Goal: Feedback & Contribution: Leave review/rating

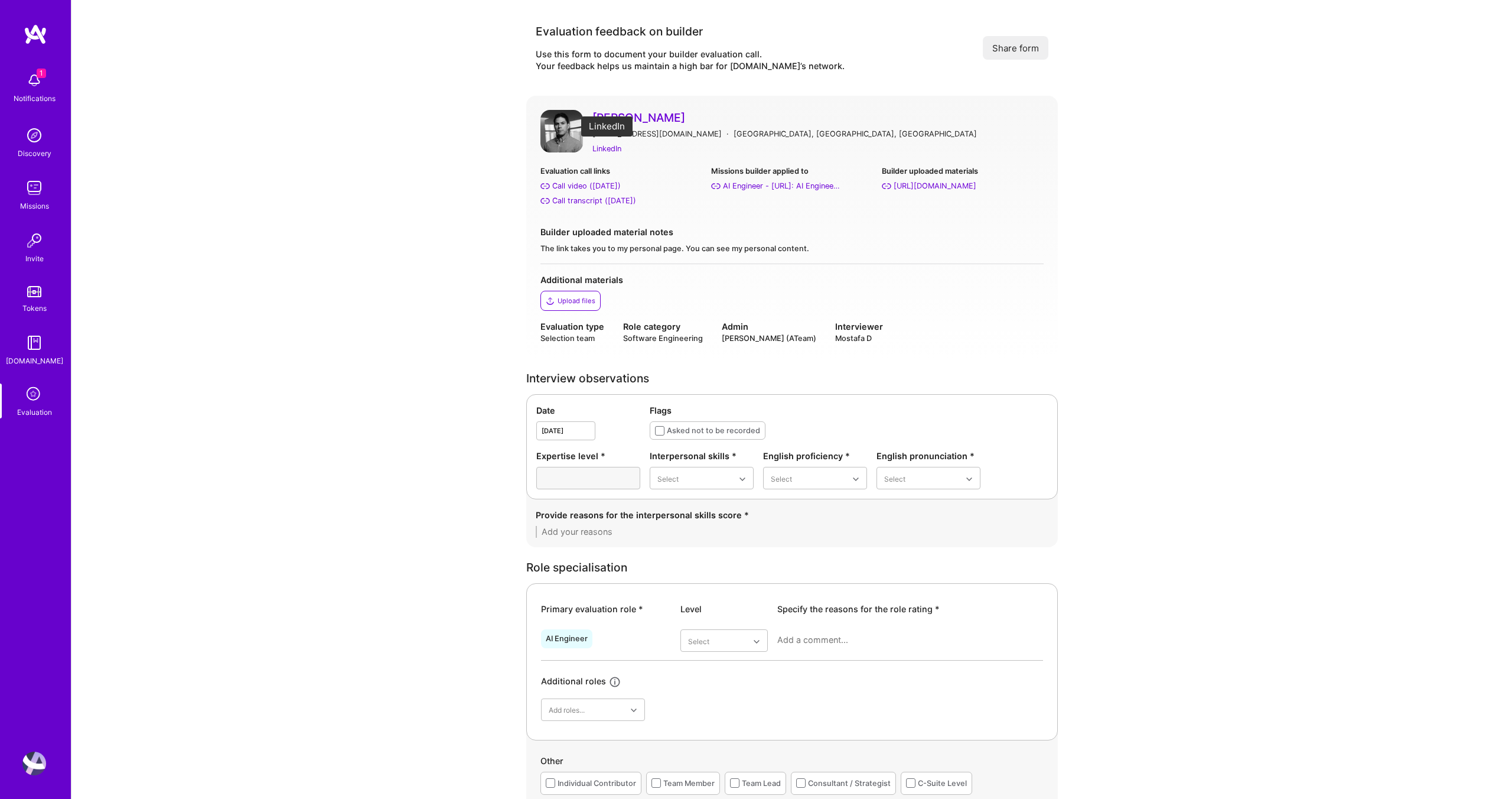
click at [612, 149] on div "LinkedIn" at bounding box center [607, 148] width 29 height 13
click at [603, 198] on div "Call transcript (Sep 10, 2025)" at bounding box center [594, 201] width 84 height 13
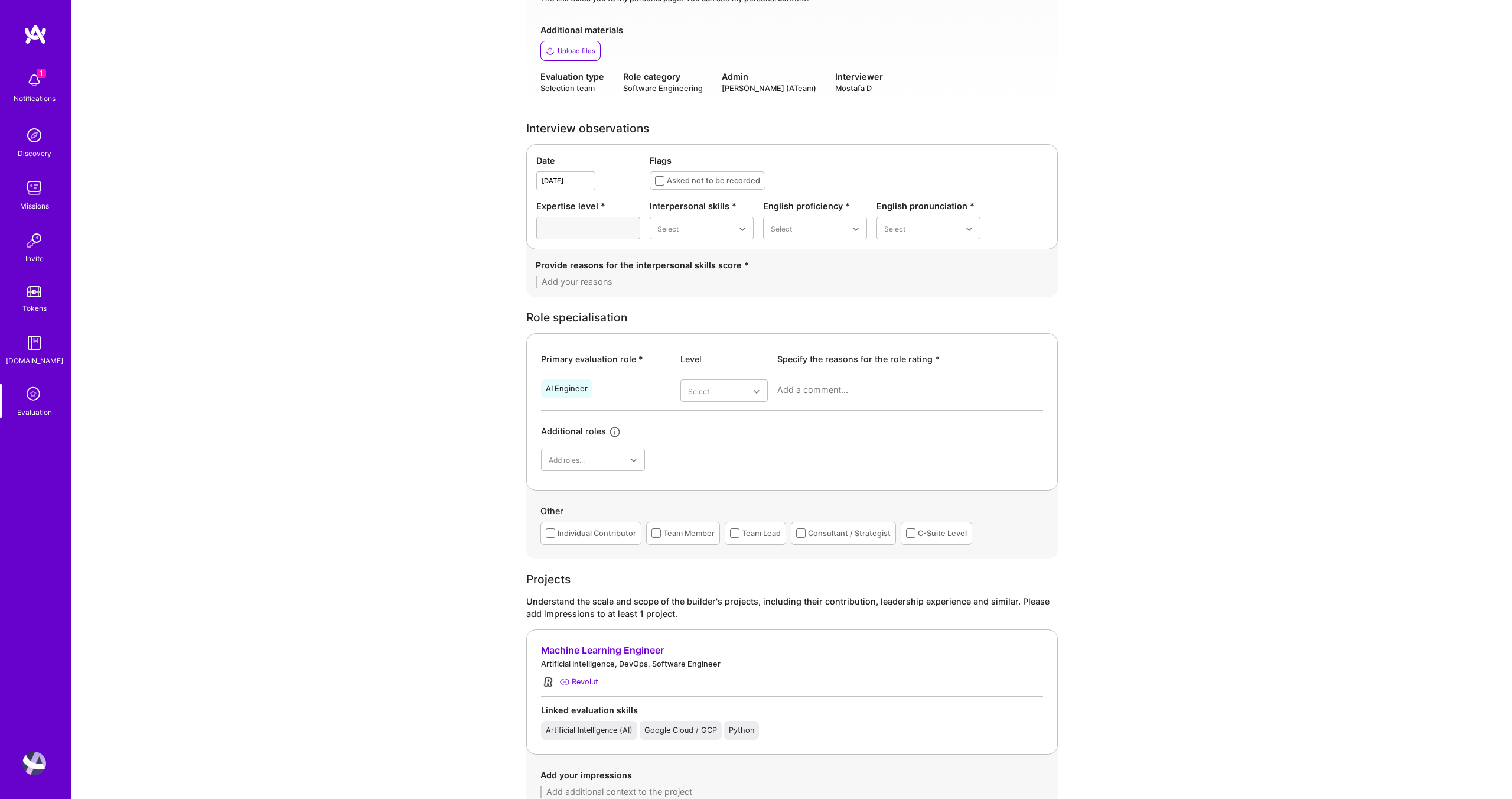
scroll to position [252, 0]
click at [685, 346] on div "Excellent" at bounding box center [702, 342] width 104 height 22
click at [794, 302] on div "Good" at bounding box center [815, 298] width 104 height 22
click at [902, 300] on div "Good" at bounding box center [929, 298] width 104 height 22
click at [580, 280] on textarea at bounding box center [792, 280] width 513 height 12
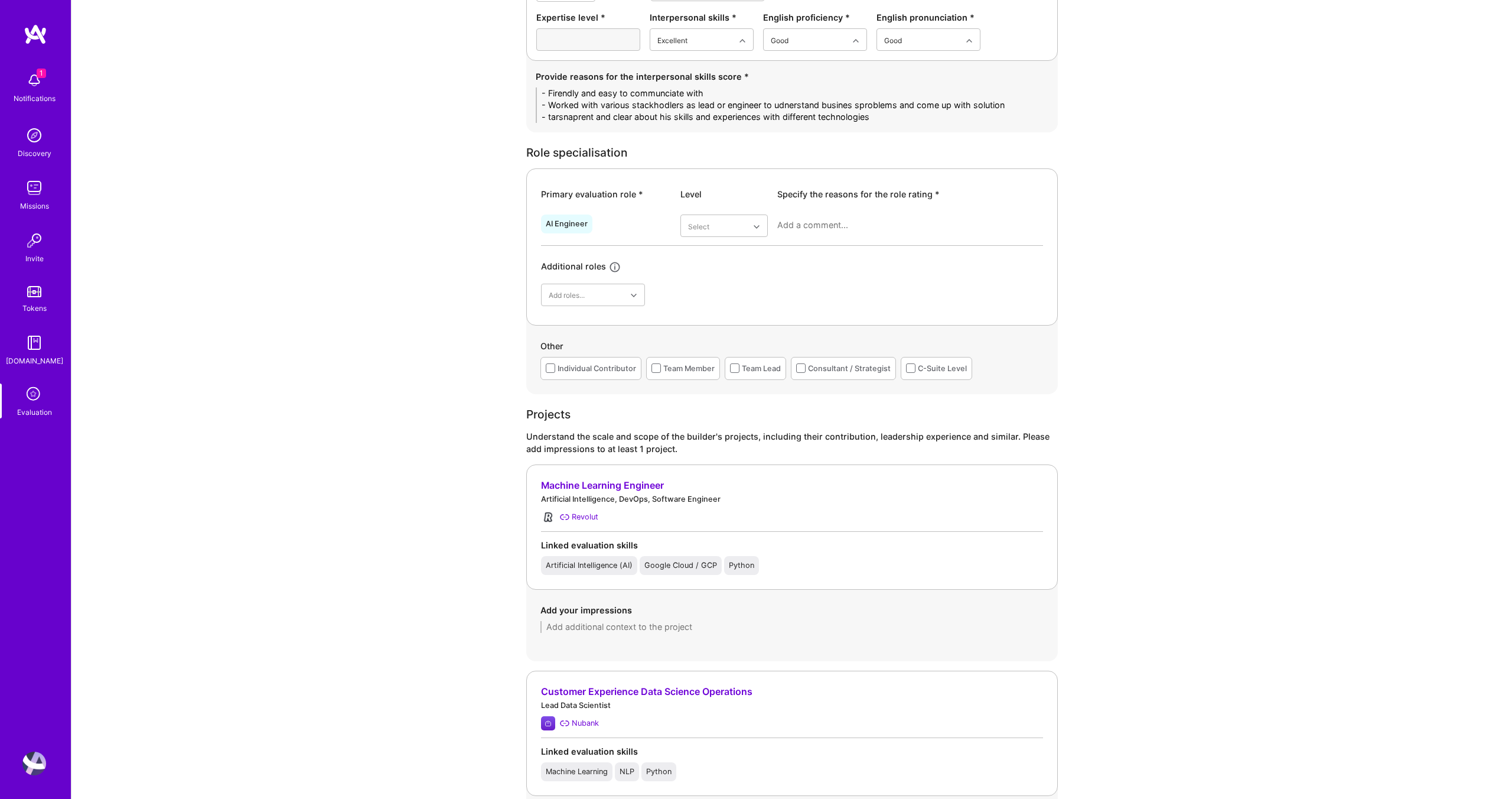
scroll to position [454, 0]
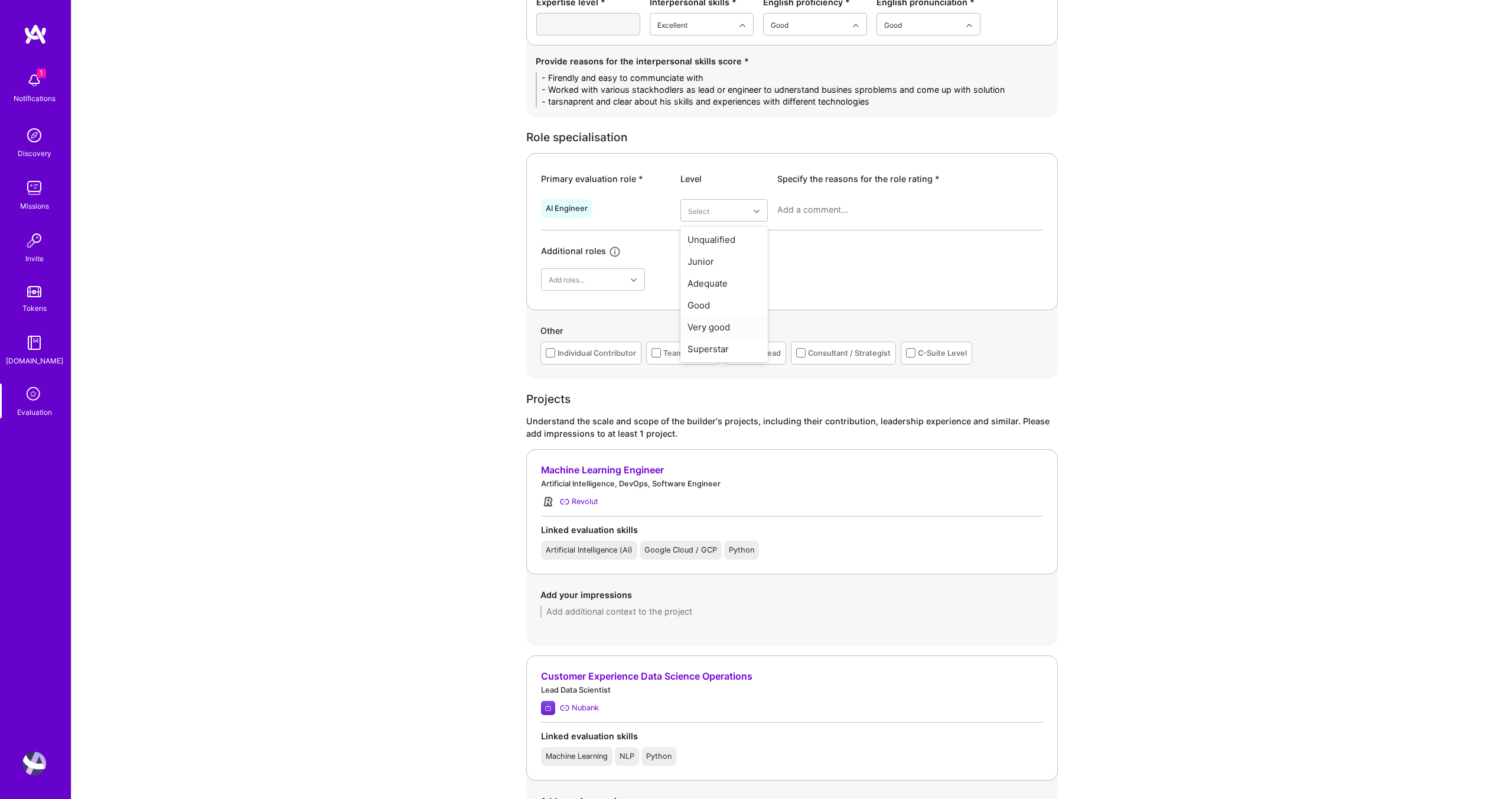
type textarea "- Firendly and easy to communciate with - Worked with various stackhodlers as l…"
click at [713, 331] on div "Very good" at bounding box center [724, 327] width 88 height 22
click at [805, 206] on textarea at bounding box center [910, 210] width 266 height 12
click at [780, 110] on div "Provide reasons for the interpersonal skills score * - Firendly and easy to com…" at bounding box center [792, 81] width 532 height 71
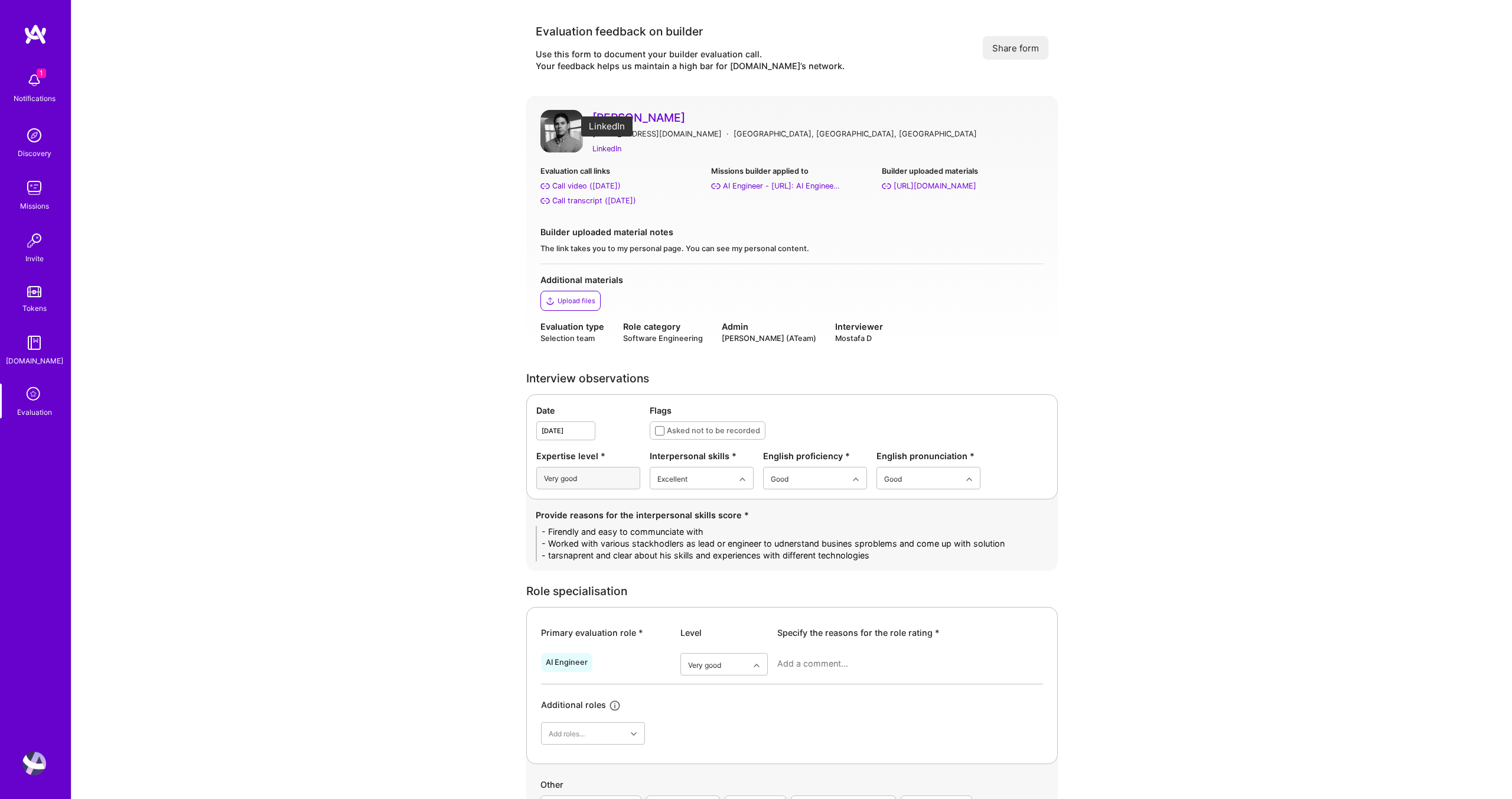
click at [606, 146] on div "LinkedIn" at bounding box center [607, 148] width 29 height 13
click at [816, 666] on textarea at bounding box center [910, 664] width 266 height 12
type textarea "Strong academic abckgr"
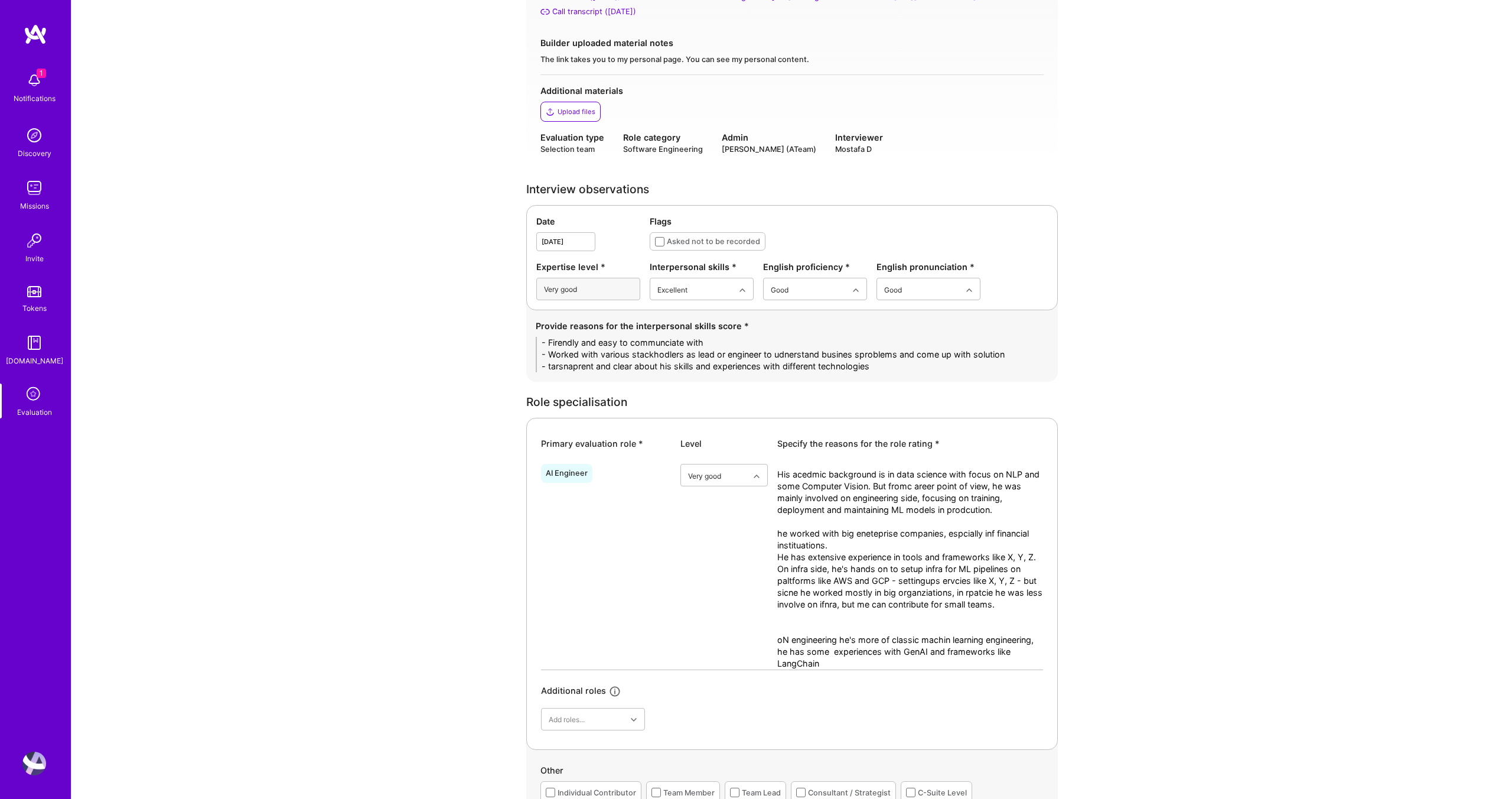
click at [1011, 645] on textarea "His acedmic background is in data science with focus on NLP and some Computer V…" at bounding box center [910, 569] width 266 height 201
click at [844, 663] on textarea "His acedmic background is in data science with focus on NLP and some Computer V…" at bounding box center [910, 569] width 266 height 201
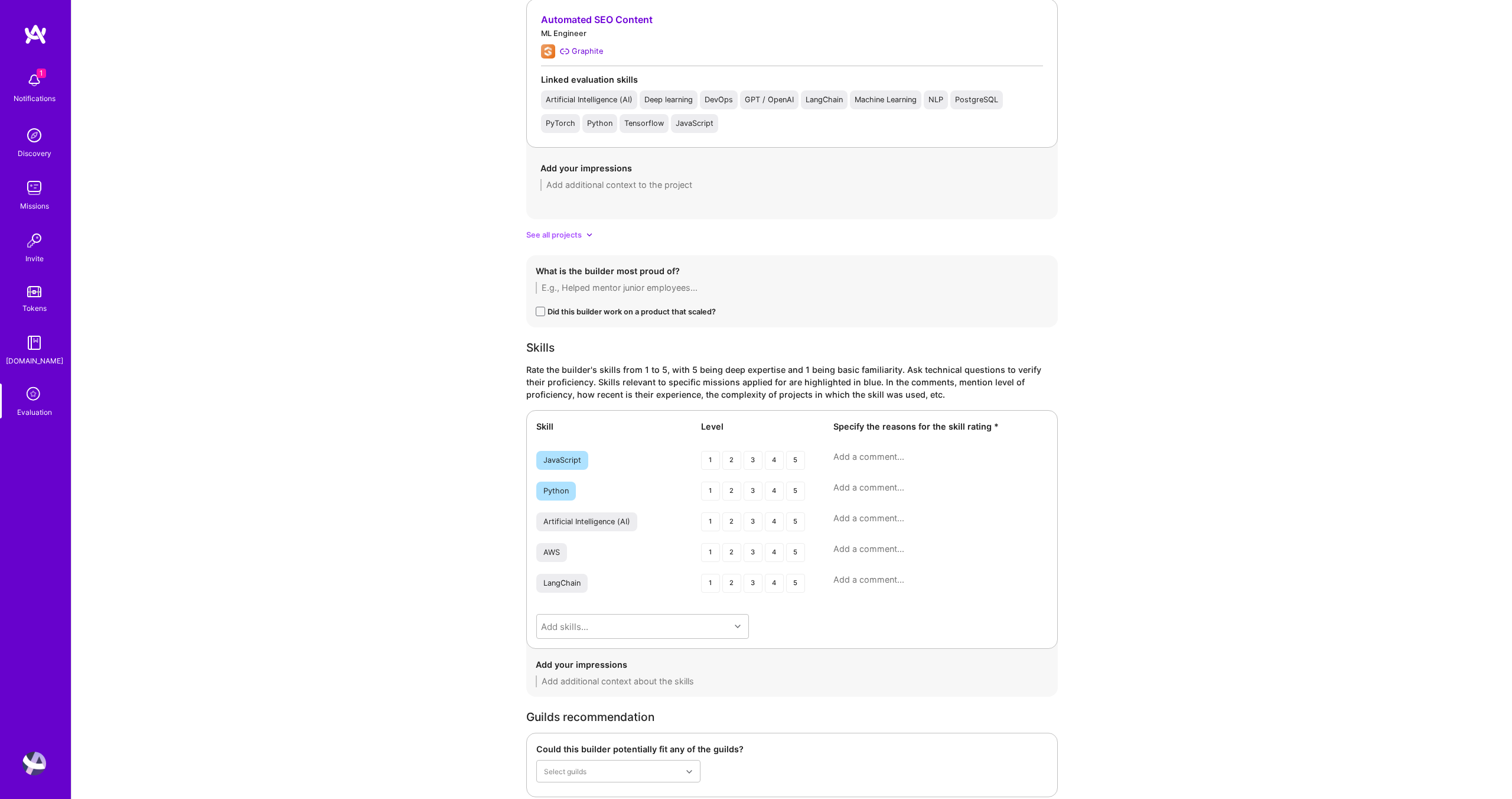
scroll to position [1702, 0]
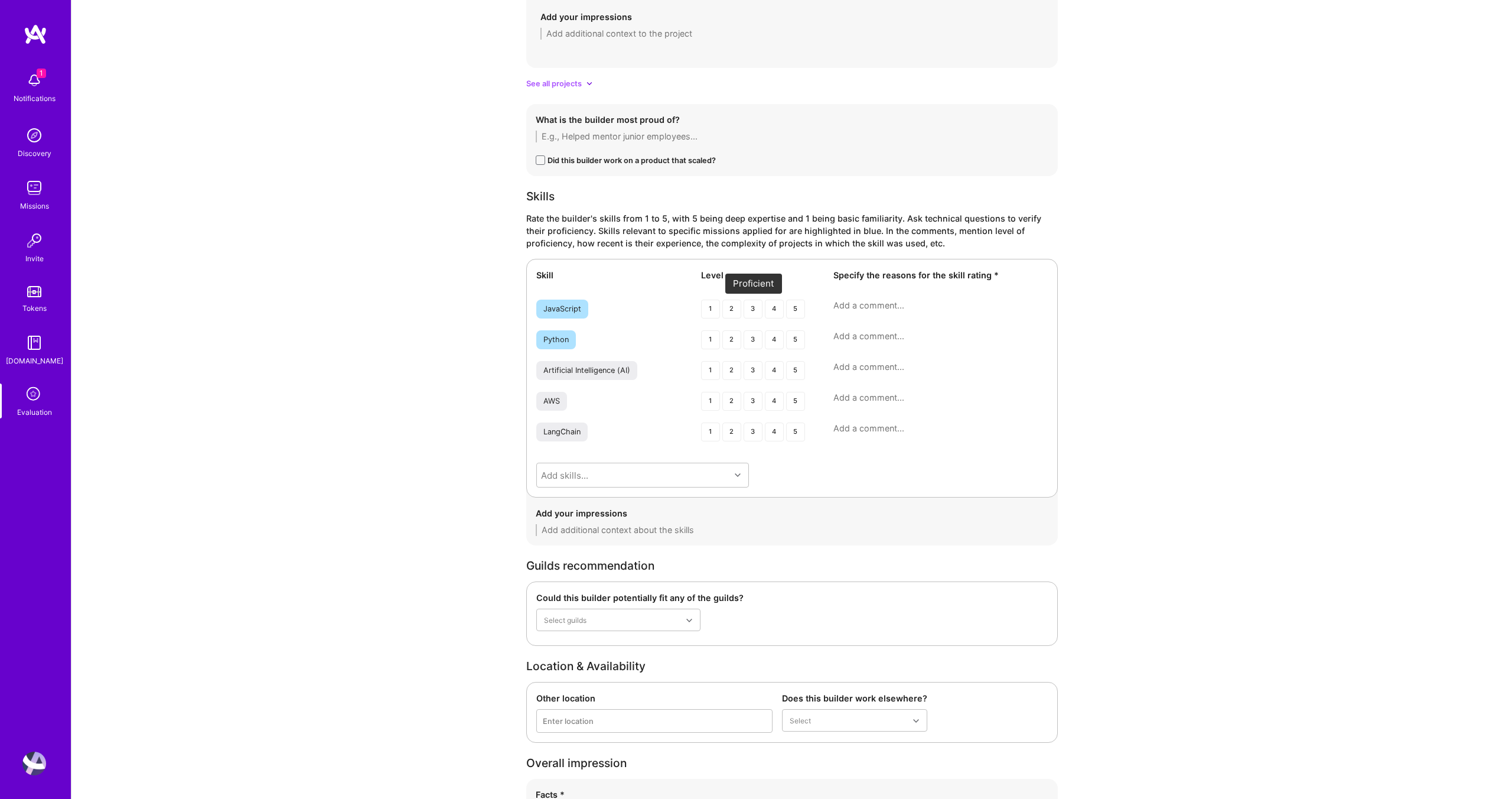
type textarea "His acedmic background is in data science with focus on NLP and some Computer V…"
click at [753, 309] on div "3" at bounding box center [753, 309] width 19 height 19
click at [778, 336] on div "4" at bounding box center [774, 340] width 19 height 19
click at [776, 368] on div "4" at bounding box center [774, 370] width 19 height 19
click at [775, 402] on div "4" at bounding box center [774, 401] width 19 height 19
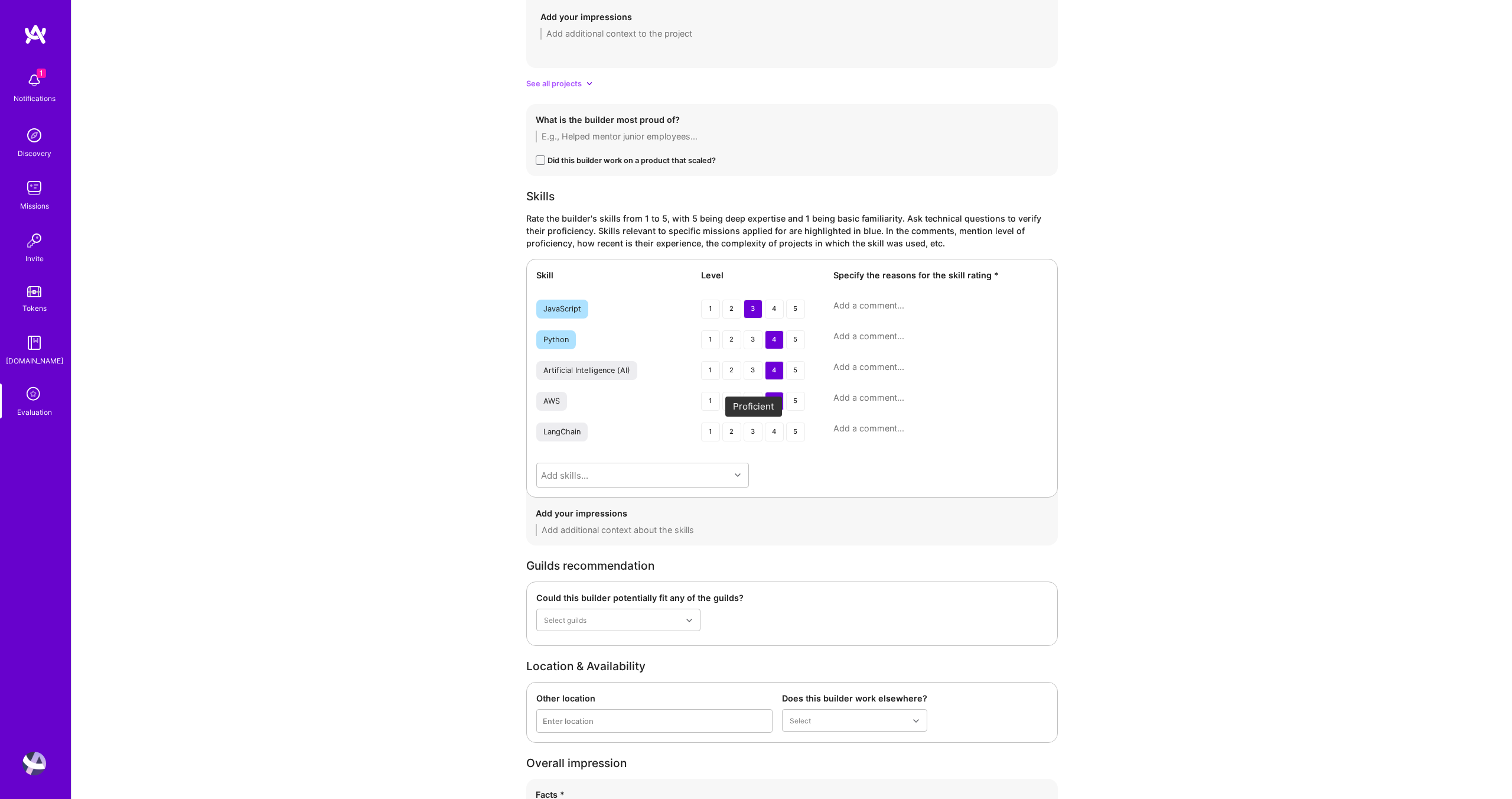
click at [749, 437] on div "3" at bounding box center [753, 431] width 19 height 19
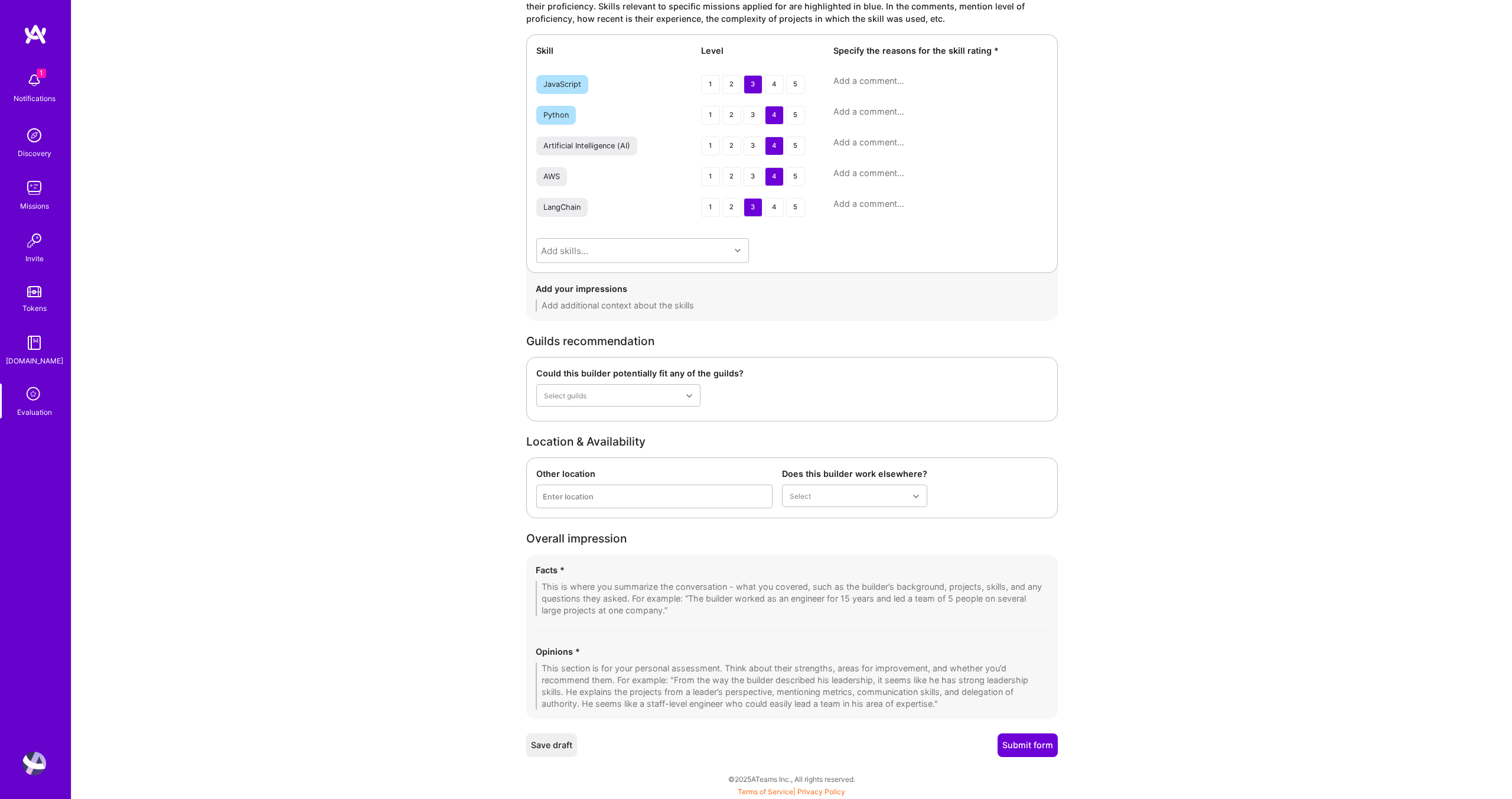
click at [592, 670] on textarea at bounding box center [792, 686] width 513 height 48
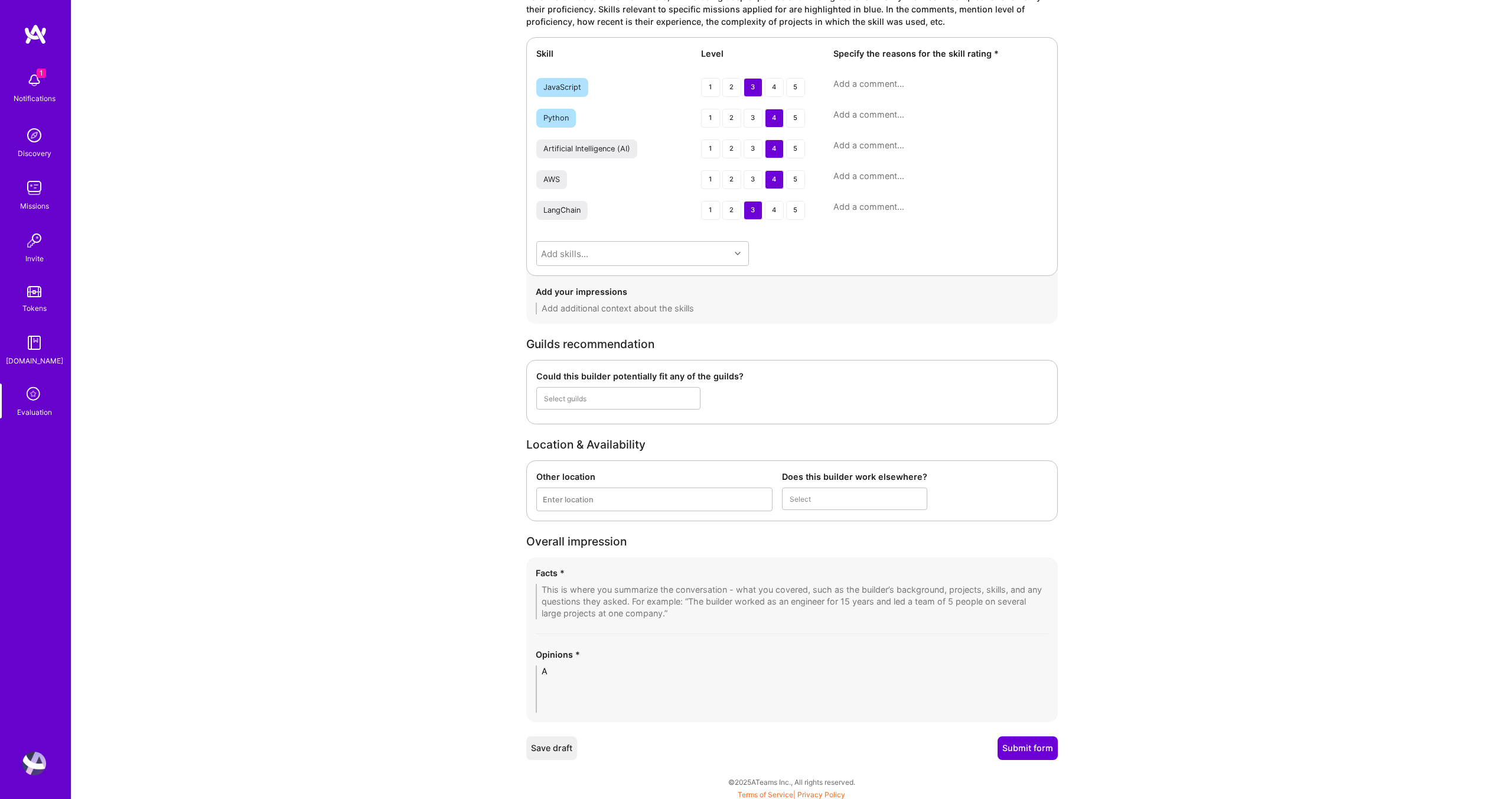
scroll to position [1907, 0]
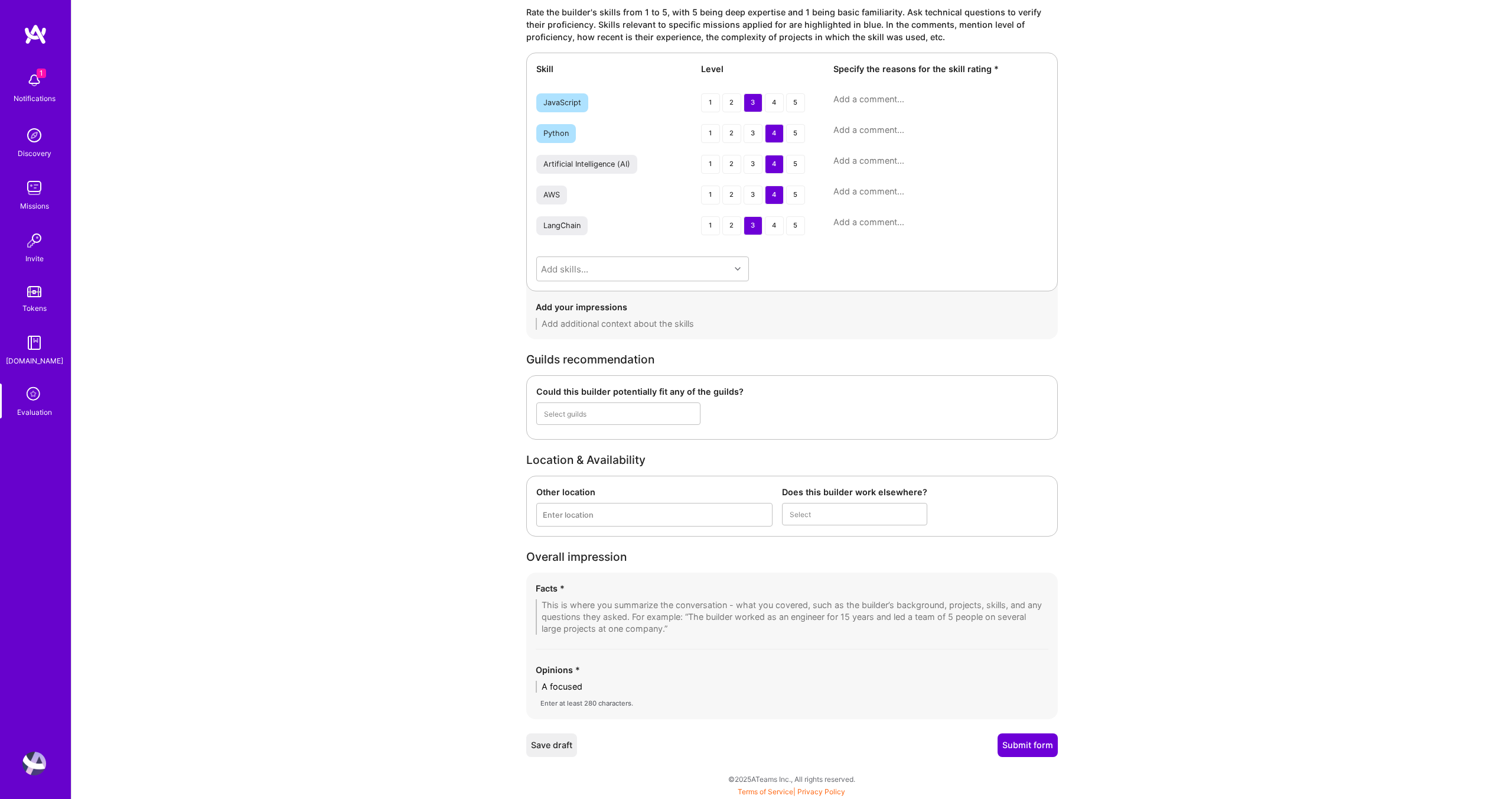
type textarea "A focused"
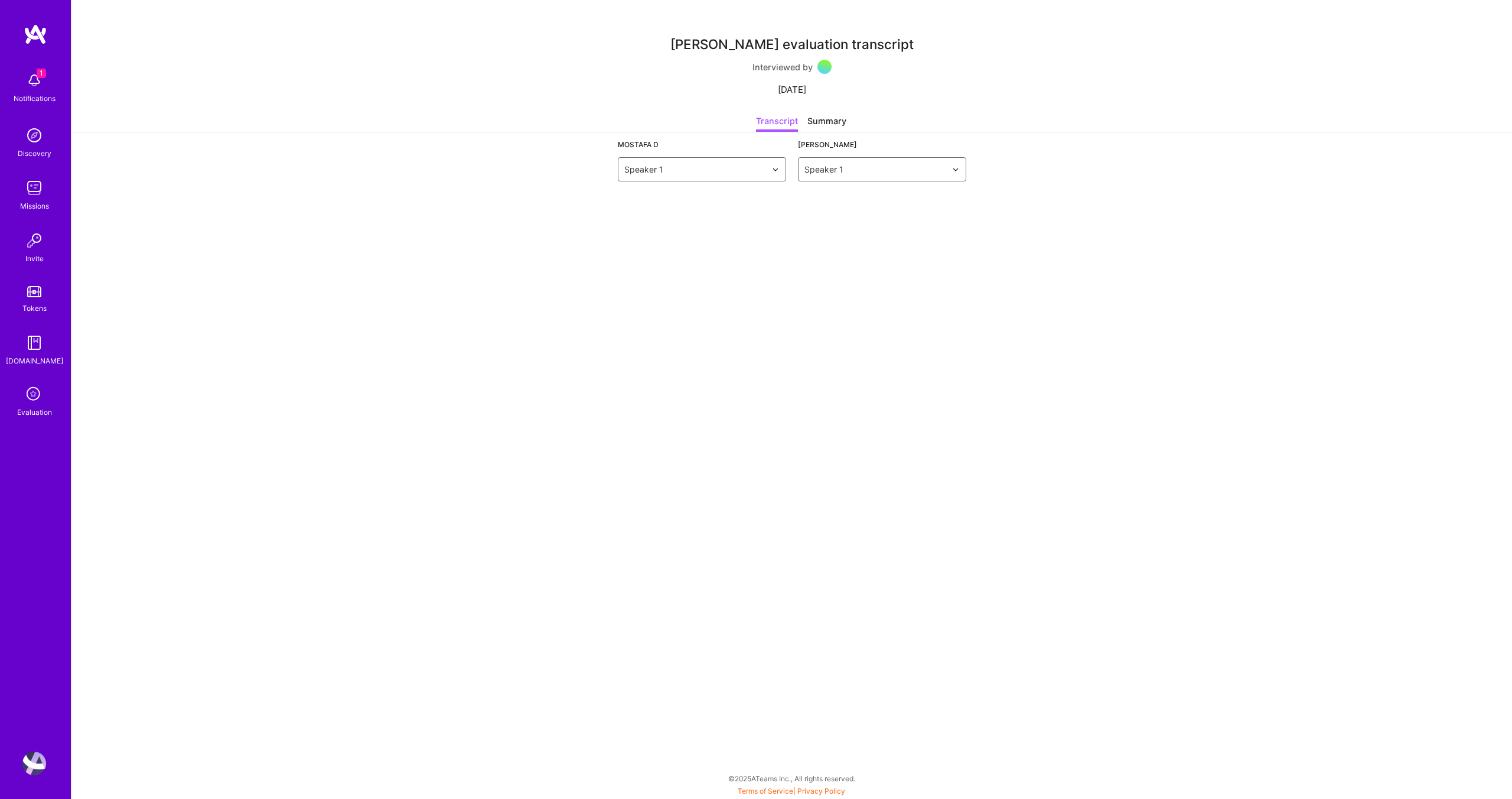
click at [317, 409] on div "[PERSON_NAME] evaluation transcript Interviewed by [DATE] Transcript Summary Mo…" at bounding box center [792, 399] width 1441 height 799
click at [821, 125] on div "Summary" at bounding box center [827, 123] width 39 height 17
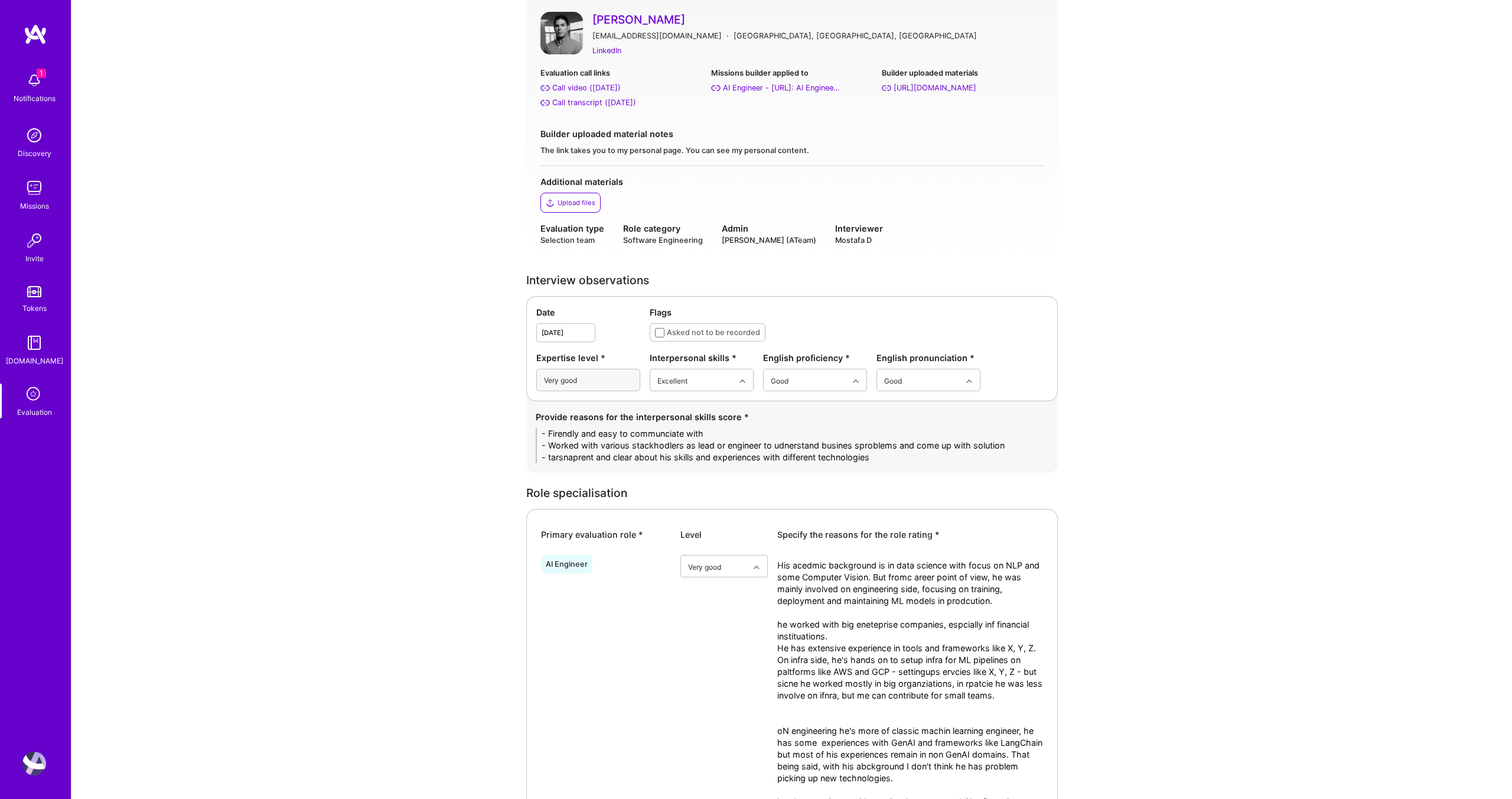
scroll to position [119, 0]
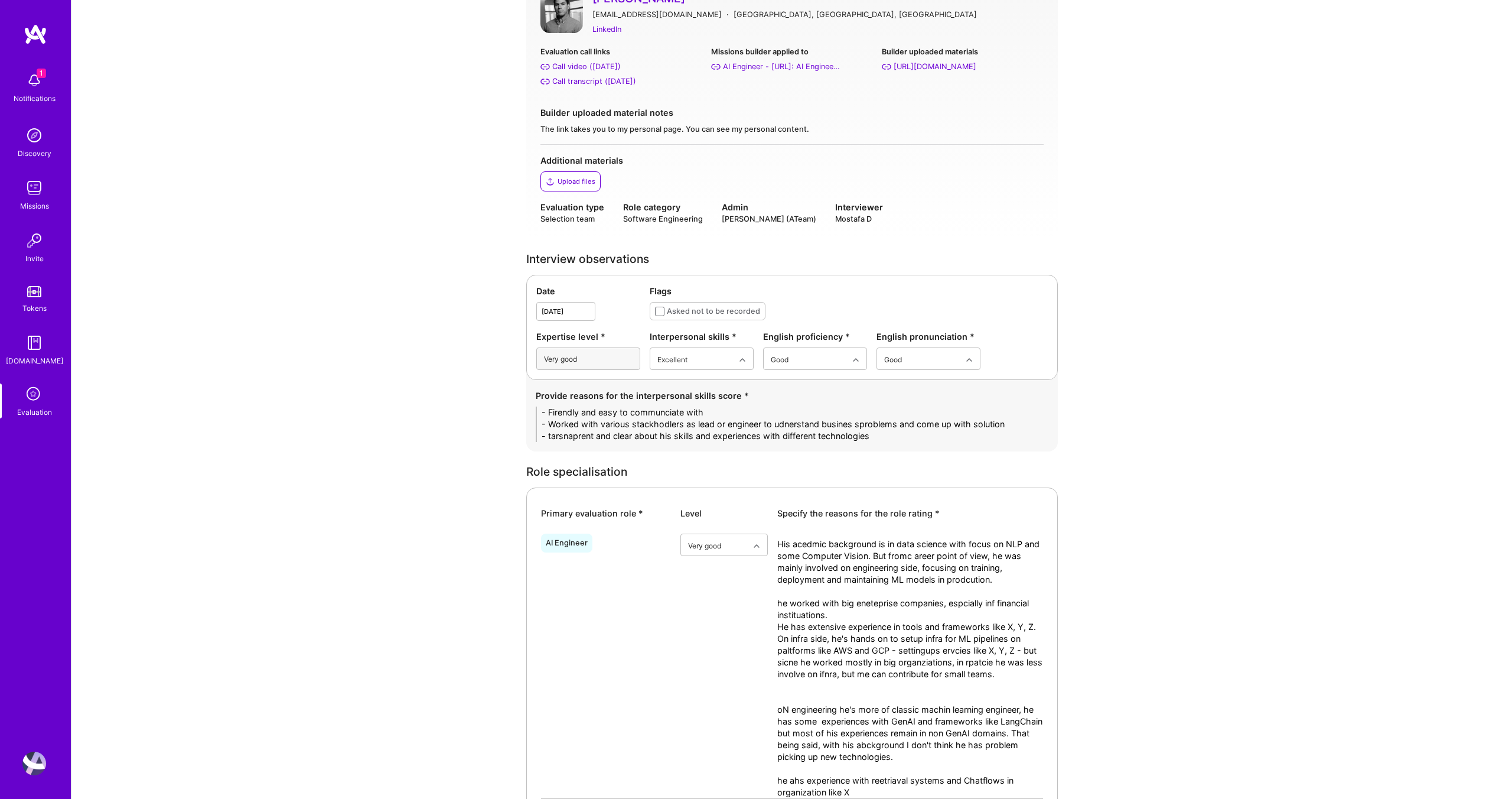
type textarea "A focused classic machin elarning engineer who can help teams focused on buildi…"
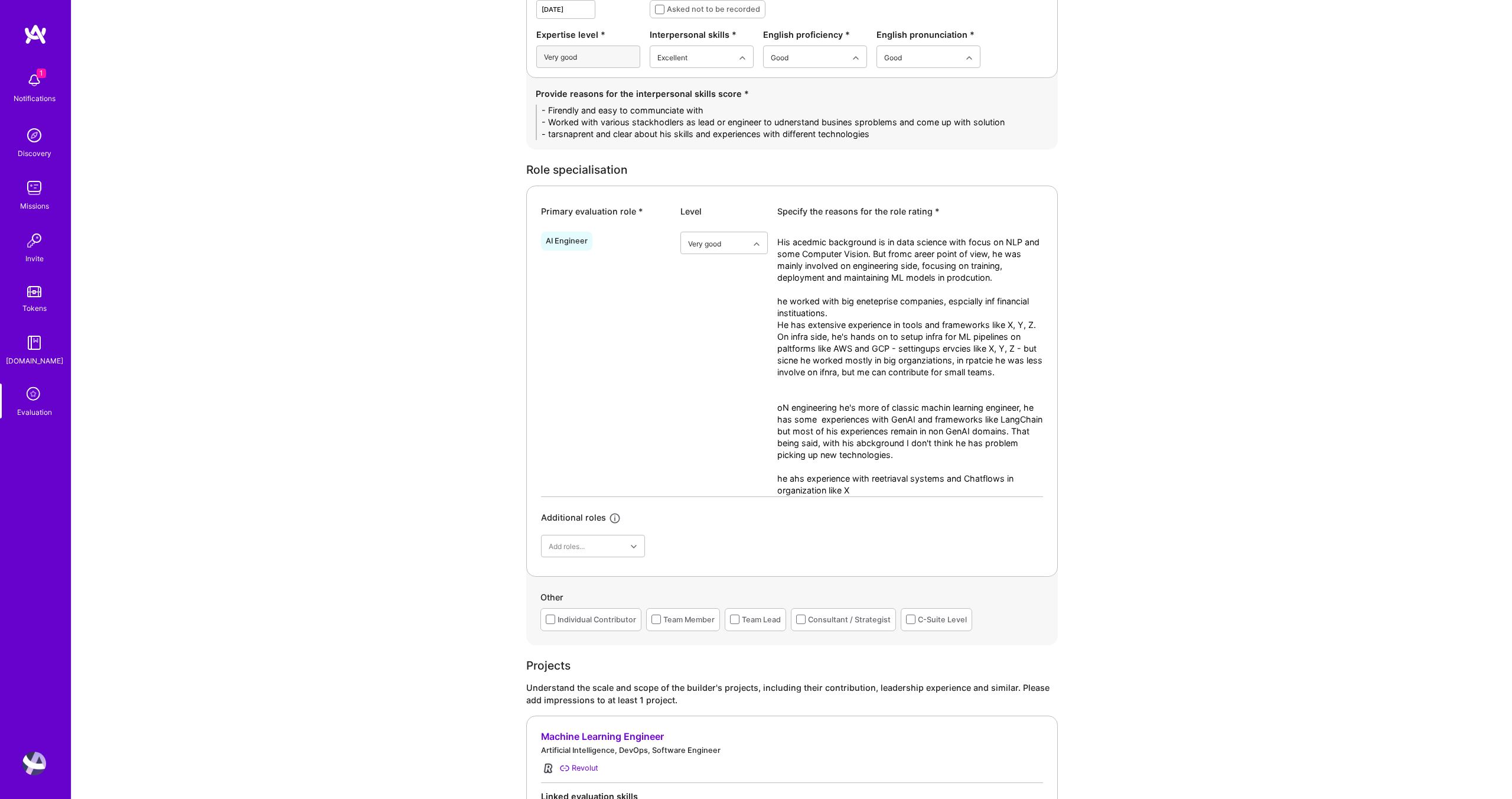
scroll to position [443, 0]
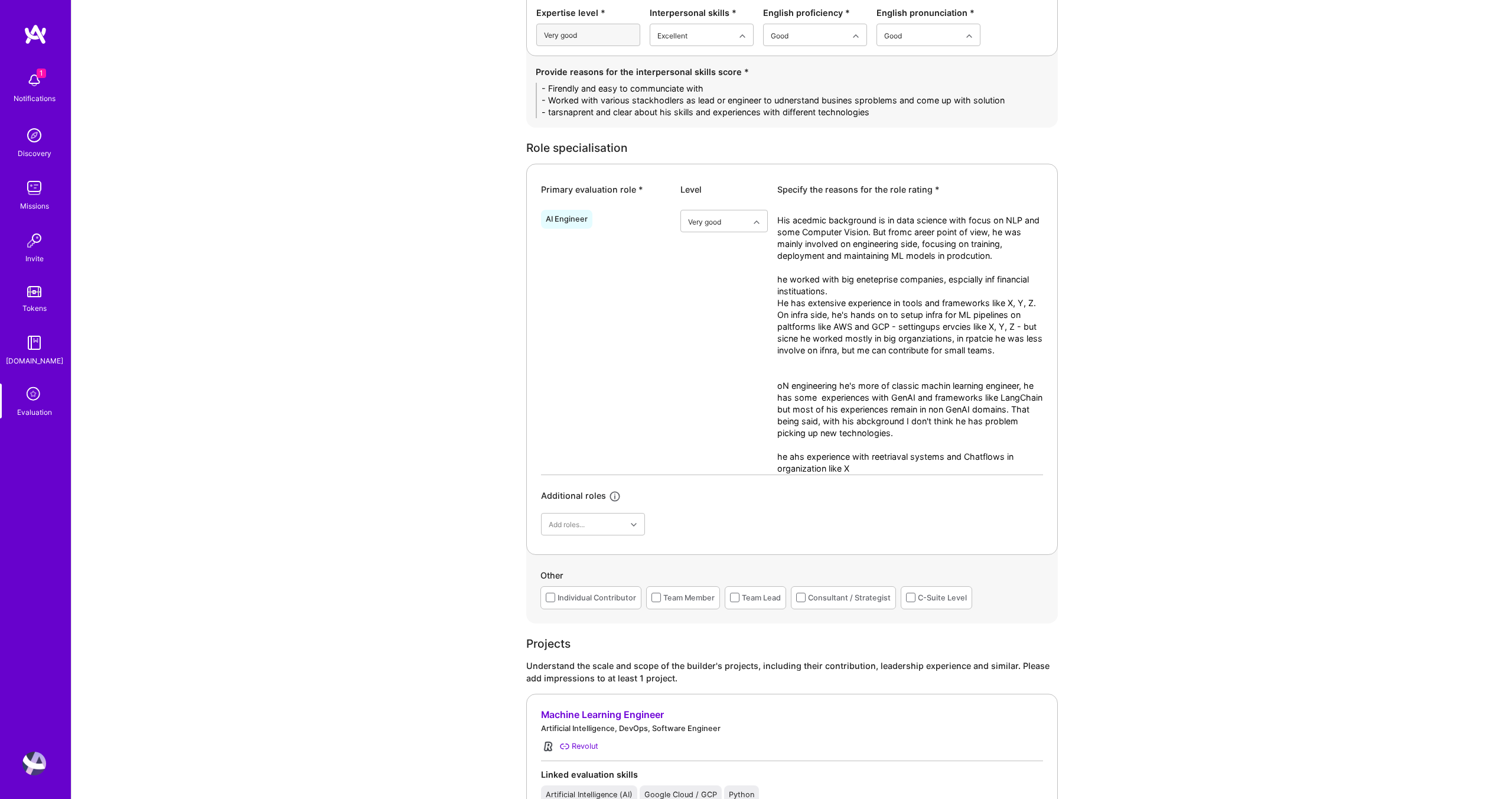
drag, startPoint x: 881, startPoint y: 111, endPoint x: 491, endPoint y: 84, distance: 390.9
paste textarea "• Friendly and easy to communicate with – kept the discussion open and clear. •…"
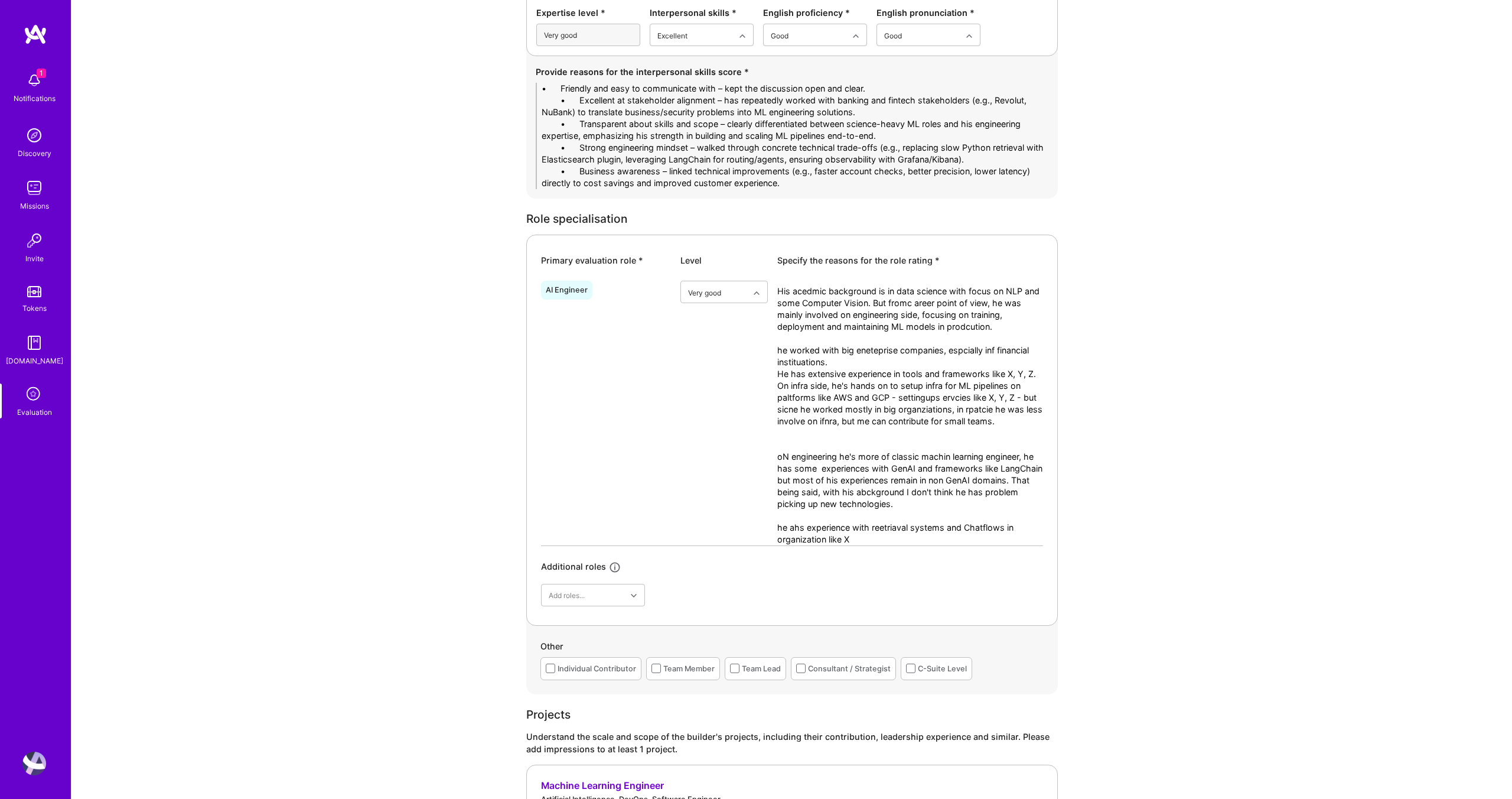
scroll to position [0, 0]
drag, startPoint x: 579, startPoint y: 86, endPoint x: 498, endPoint y: 84, distance: 81.0
drag, startPoint x: 844, startPoint y: 136, endPoint x: 686, endPoint y: 126, distance: 158.3
click at [686, 126] on textarea "- Friendly and easy to communicate with – kept the discussion open and clear. -…" at bounding box center [792, 135] width 513 height 106
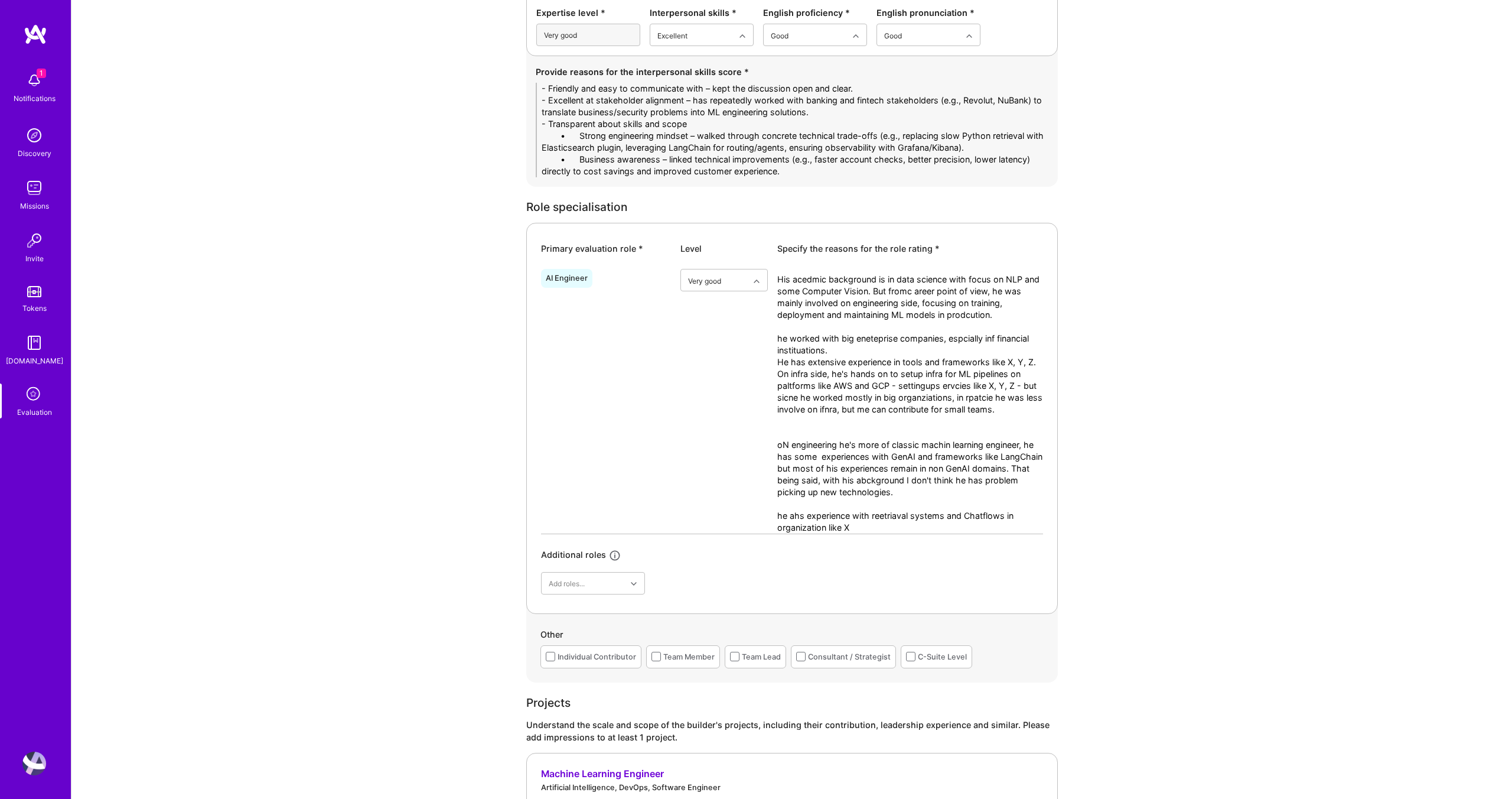
drag, startPoint x: 997, startPoint y: 147, endPoint x: 466, endPoint y: 131, distance: 531.2
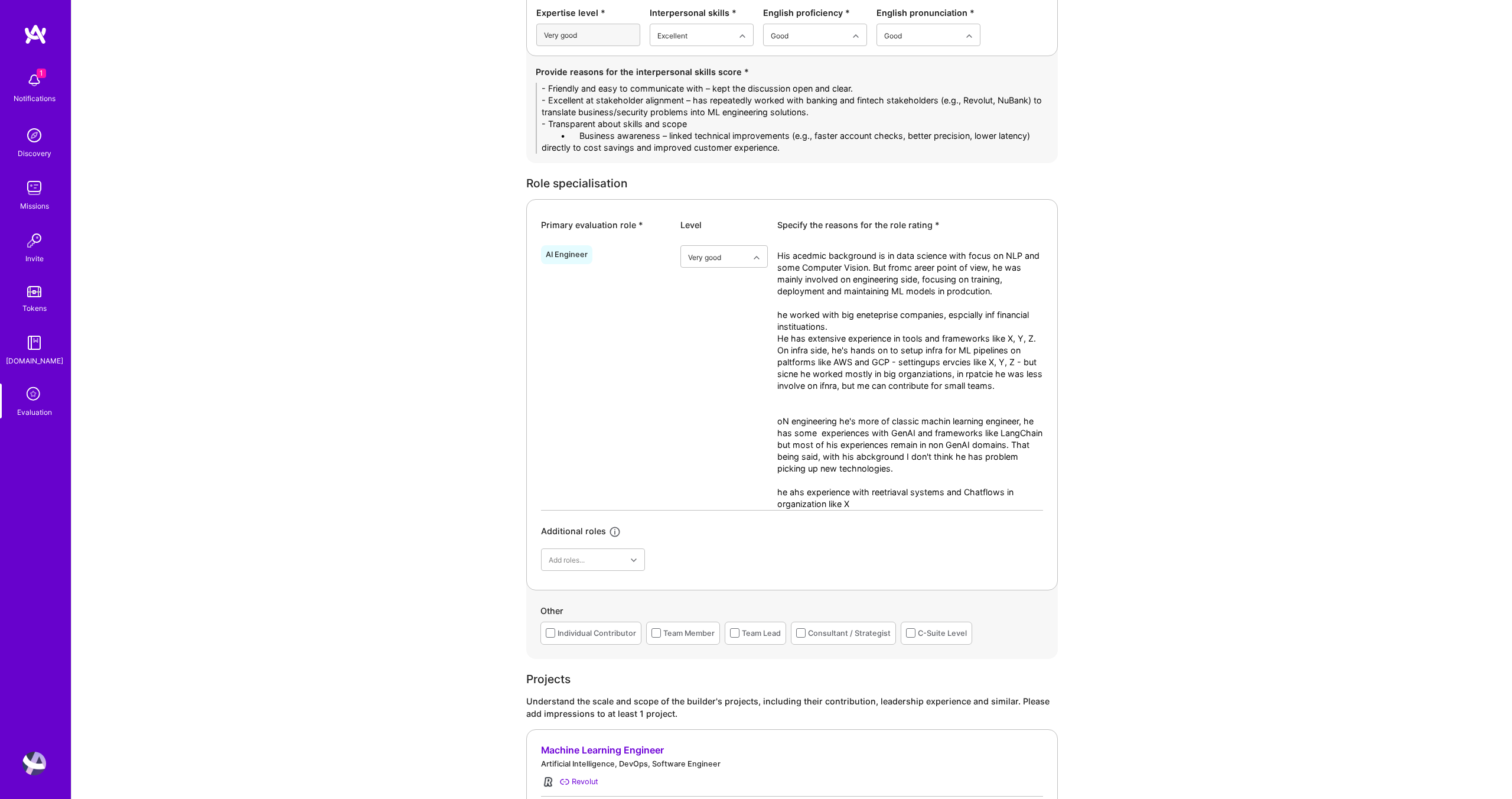
drag, startPoint x: 581, startPoint y: 137, endPoint x: 533, endPoint y: 134, distance: 48.1
click at [533, 134] on div "Provide reasons for the interpersonal skills score * - Friendly and easy to com…" at bounding box center [792, 110] width 532 height 107
drag, startPoint x: 813, startPoint y: 147, endPoint x: 457, endPoint y: 139, distance: 356.1
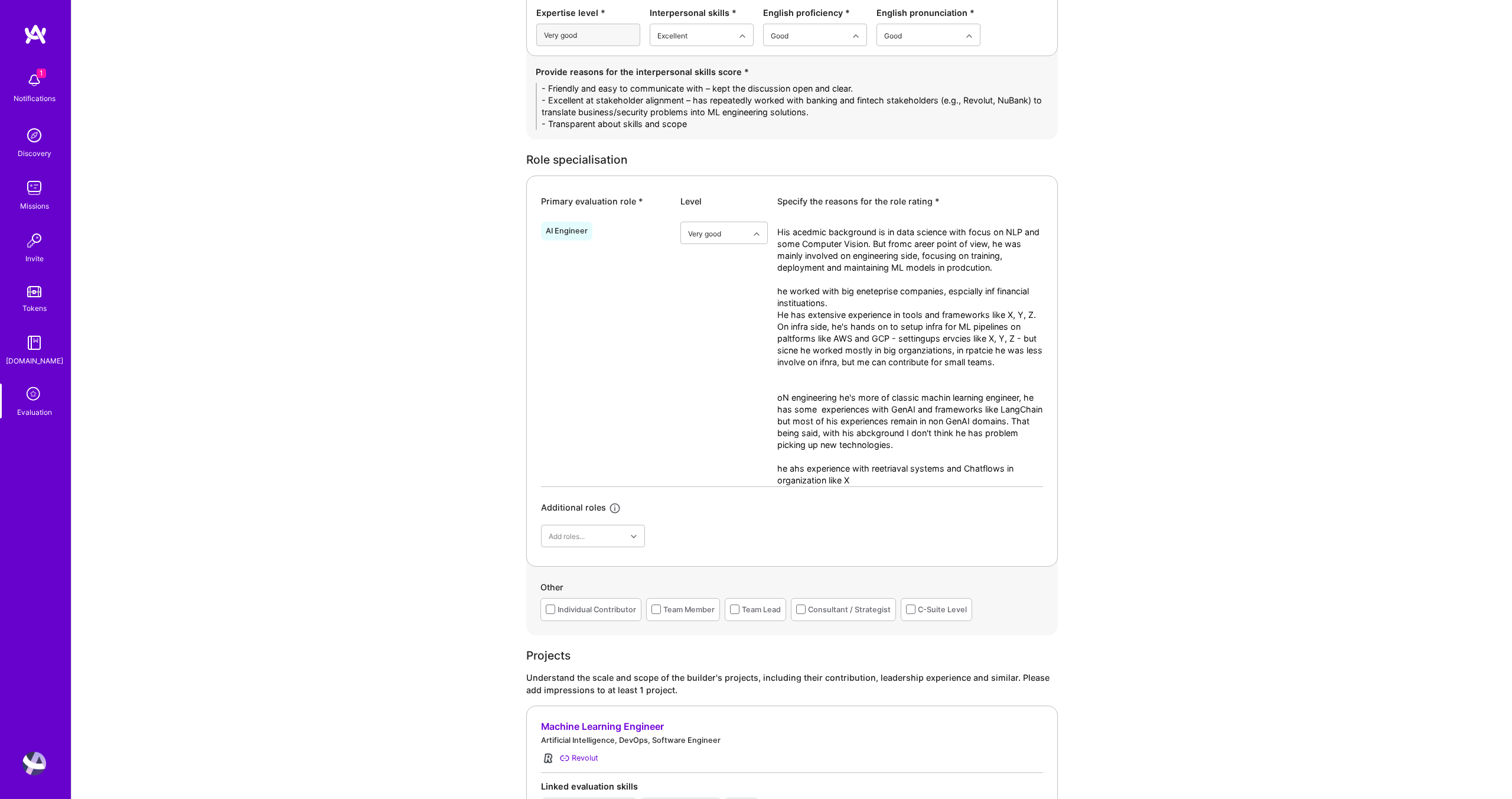
type textarea "- Friendly and easy to communicate with – kept the discussion open and clear. -…"
click at [960, 334] on textarea "His acedmic background is in data science with focus on NLP and some Computer V…" at bounding box center [910, 356] width 266 height 260
paste textarea "Ricardo’s academic foundation is in data science with emphasis on NLP and some …"
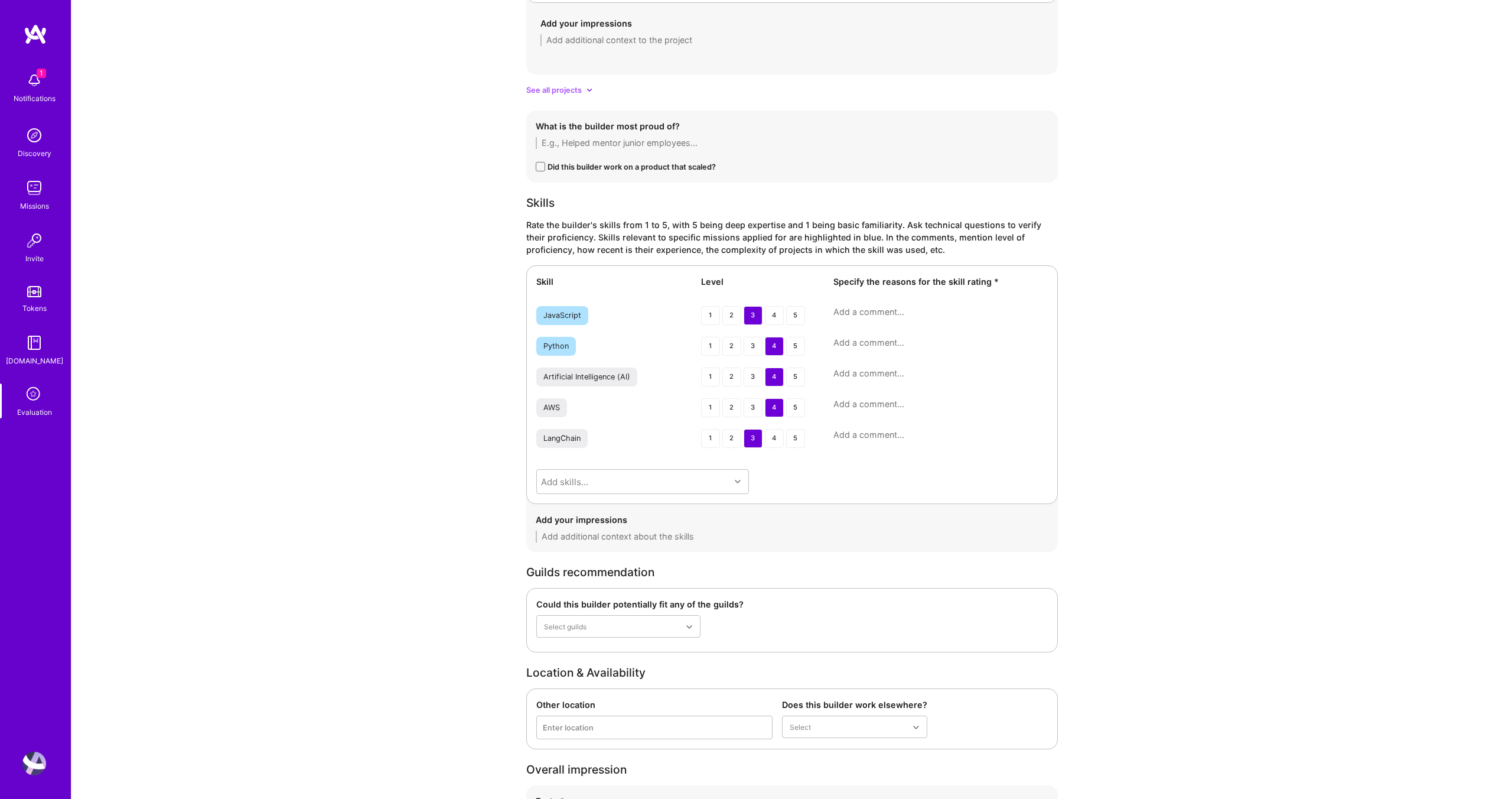
scroll to position [1985, 0]
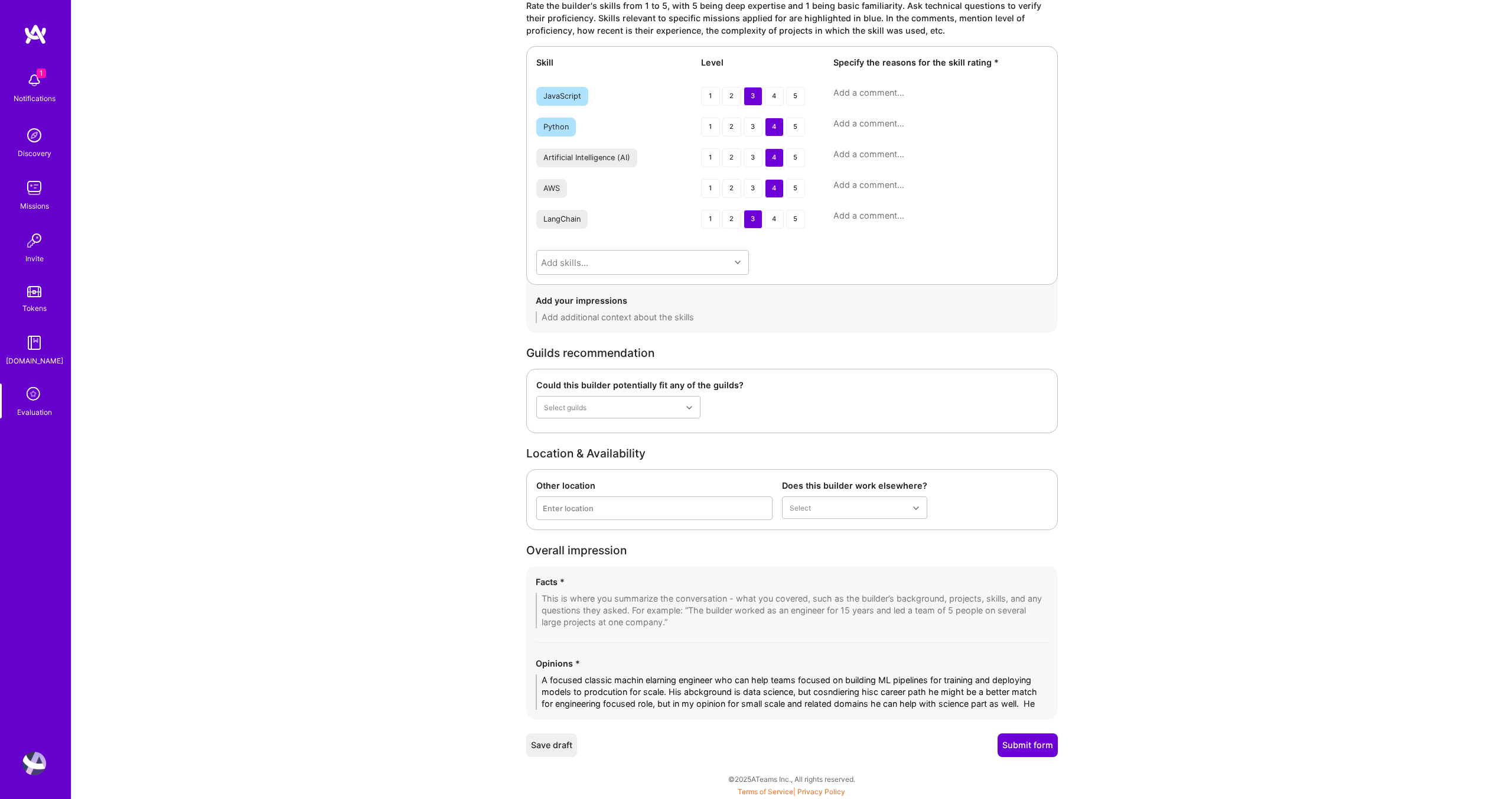
type textarea "Ricardo’s academic foundation is in data science with emphasis on NLP and some …"
click at [689, 703] on textarea "A focused classic machin elarning engineer who can help teams focused on buildi…" at bounding box center [792, 692] width 513 height 36
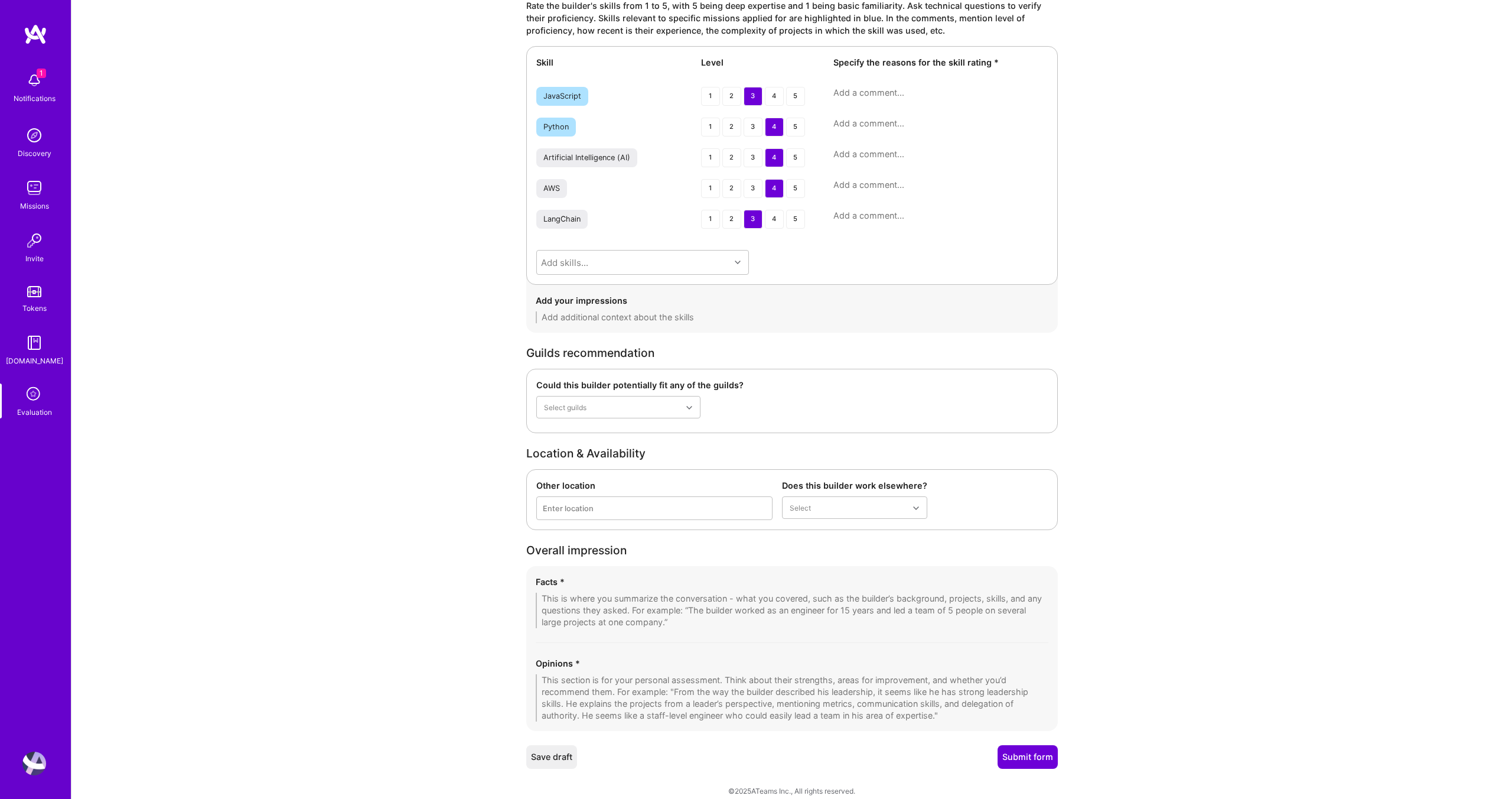
paste textarea "Ricardo is a strong classic machine learning engineer with a track record of bu…"
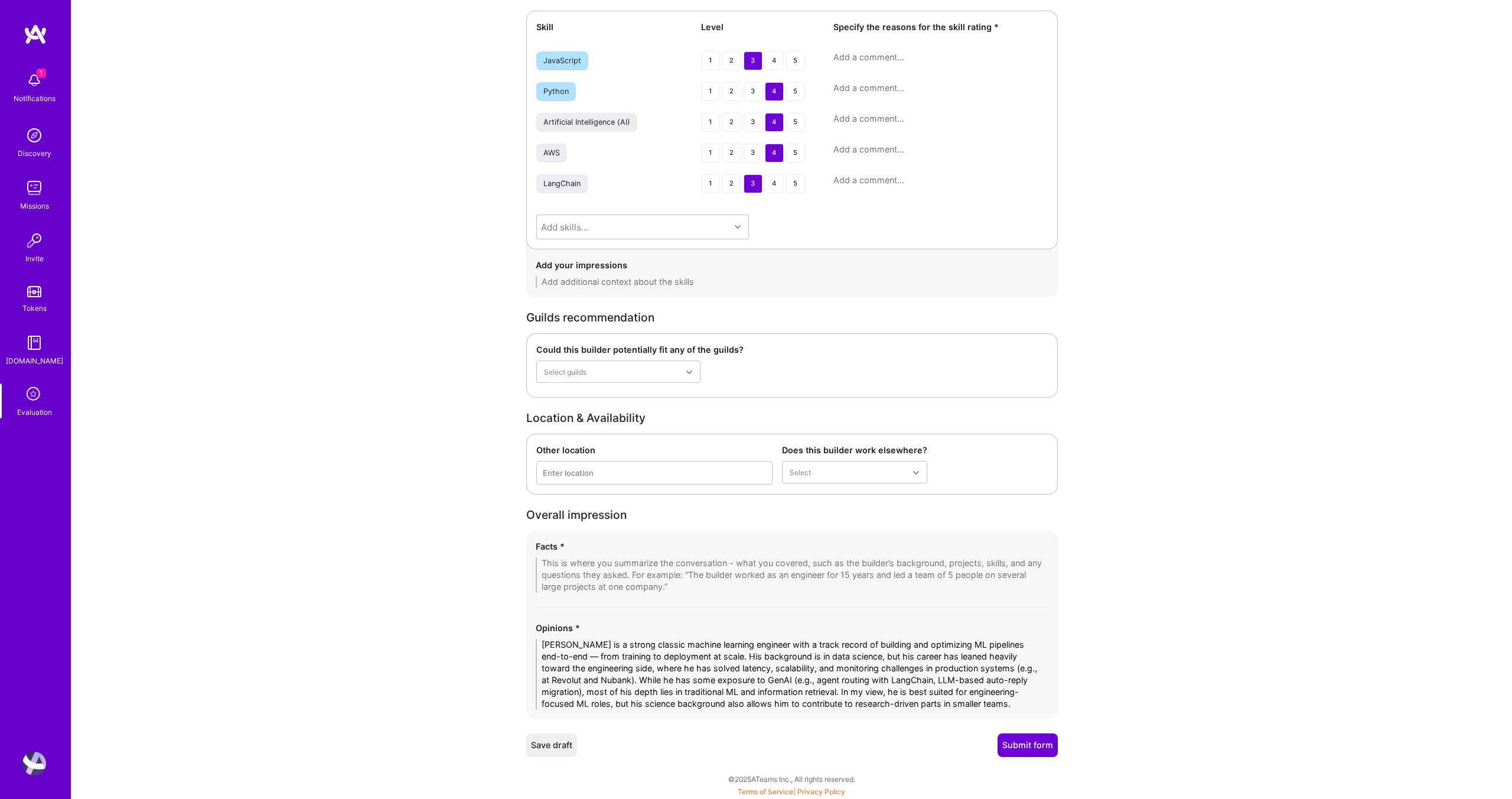
scroll to position [1721, 0]
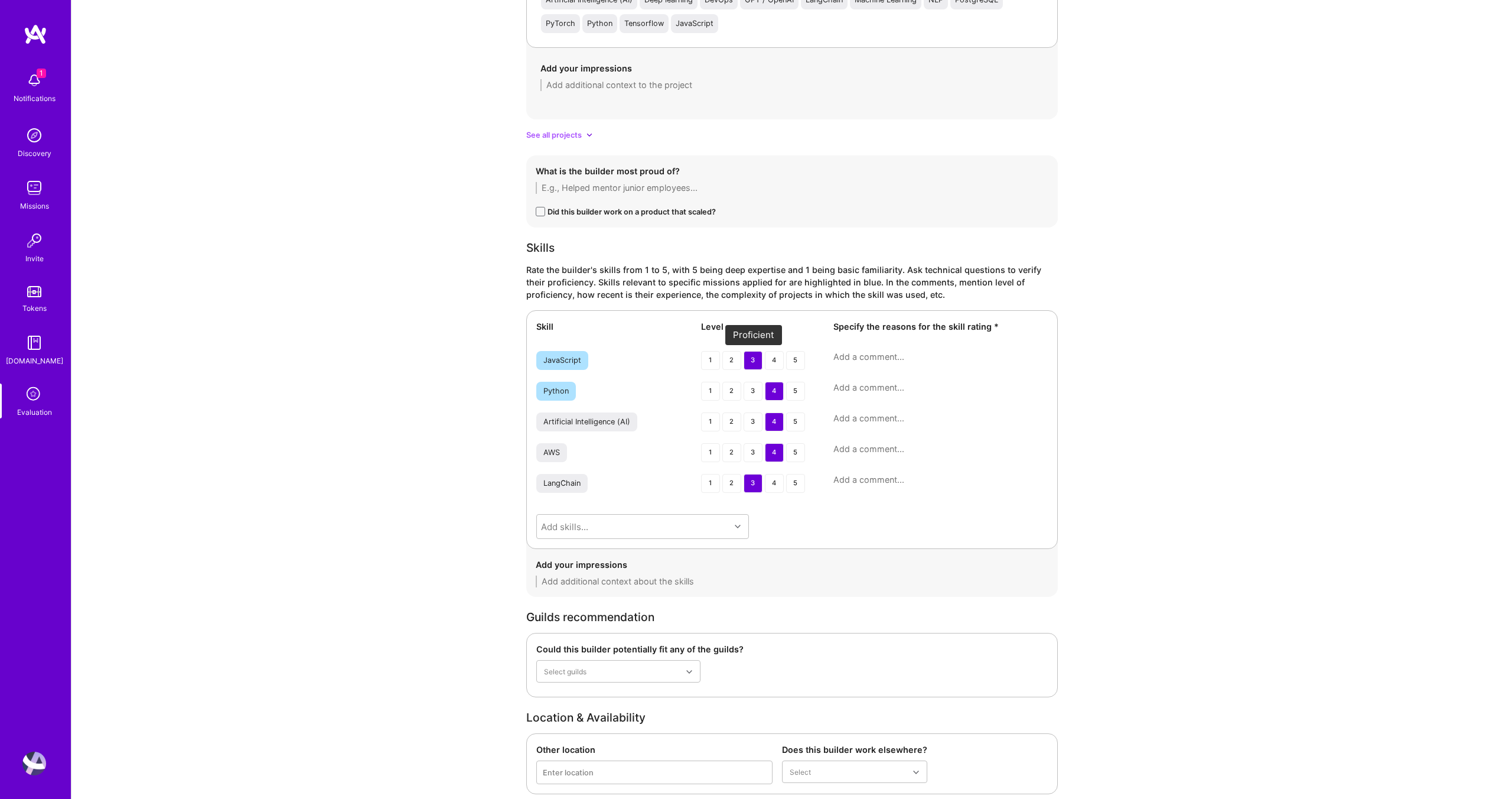
type textarea "Ricardo is a strong classic machine learning engineer with a track record of bu…"
click at [751, 353] on div "3" at bounding box center [753, 360] width 19 height 19
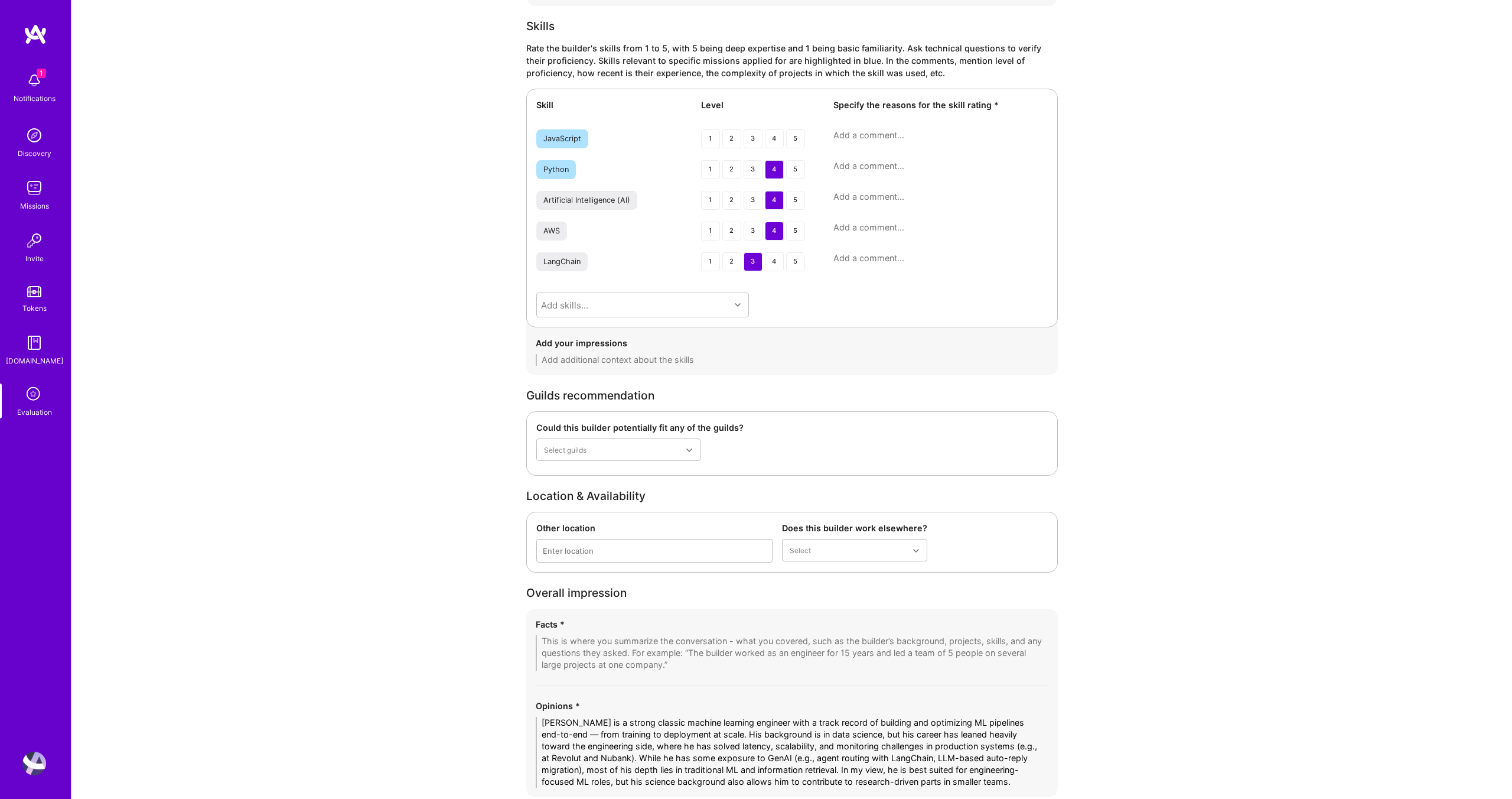
scroll to position [2020, 0]
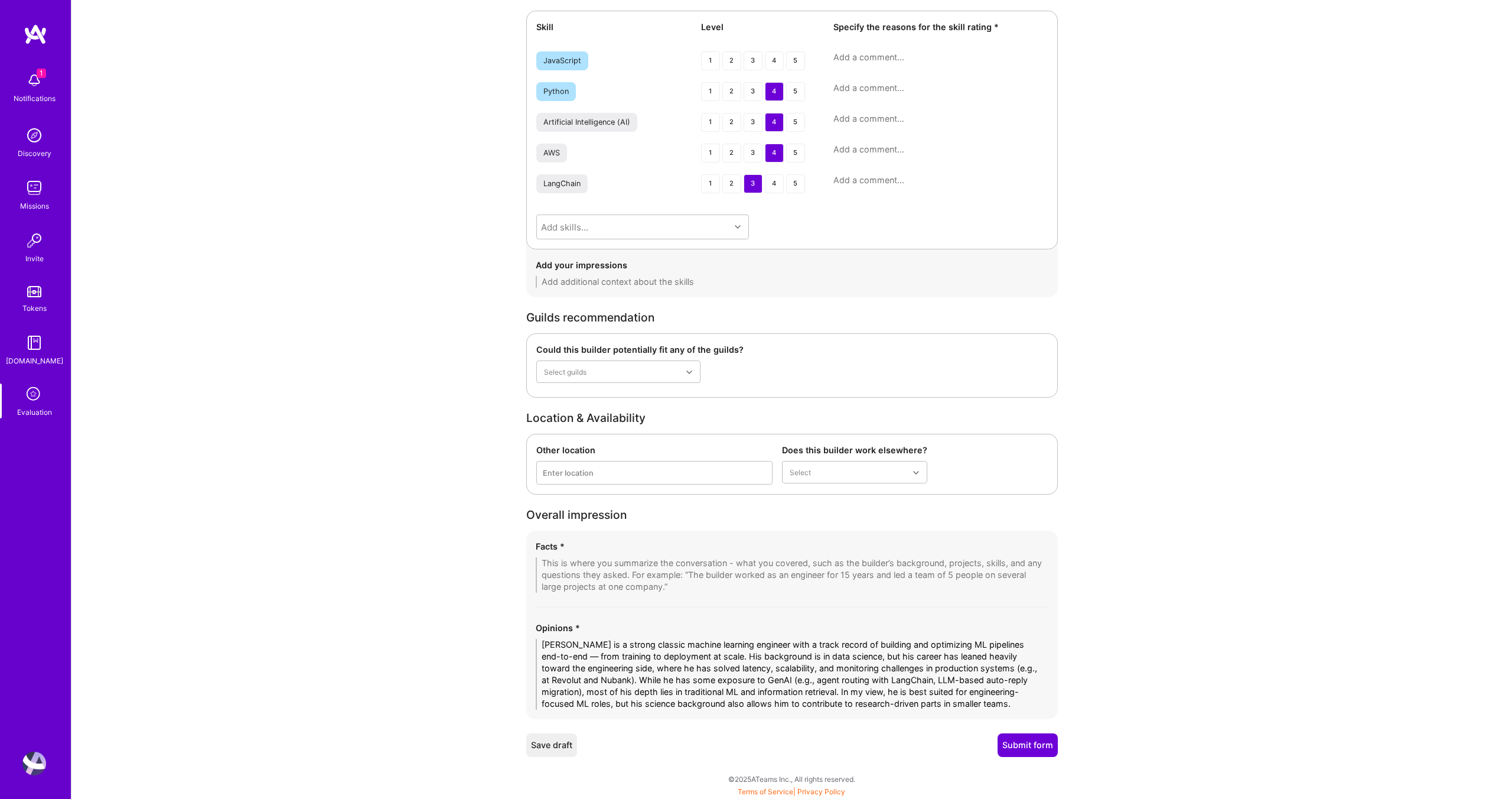
click at [579, 567] on textarea at bounding box center [792, 575] width 513 height 36
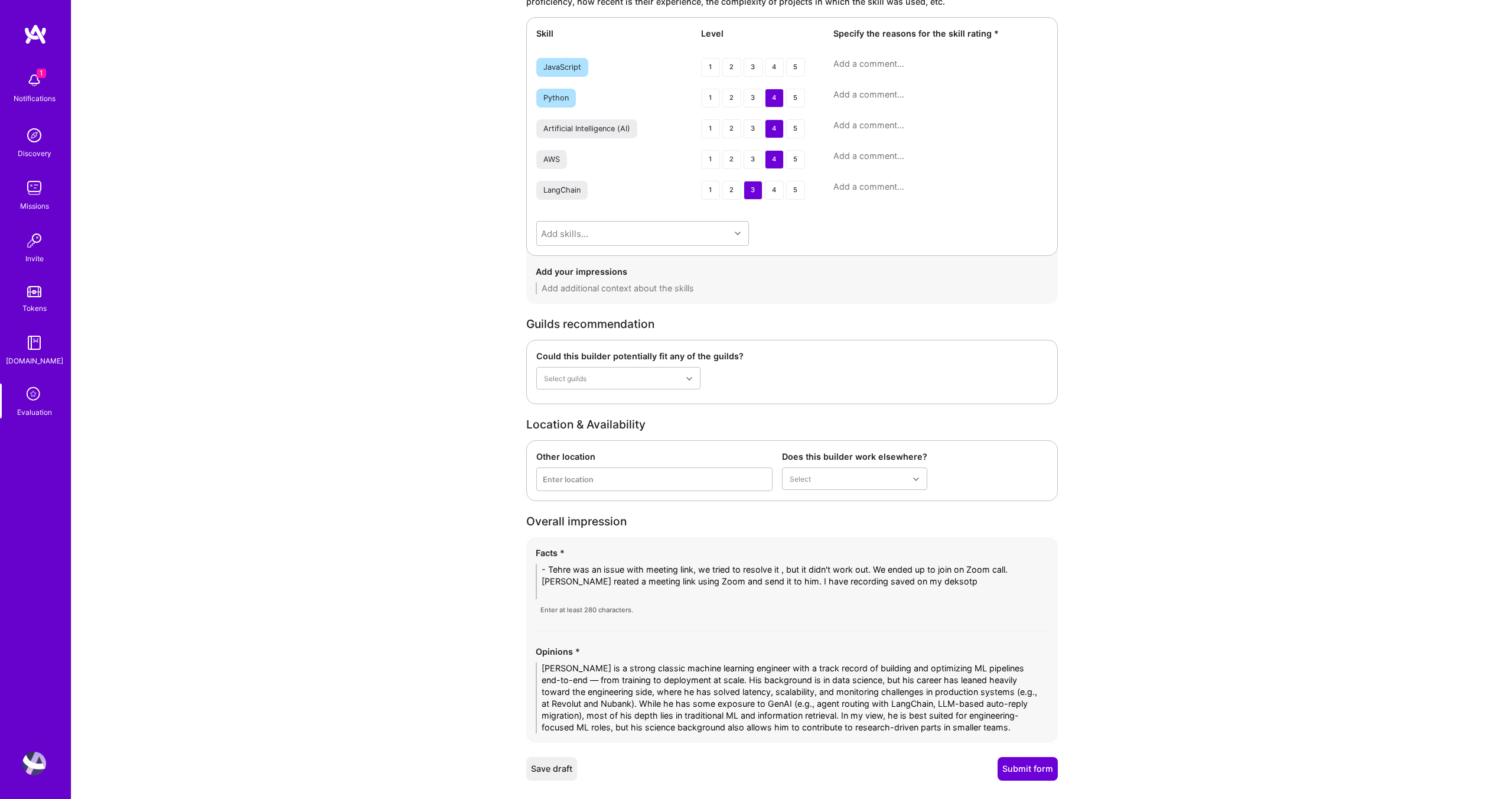
scroll to position [0, 0]
type textarea "- Tehre was an issue with meeting link, we tried to resolve it , but it didn't …"
click at [842, 98] on textarea at bounding box center [940, 94] width 214 height 12
paste textarea "Core language for his ML engineering work. Used extensively for training, refac…"
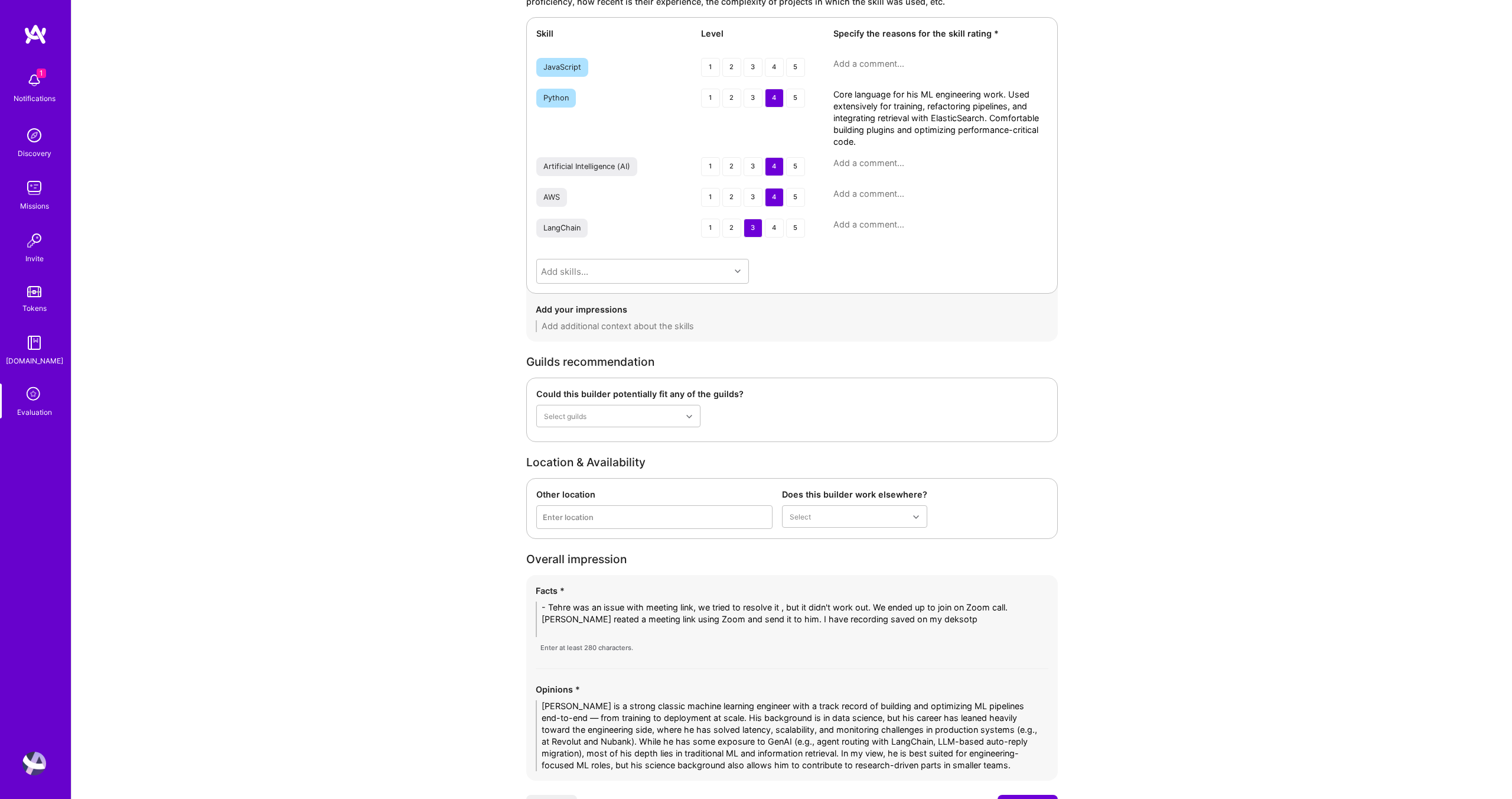
type textarea "Core language for his ML engineering work. Used extensively for training, refac…"
click at [846, 162] on textarea at bounding box center [940, 163] width 214 height 12
paste textarea "Over 10 years in ML engineering, with strong focus on building, training, deplo…"
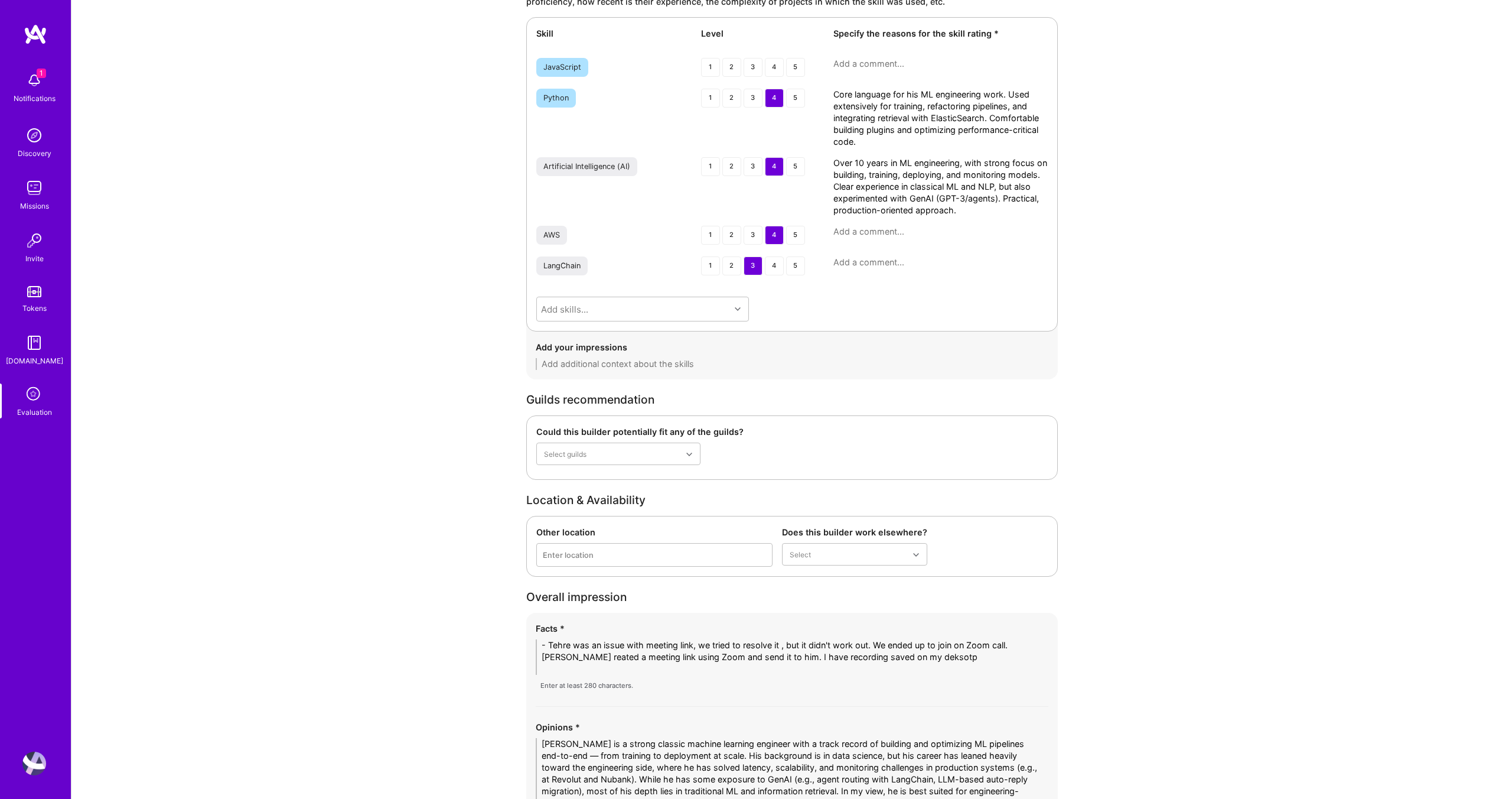
type textarea "Over 10 years in ML engineering, with strong focus on building, training, deplo…"
click at [891, 237] on div "AWS 1 2 3 4 5" at bounding box center [792, 236] width 511 height 21
click at [897, 229] on textarea at bounding box center [940, 232] width 214 height 12
paste textarea "Experience deploying ML pipelines on AWS, with Terraform modules and observabil…"
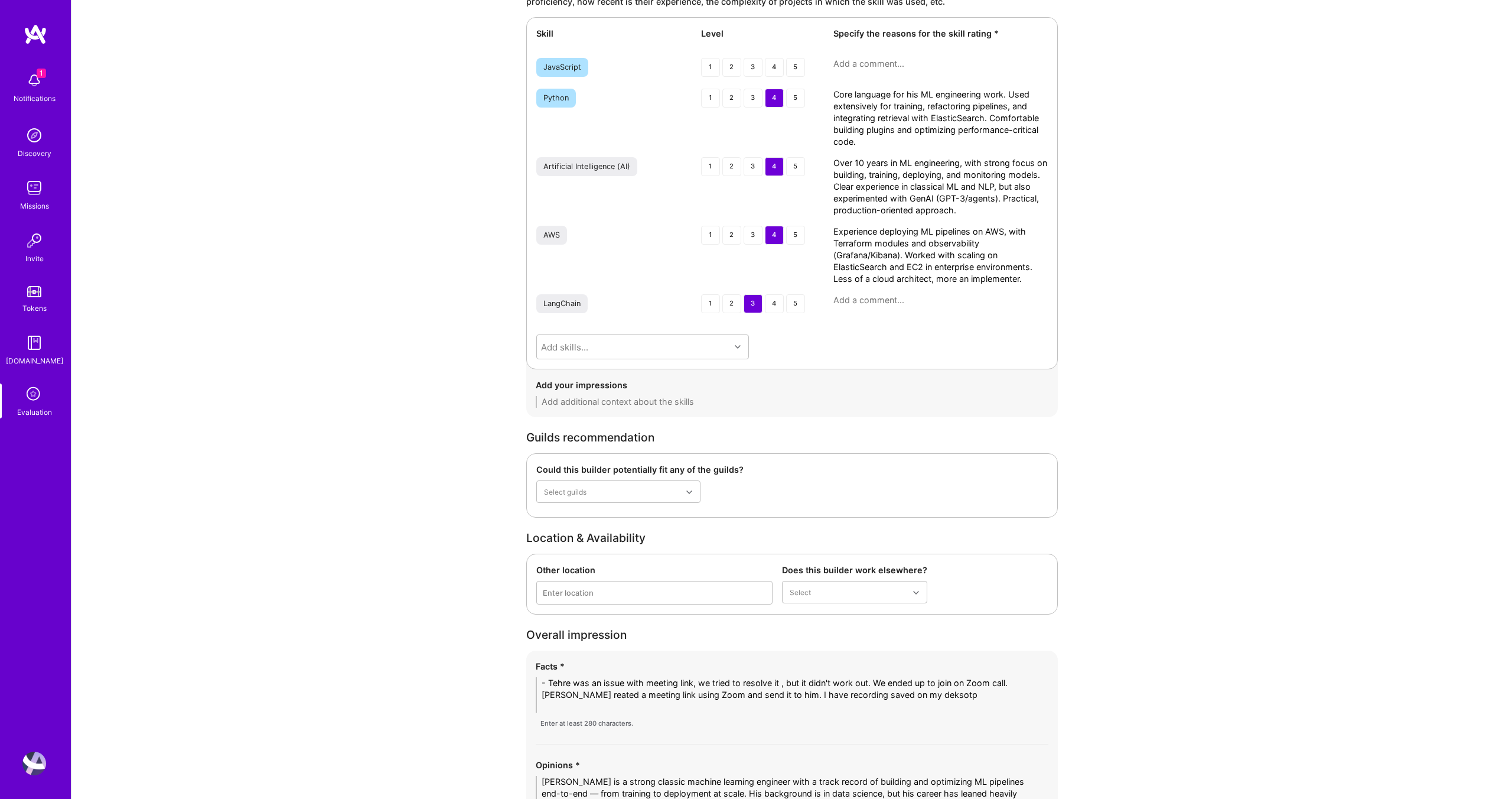
type textarea "Experience deploying ML pipelines on AWS, with Terraform modules and observabil…"
click at [874, 297] on textarea at bounding box center [940, 300] width 214 height 12
paste textarea "Hands-on in recent projects migrating auto-reply models to LLM-based agents. Us…"
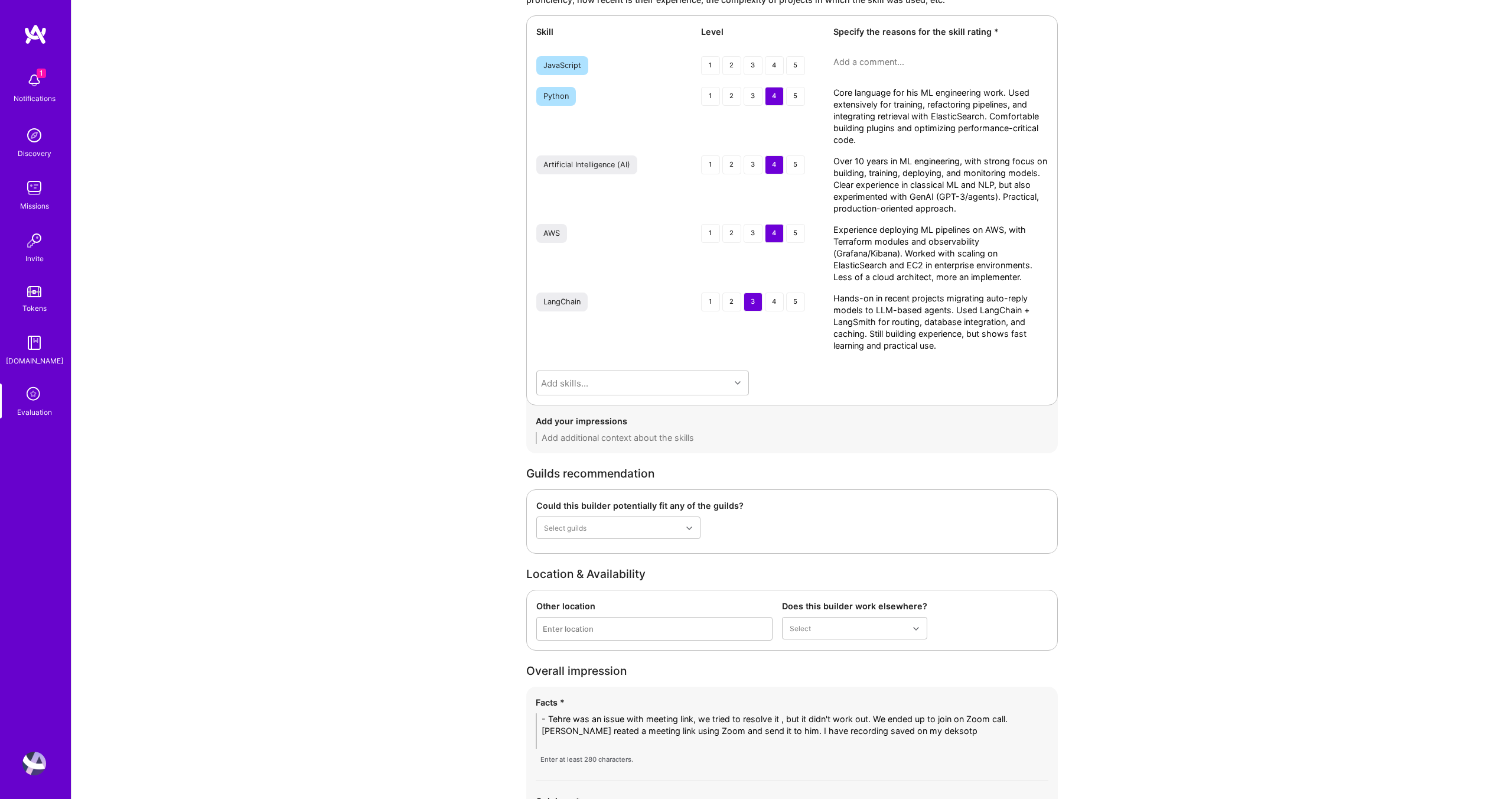
scroll to position [2189, 0]
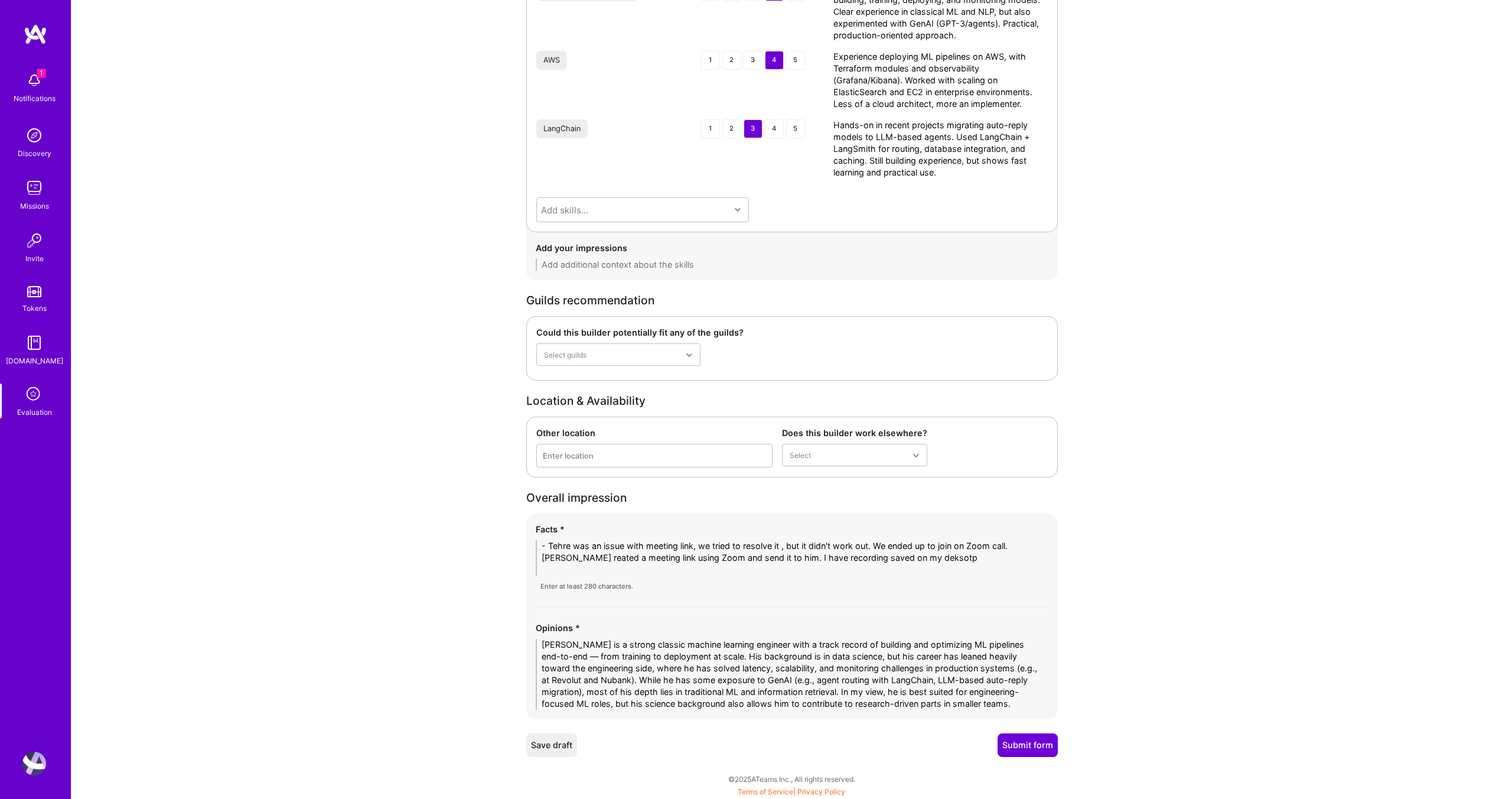
type textarea "Hands-on in recent projects migrating auto-reply models to LLM-based agents. Us…"
click at [844, 484] on div "Yes, part-time" at bounding box center [854, 484] width 145 height 22
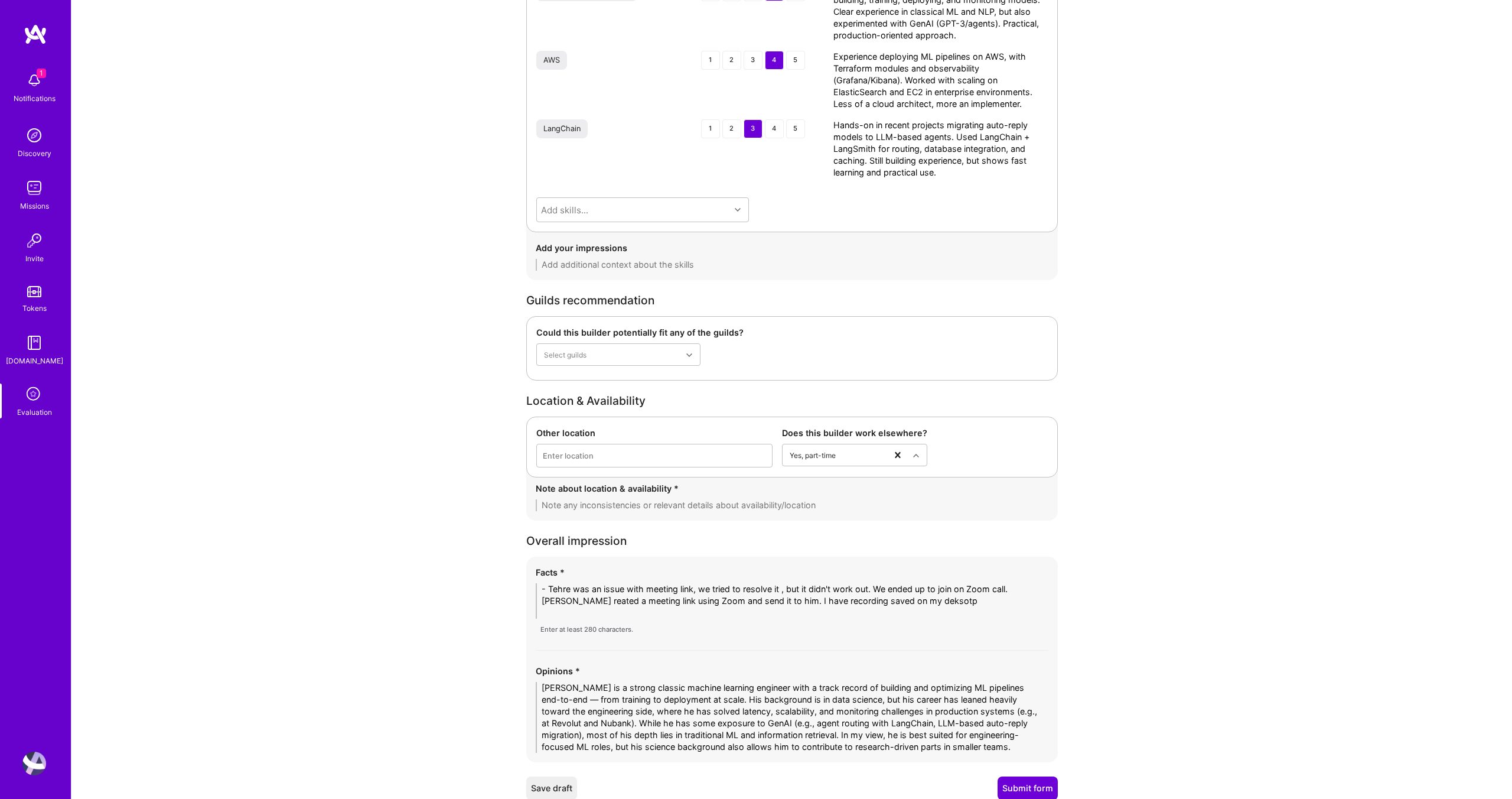
click at [711, 501] on textarea at bounding box center [792, 505] width 513 height 12
click at [819, 484] on div "Yes, full-time" at bounding box center [854, 484] width 145 height 22
click at [726, 515] on div "Note about location & availability * - But he mentioned he can" at bounding box center [792, 501] width 532 height 38
click at [724, 505] on textarea "- But he mentioned he can" at bounding box center [792, 505] width 513 height 12
click at [912, 503] on textarea "- But he mentioned he can join A.team missions if he can find something interes…" at bounding box center [792, 505] width 513 height 12
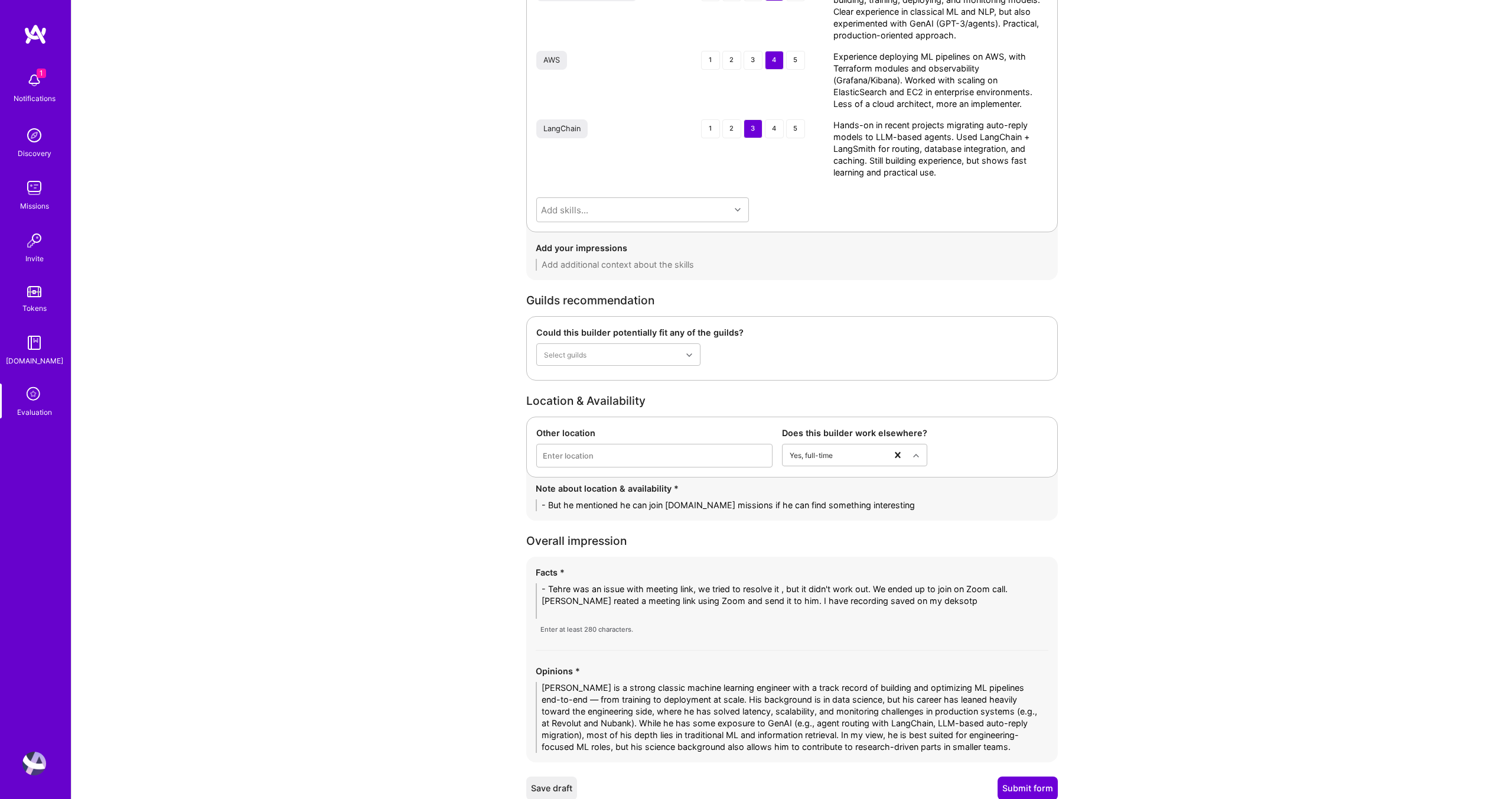
type textarea "- But he mentioned he can join A.team missions if he can find something interes…"
drag, startPoint x: 931, startPoint y: 596, endPoint x: 521, endPoint y: 572, distance: 410.7
paste textarea "1. Strong ML Engineering Focus • 10 years of experience, mainly in banking and …"
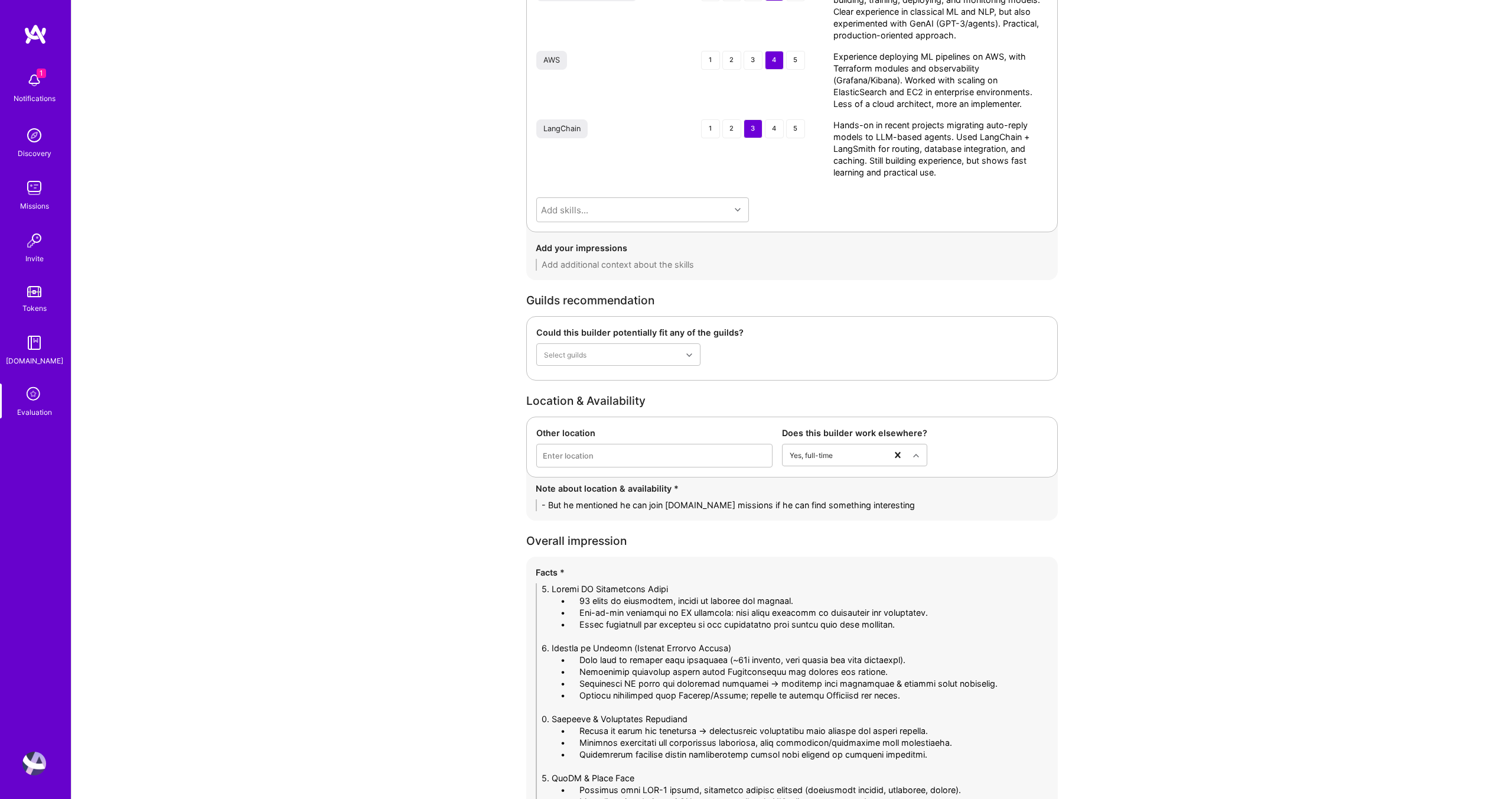
scroll to position [0, 0]
drag, startPoint x: 579, startPoint y: 600, endPoint x: 487, endPoint y: 598, distance: 92.0
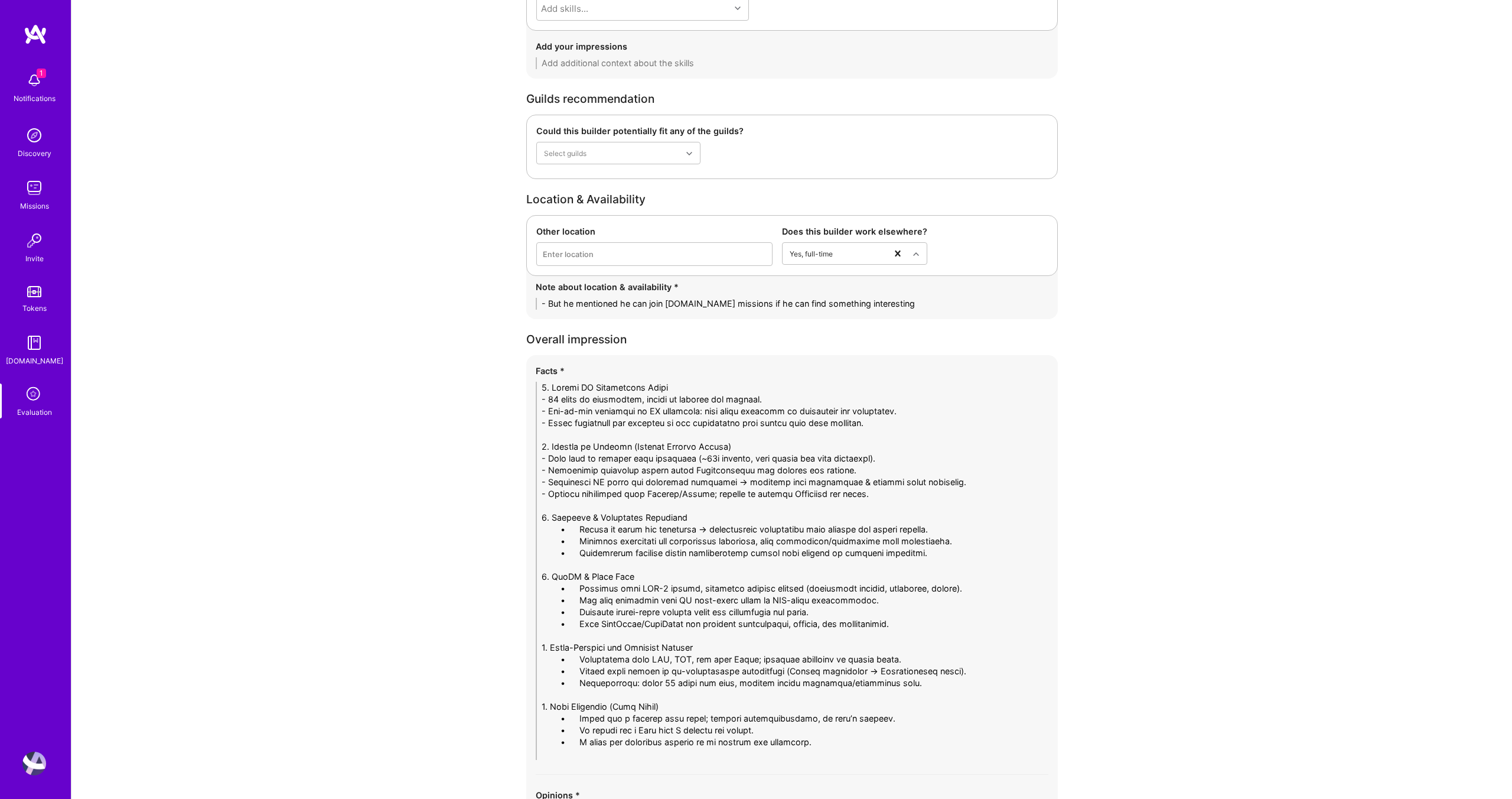
scroll to position [2441, 0]
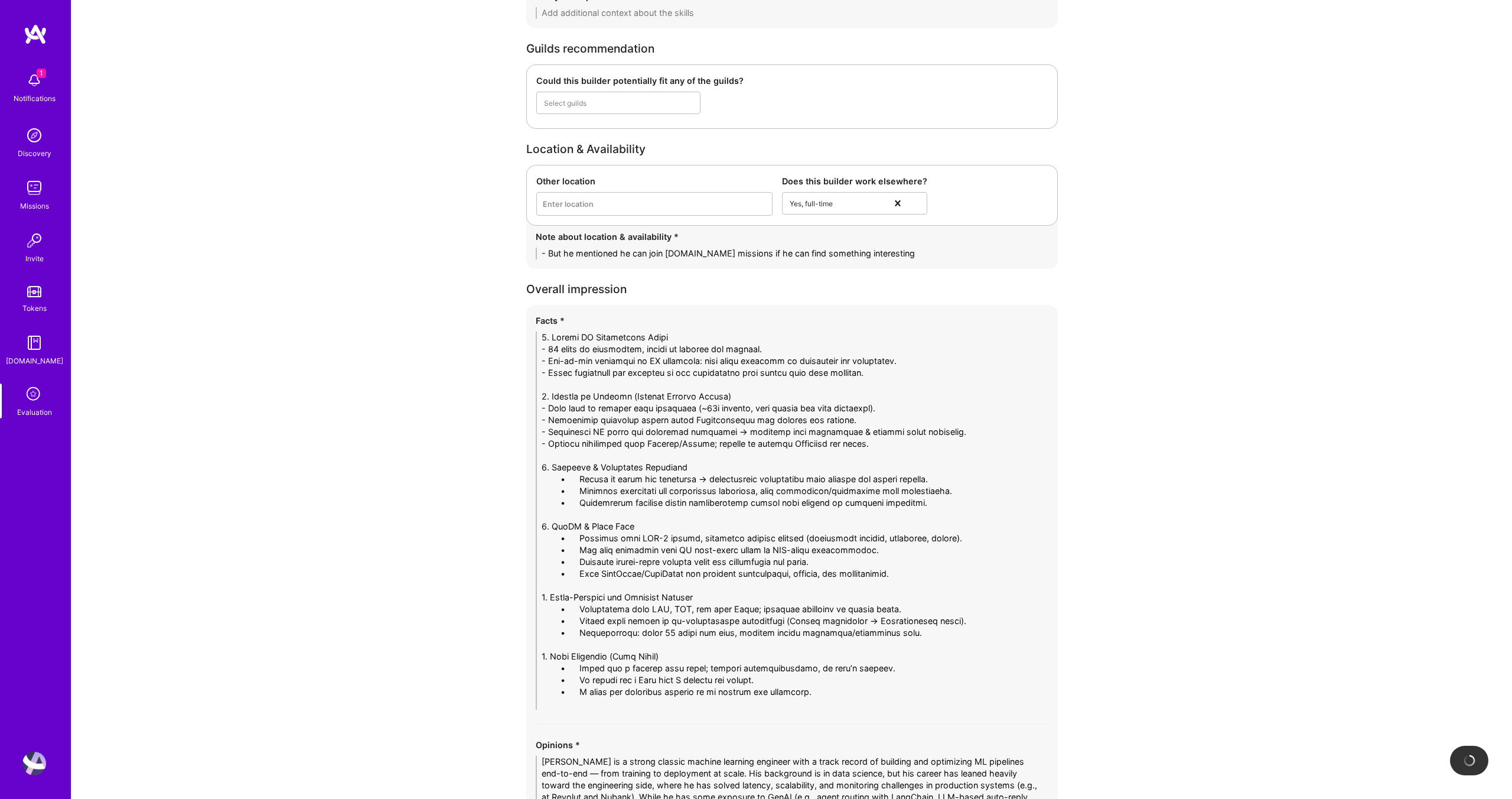
drag, startPoint x: 577, startPoint y: 480, endPoint x: 502, endPoint y: 482, distance: 75.0
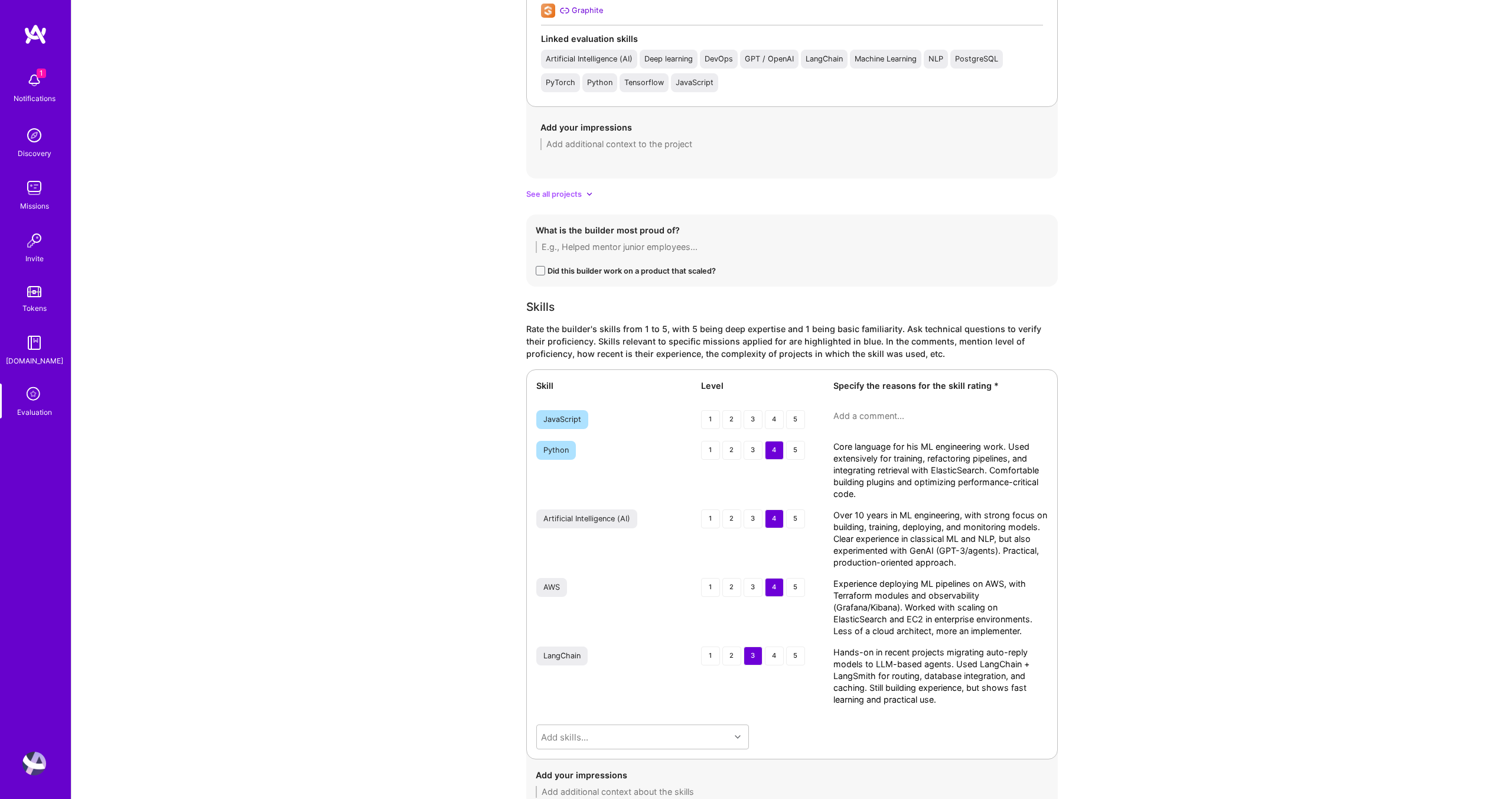
scroll to position [1306, 0]
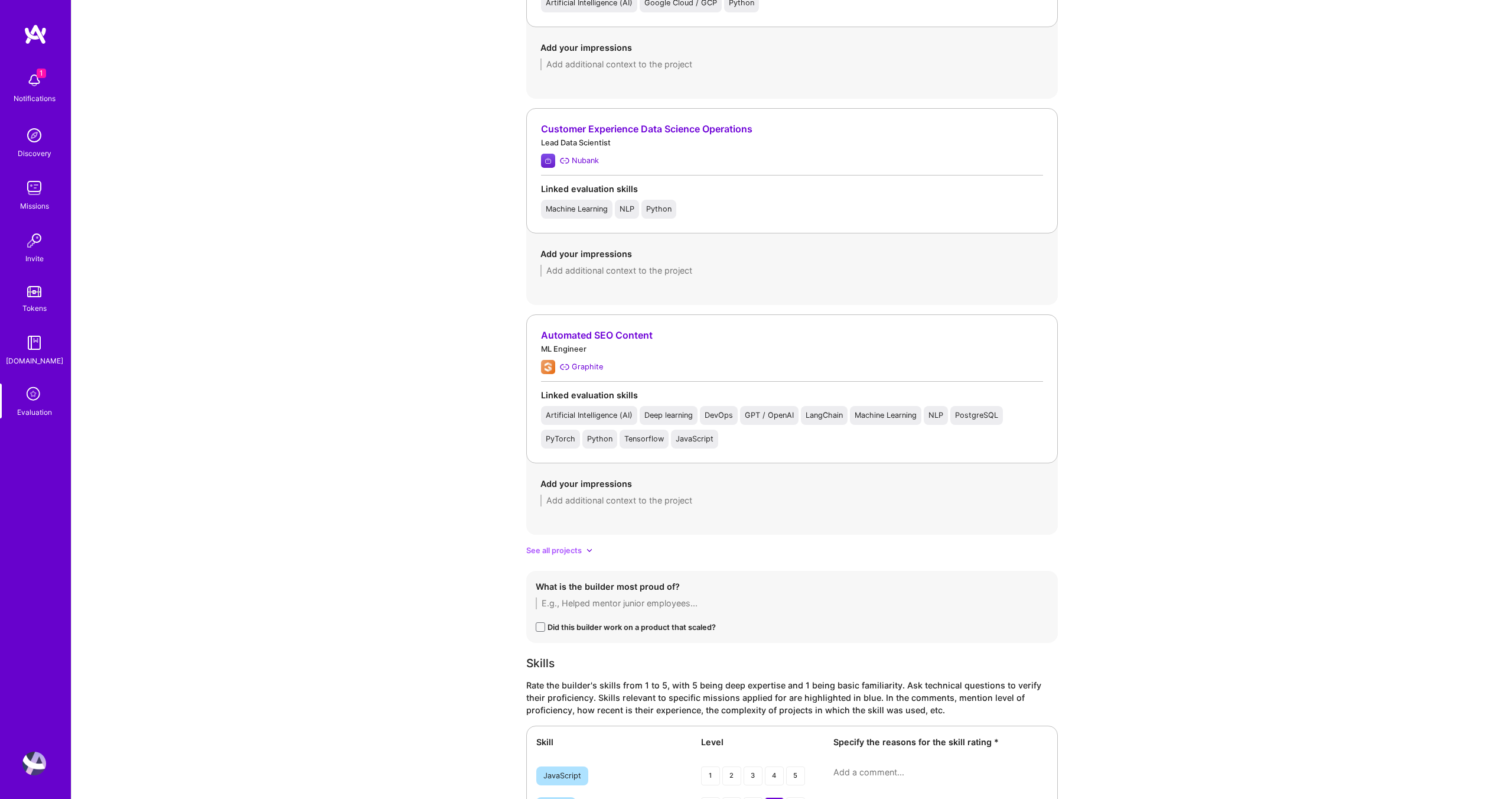
type textarea "1. Strong ML Engineering Focus - 10 years of experience, mainly in banking and …"
click at [562, 548] on span "See all projects" at bounding box center [554, 550] width 55 height 13
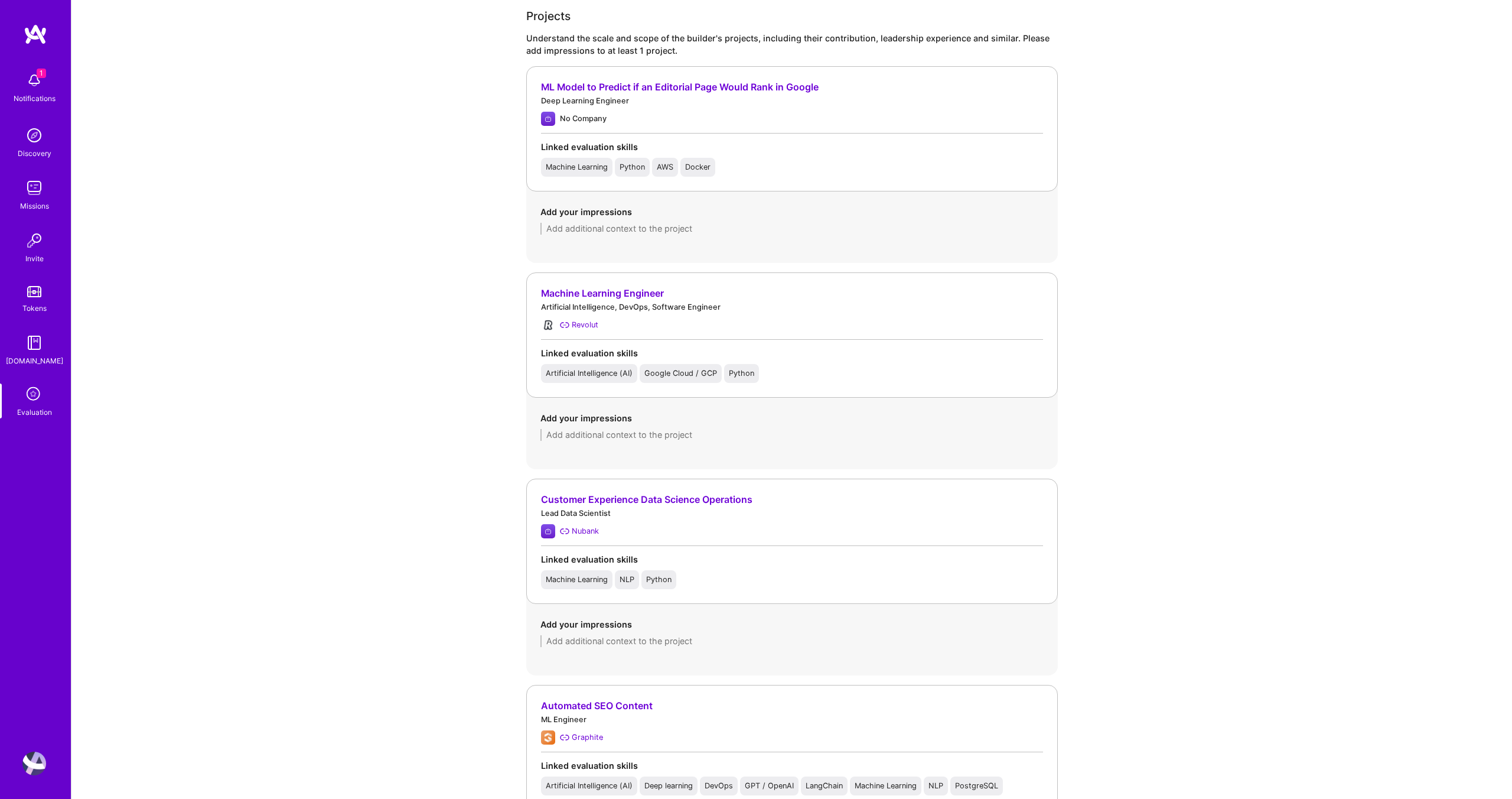
scroll to position [1141, 0]
click at [621, 437] on textarea at bounding box center [792, 435] width 503 height 12
paste textarea "Improved an account background-checking pipeline that was slow and inaccurate. …"
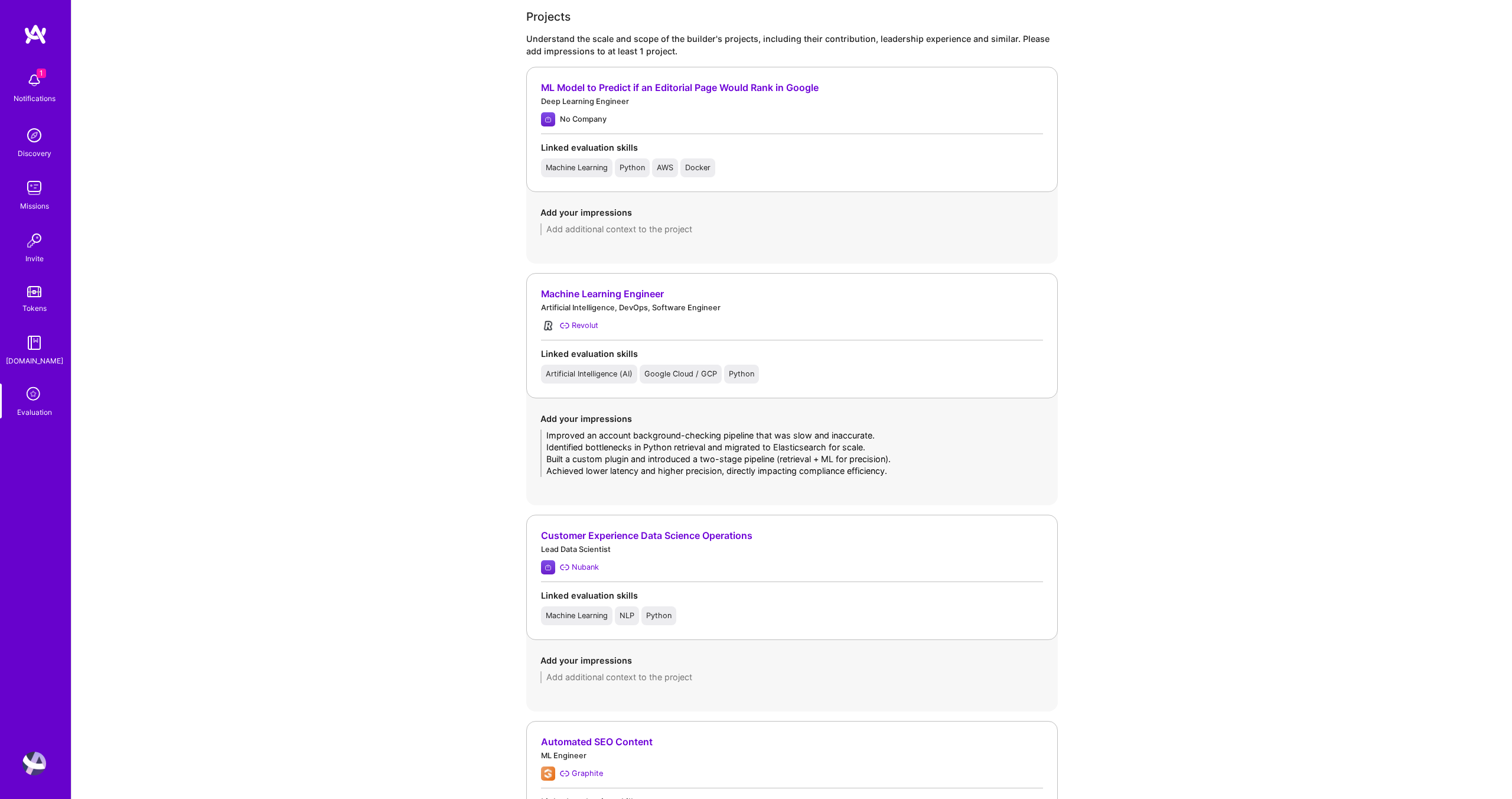
type textarea "Improved an account background-checking pipeline that was slow and inaccurate. …"
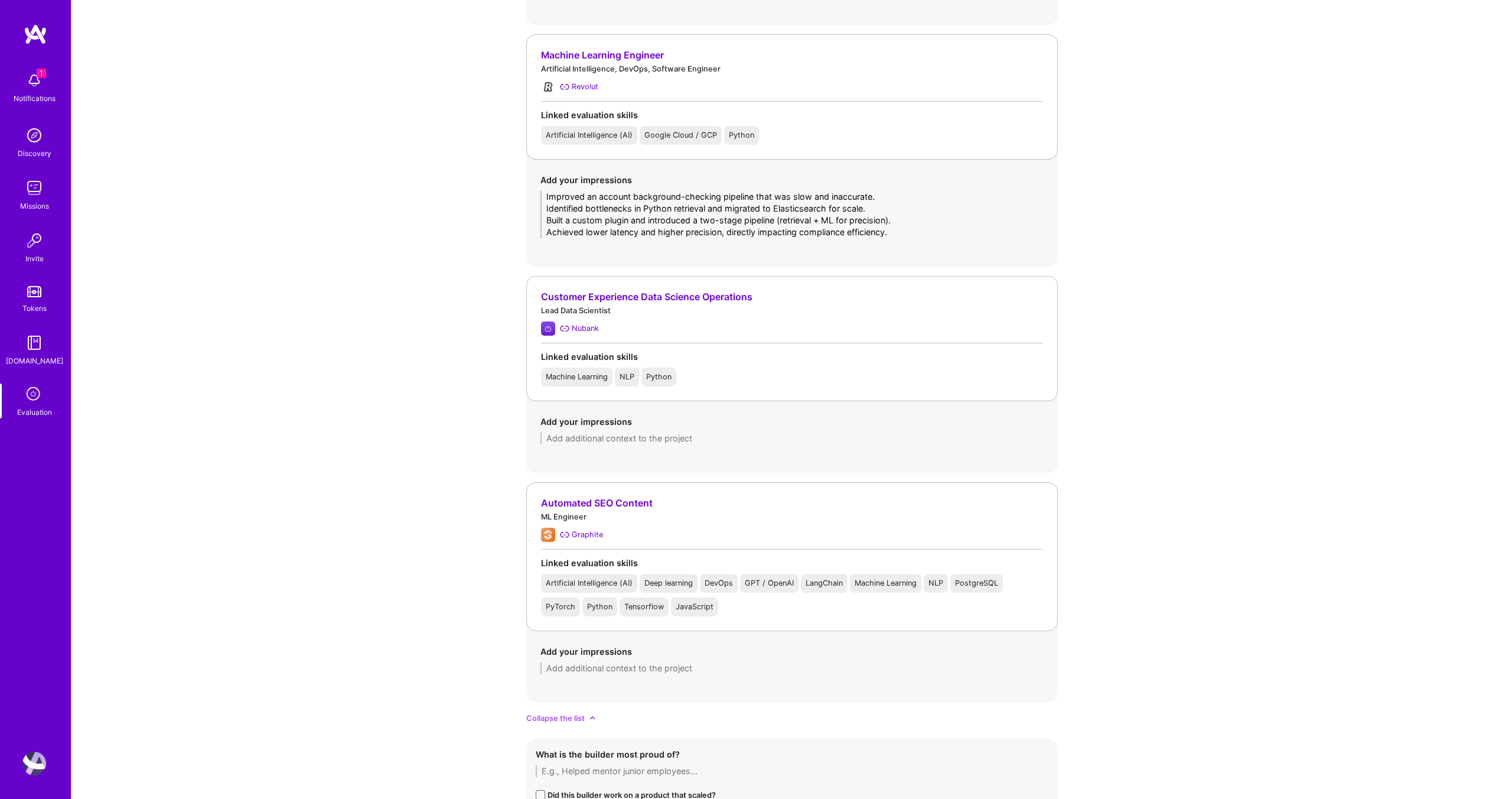
scroll to position [1399, 0]
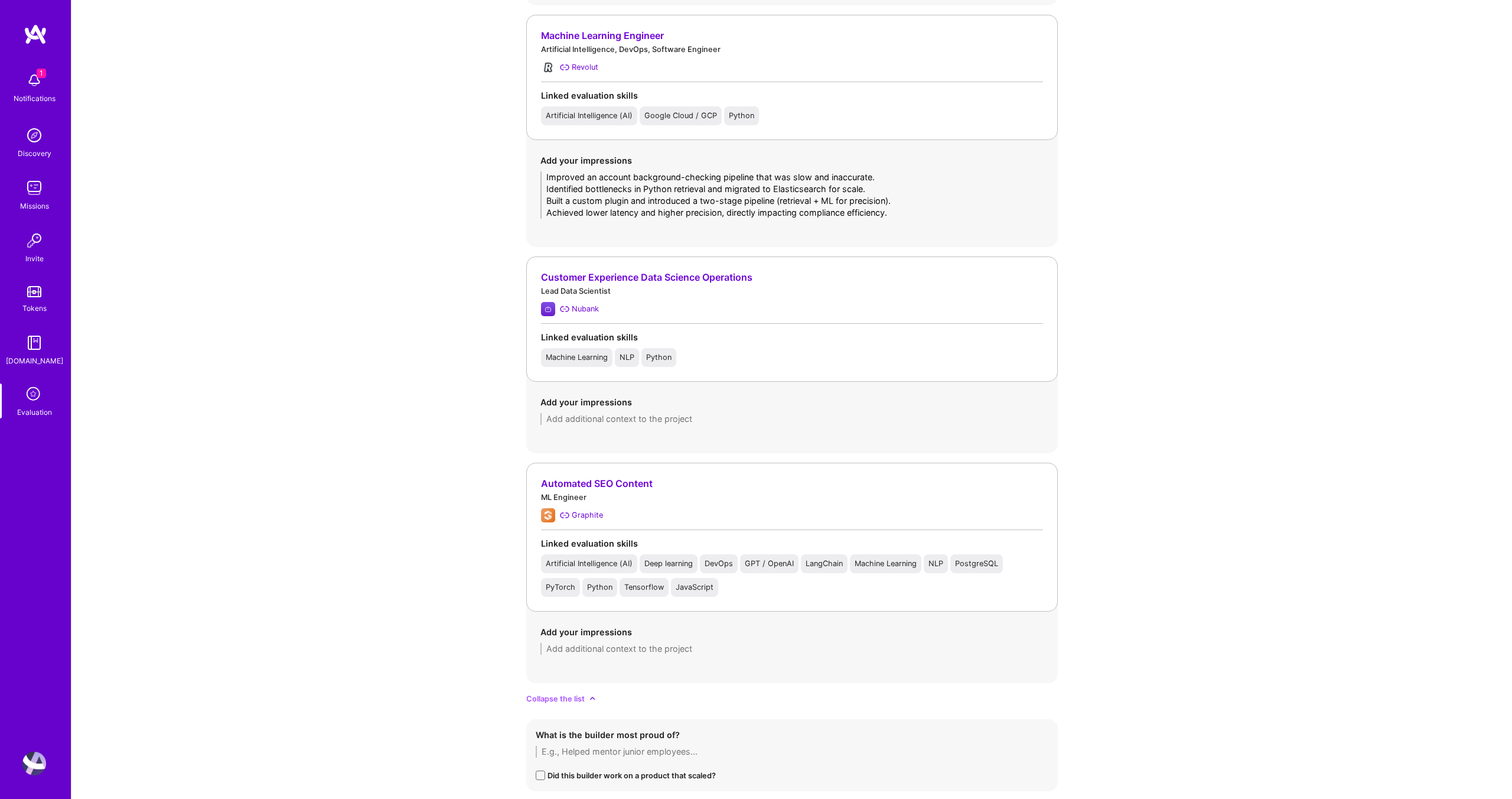
click at [578, 422] on textarea at bounding box center [792, 419] width 503 height 12
paste textarea "Worked on security-sensitive data pipelines with layered access control. Design…"
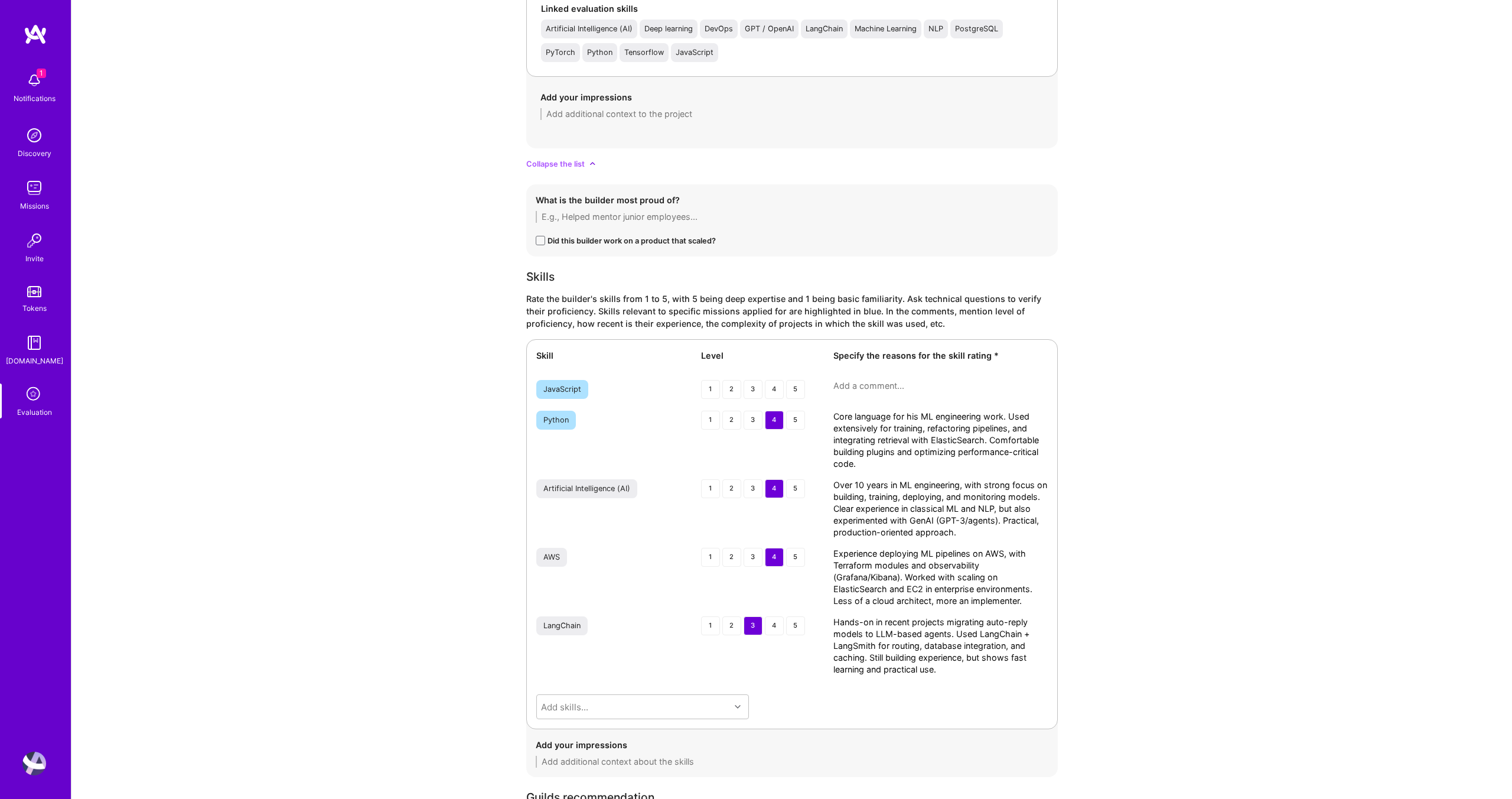
scroll to position [1997, 0]
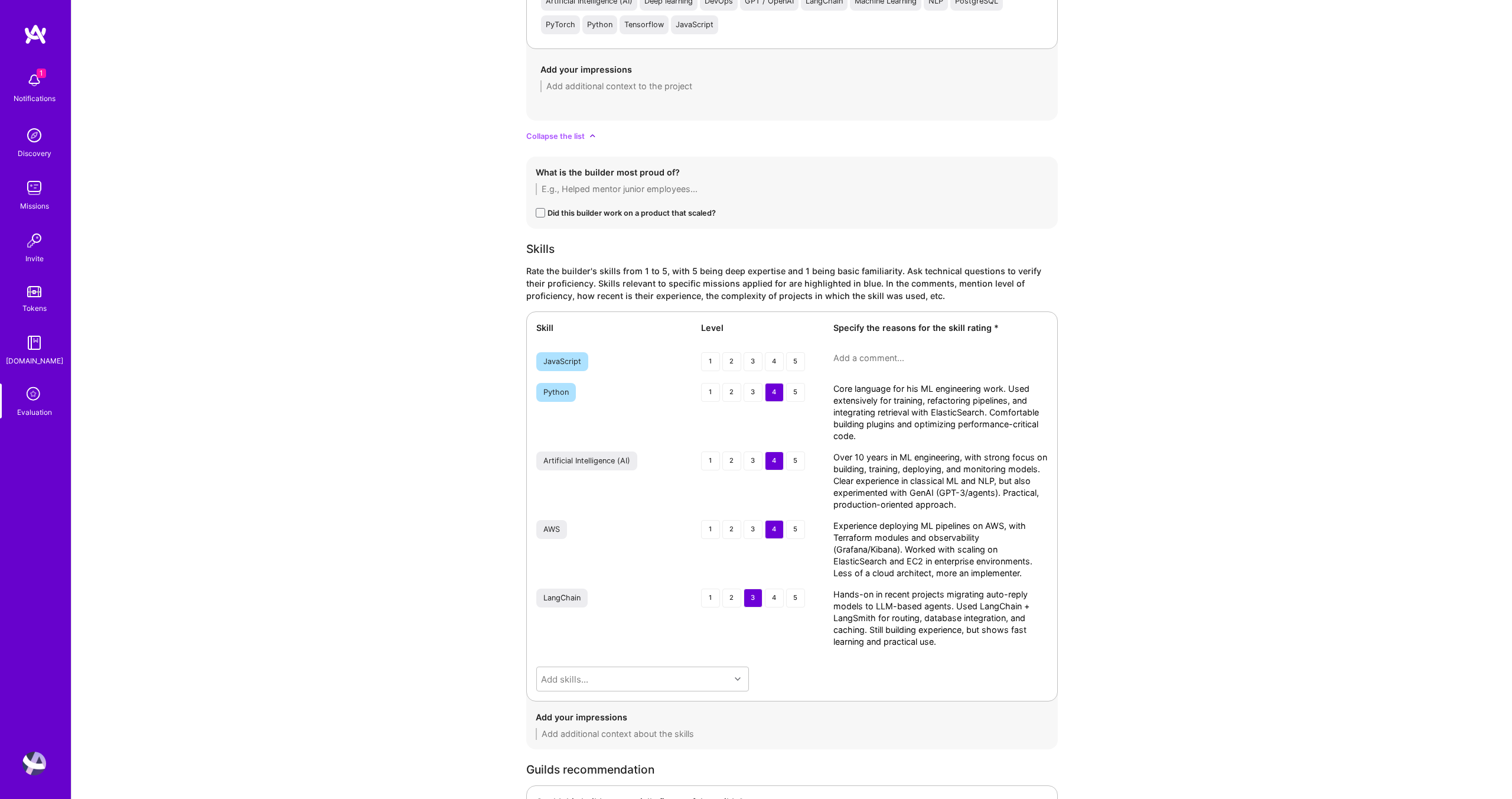
type textarea "Worked on security-sensitive data pipelines with layered access control. Design…"
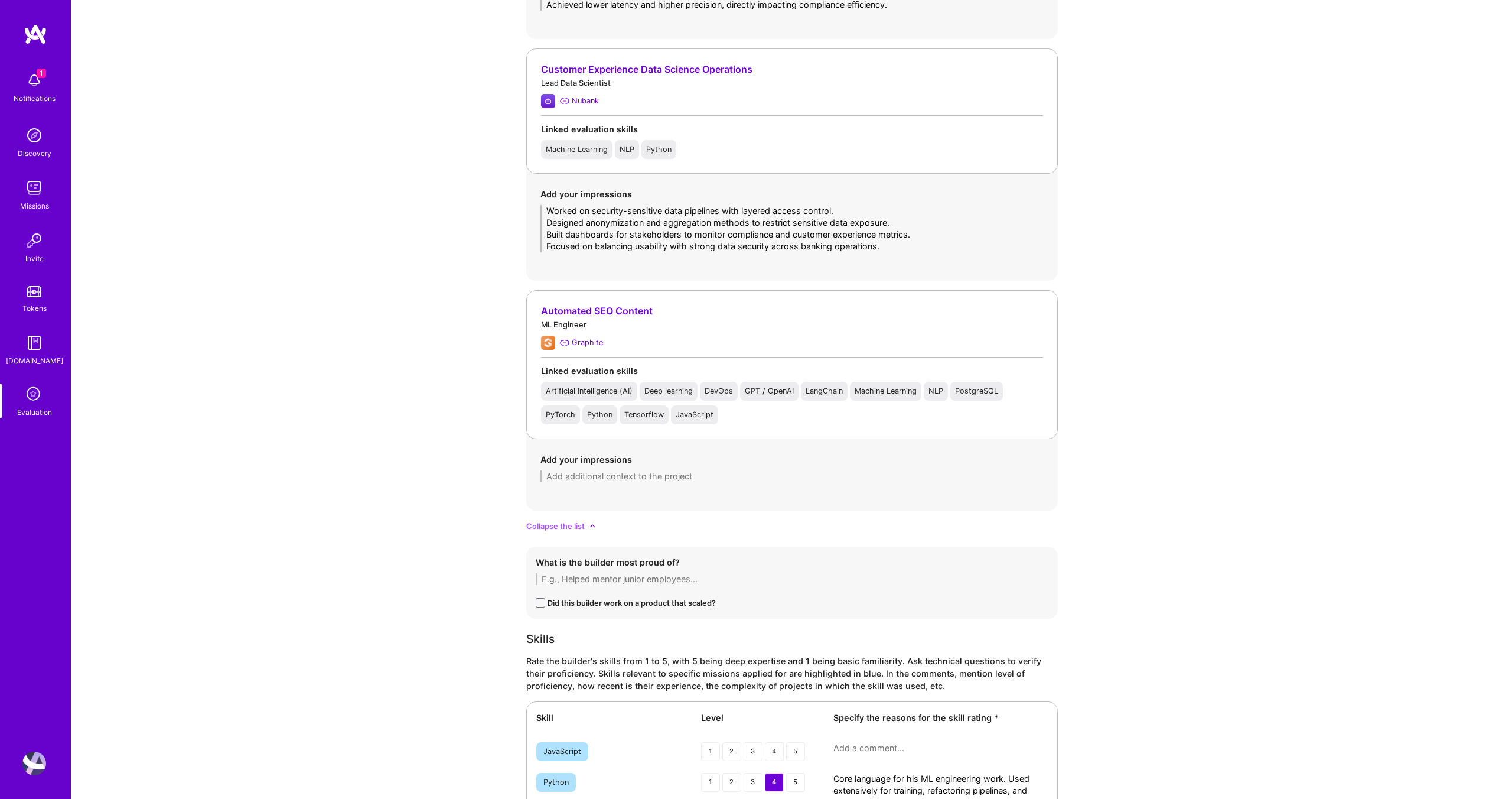
scroll to position [1634, 0]
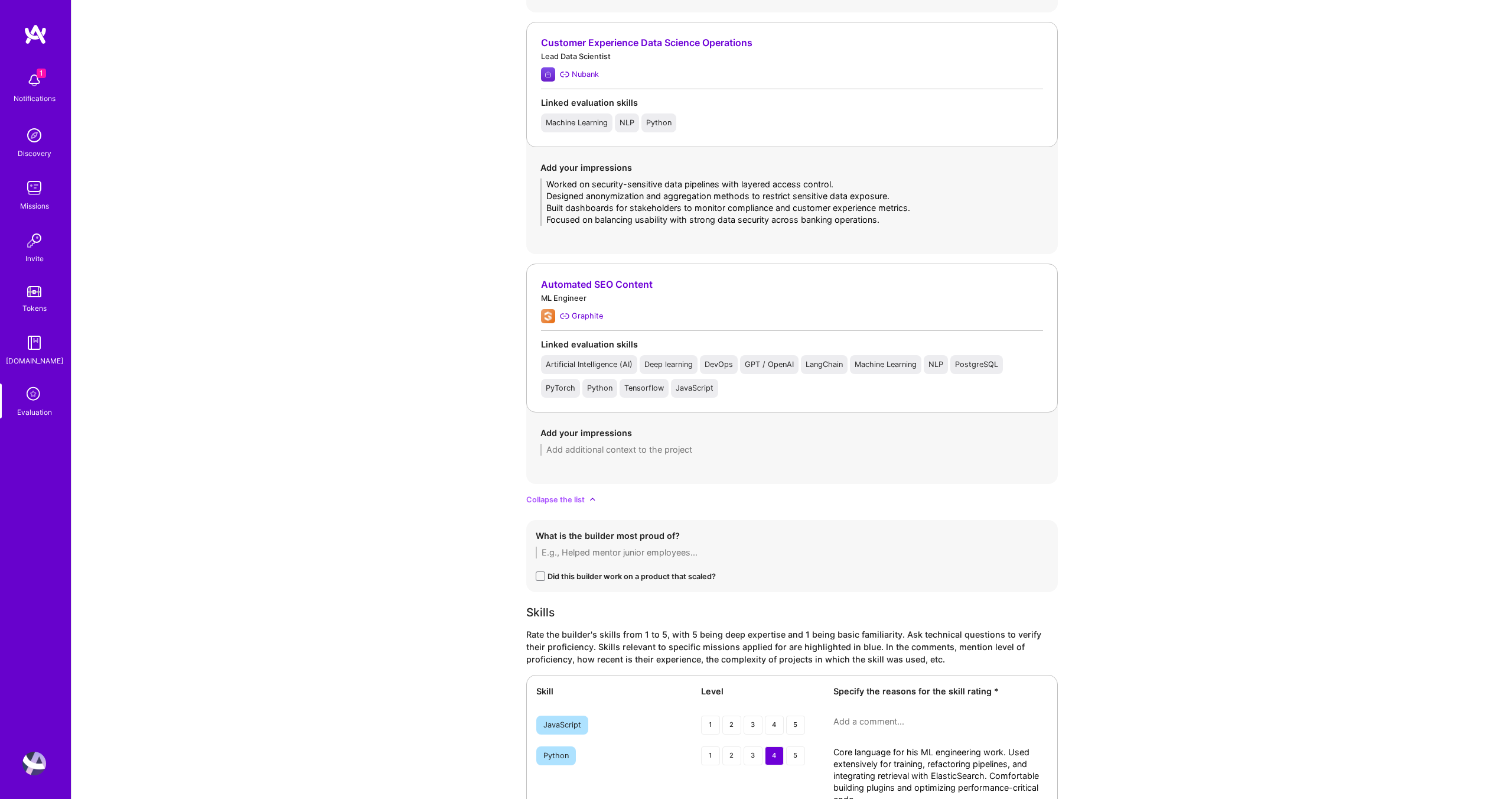
click at [602, 449] on textarea at bounding box center [792, 449] width 503 height 12
paste textarea "Led efforts to migrate from a classic ML auto-reply model to an LLM-based syste…"
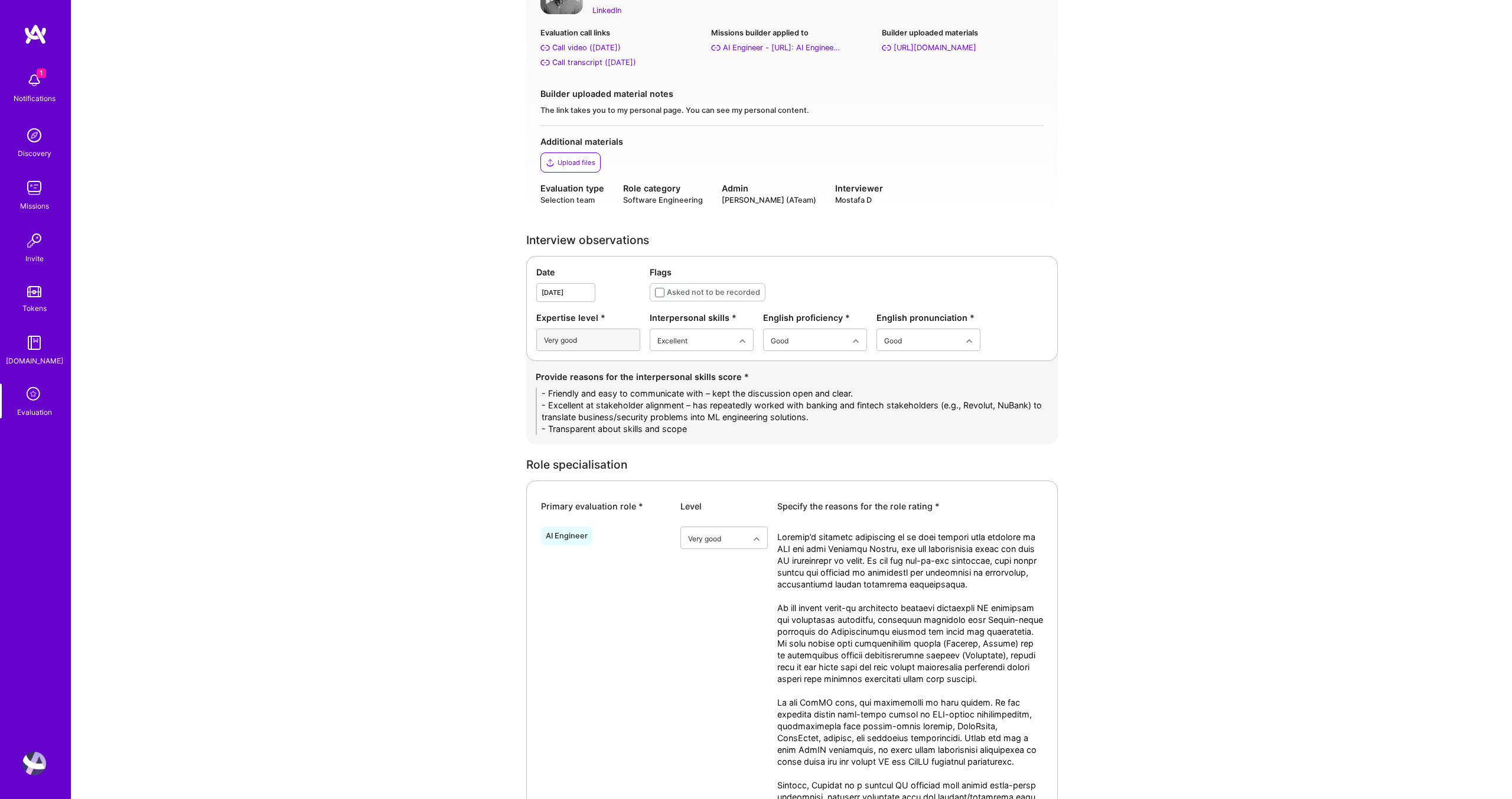
scroll to position [0, 0]
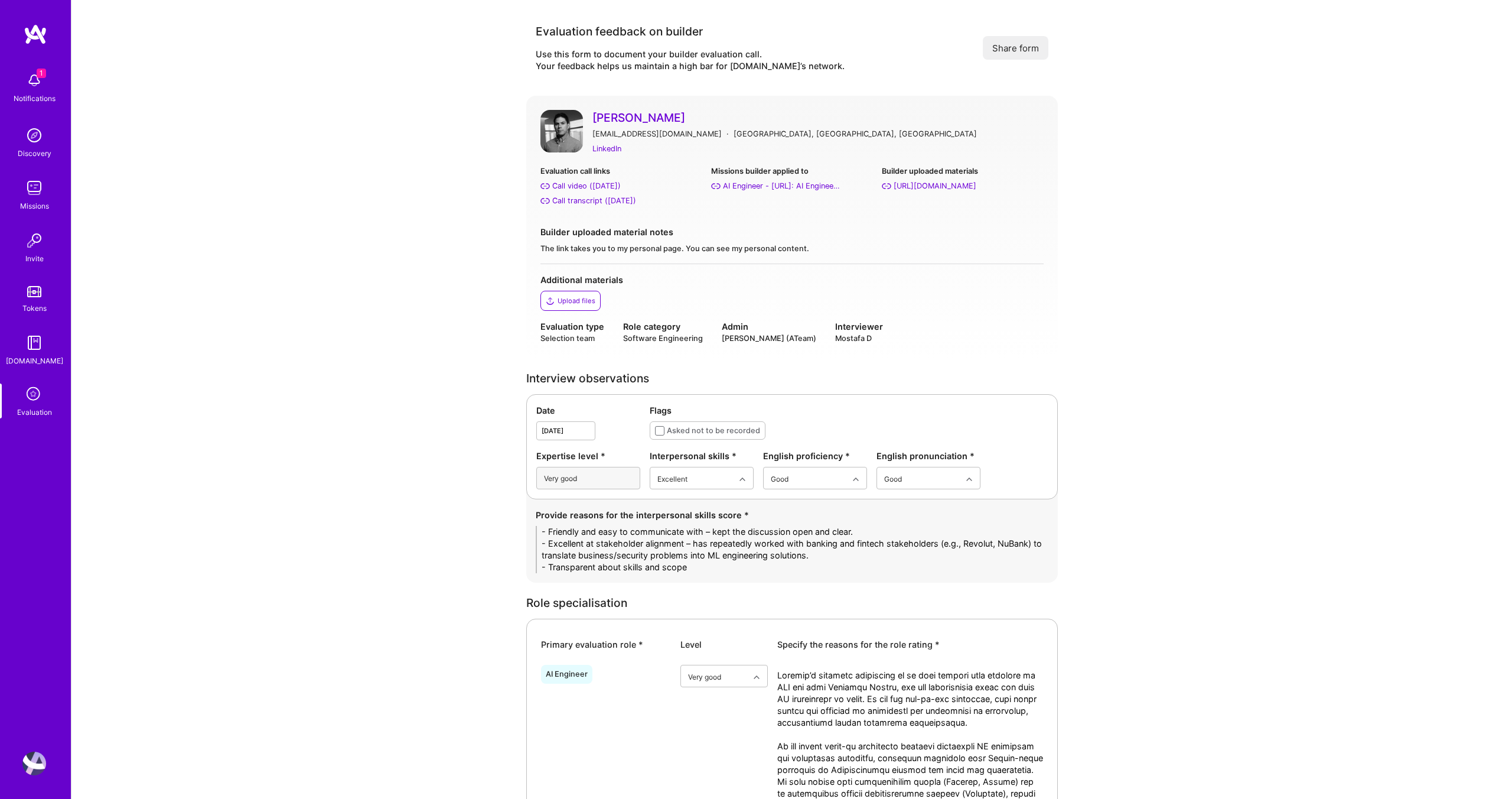
type textarea "Led efforts to migrate from a classic ML auto-reply model to an LLM-based syste…"
click at [641, 117] on link "[PERSON_NAME]" at bounding box center [818, 117] width 451 height 15
click at [579, 305] on div "Upload files" at bounding box center [576, 301] width 38 height 9
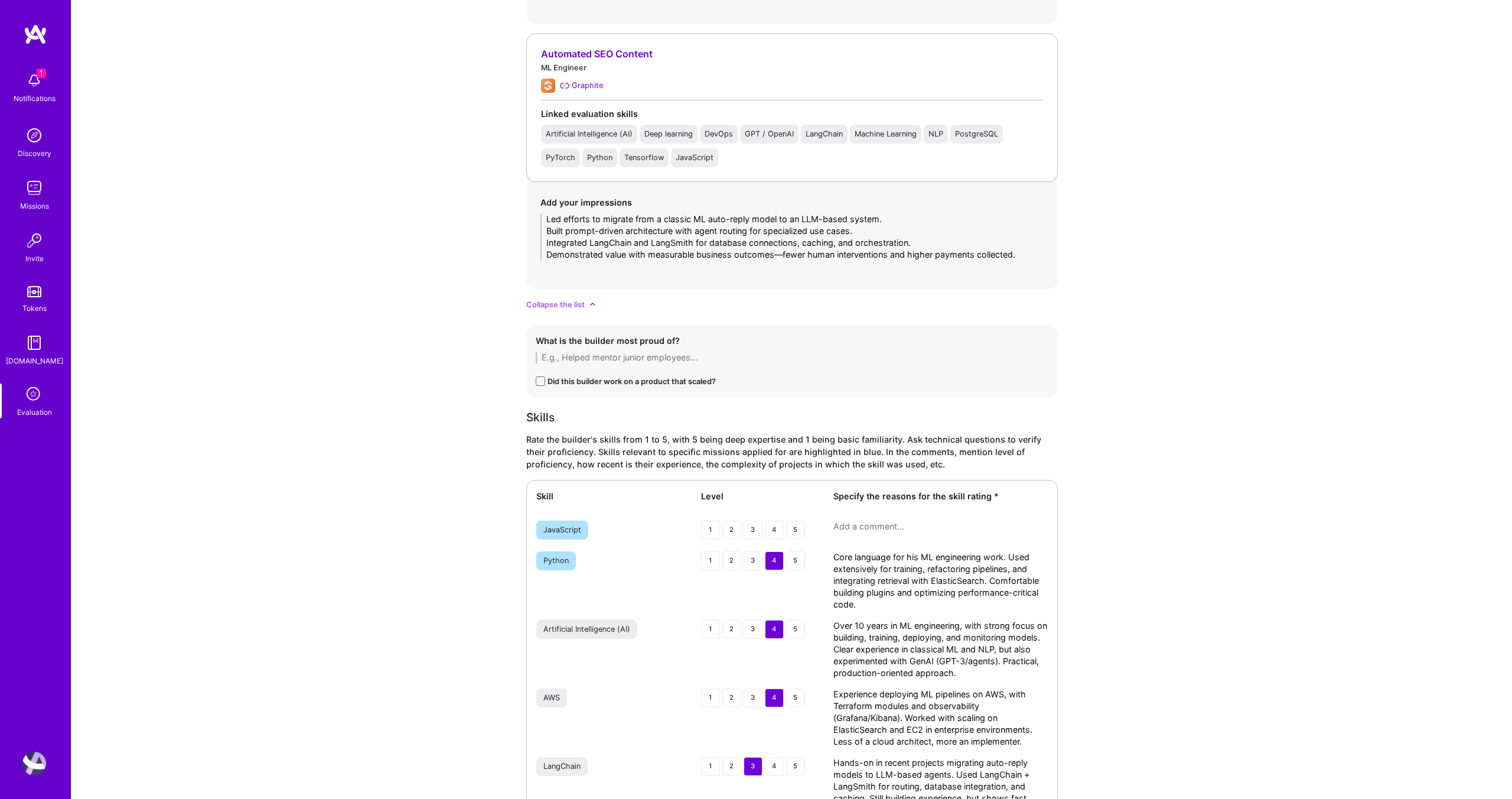
scroll to position [2870, 0]
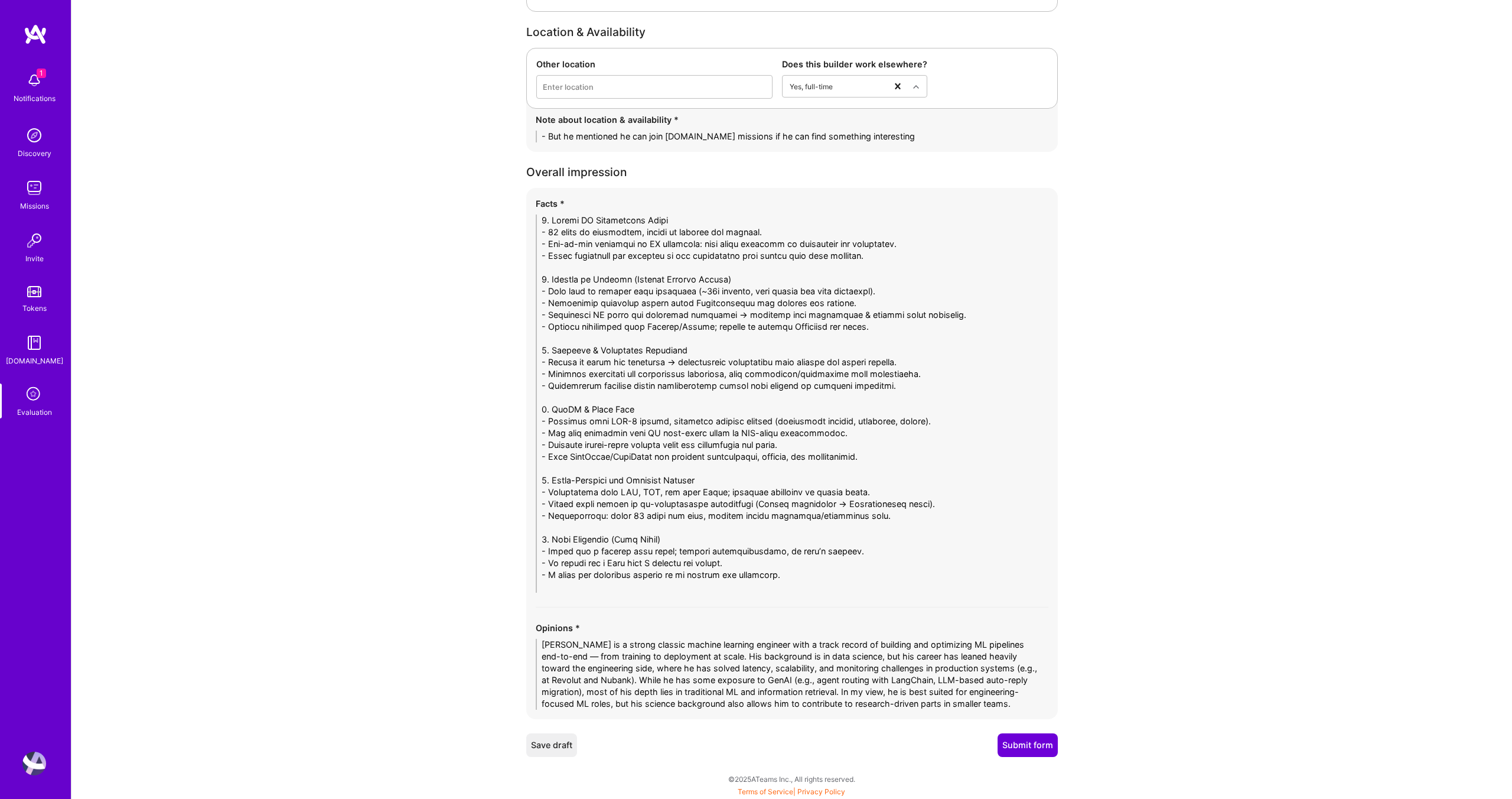
click at [1032, 736] on button "Submit form" at bounding box center [1027, 745] width 60 height 24
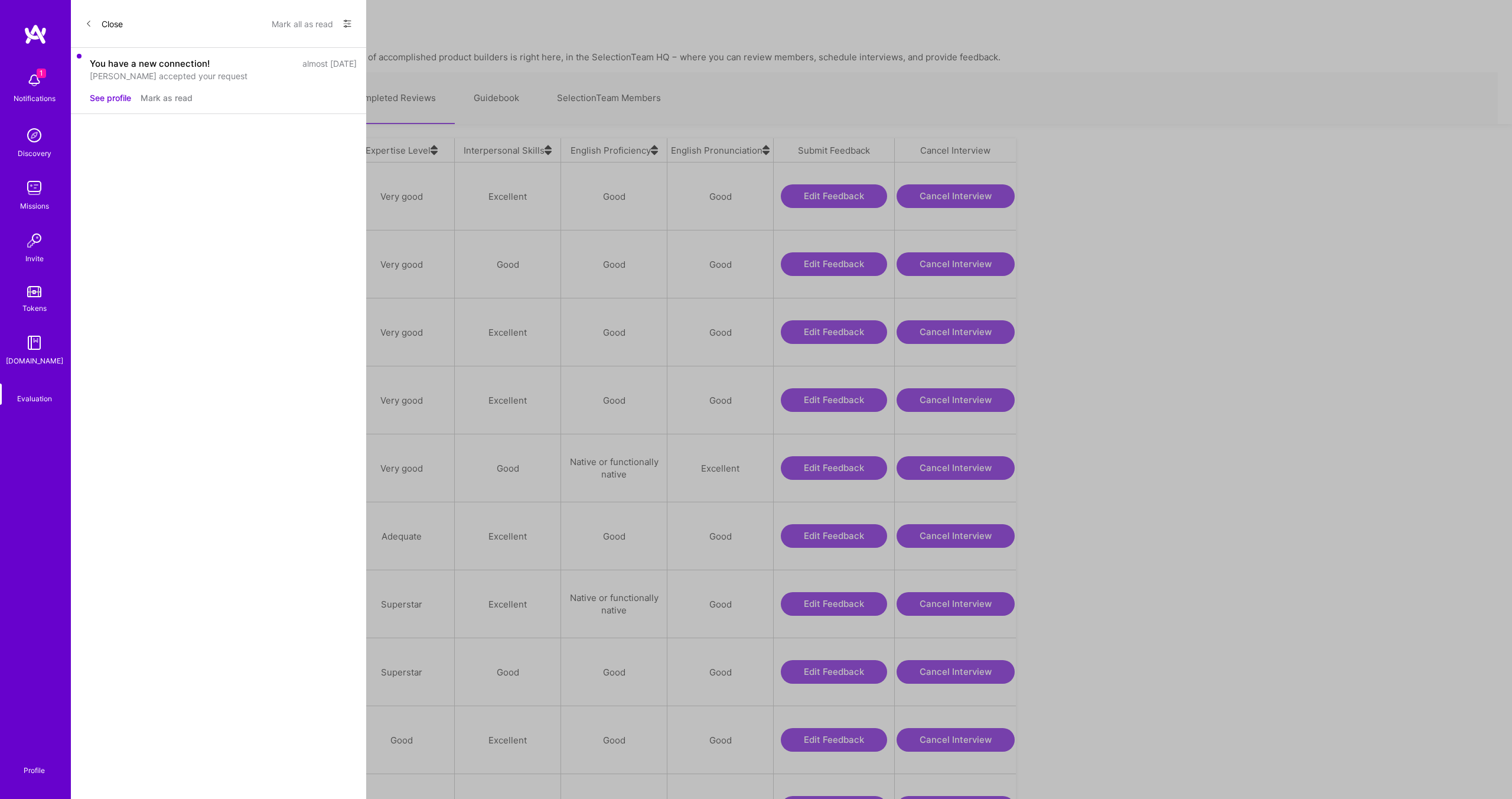
scroll to position [675, 930]
click at [241, 98] on link "Upcoming Interviews" at bounding box center [270, 98] width 127 height 51
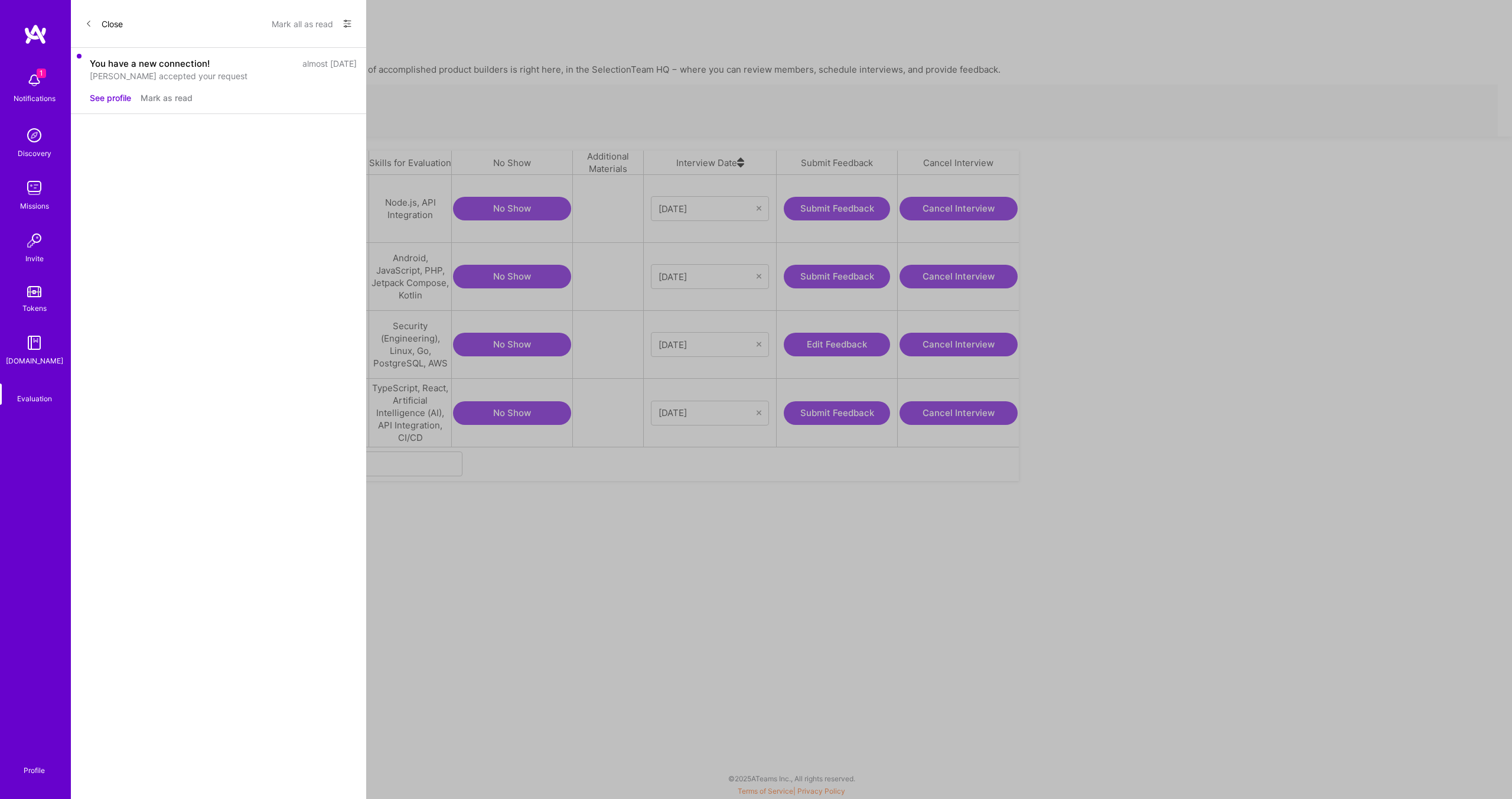
scroll to position [272, 933]
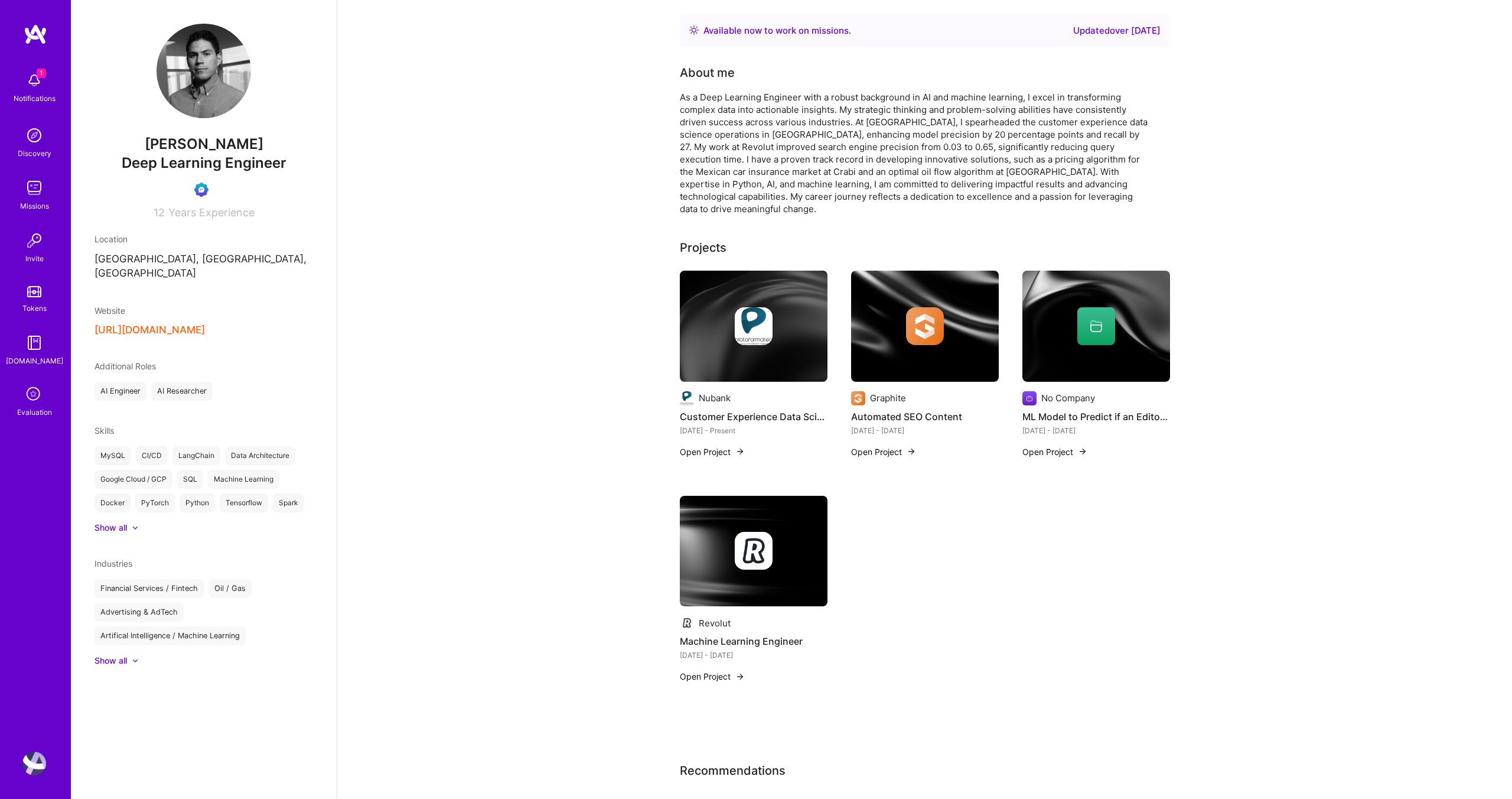
drag, startPoint x: 259, startPoint y: 145, endPoint x: 138, endPoint y: 148, distance: 121.0
click at [138, 148] on span "[PERSON_NAME]" at bounding box center [203, 144] width 218 height 18
click at [272, 140] on span "[PERSON_NAME]" at bounding box center [203, 144] width 218 height 18
drag, startPoint x: 269, startPoint y: 146, endPoint x: 140, endPoint y: 145, distance: 129.0
click at [140, 145] on span "[PERSON_NAME]" at bounding box center [203, 144] width 218 height 18
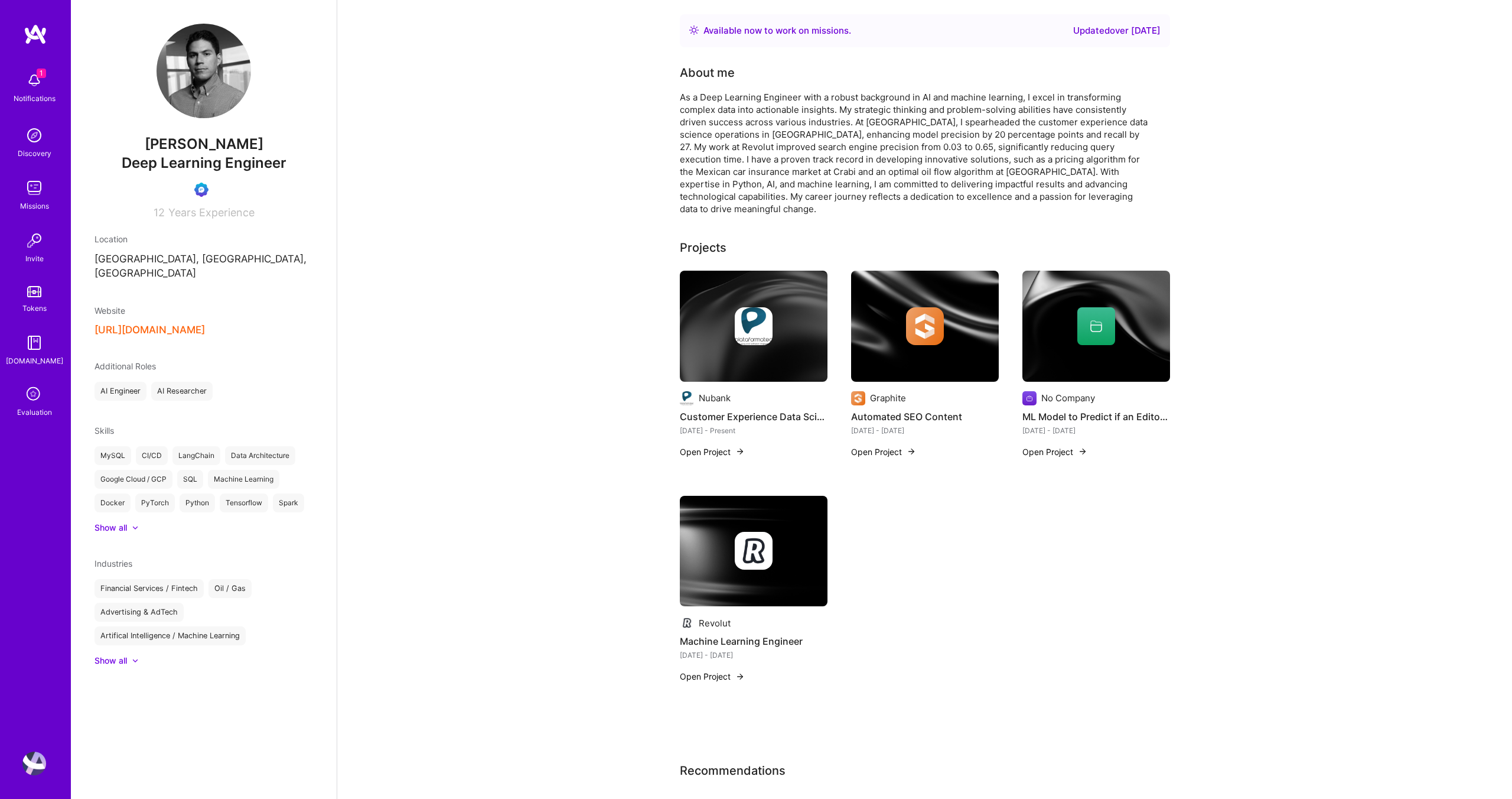
copy span "[PERSON_NAME]"
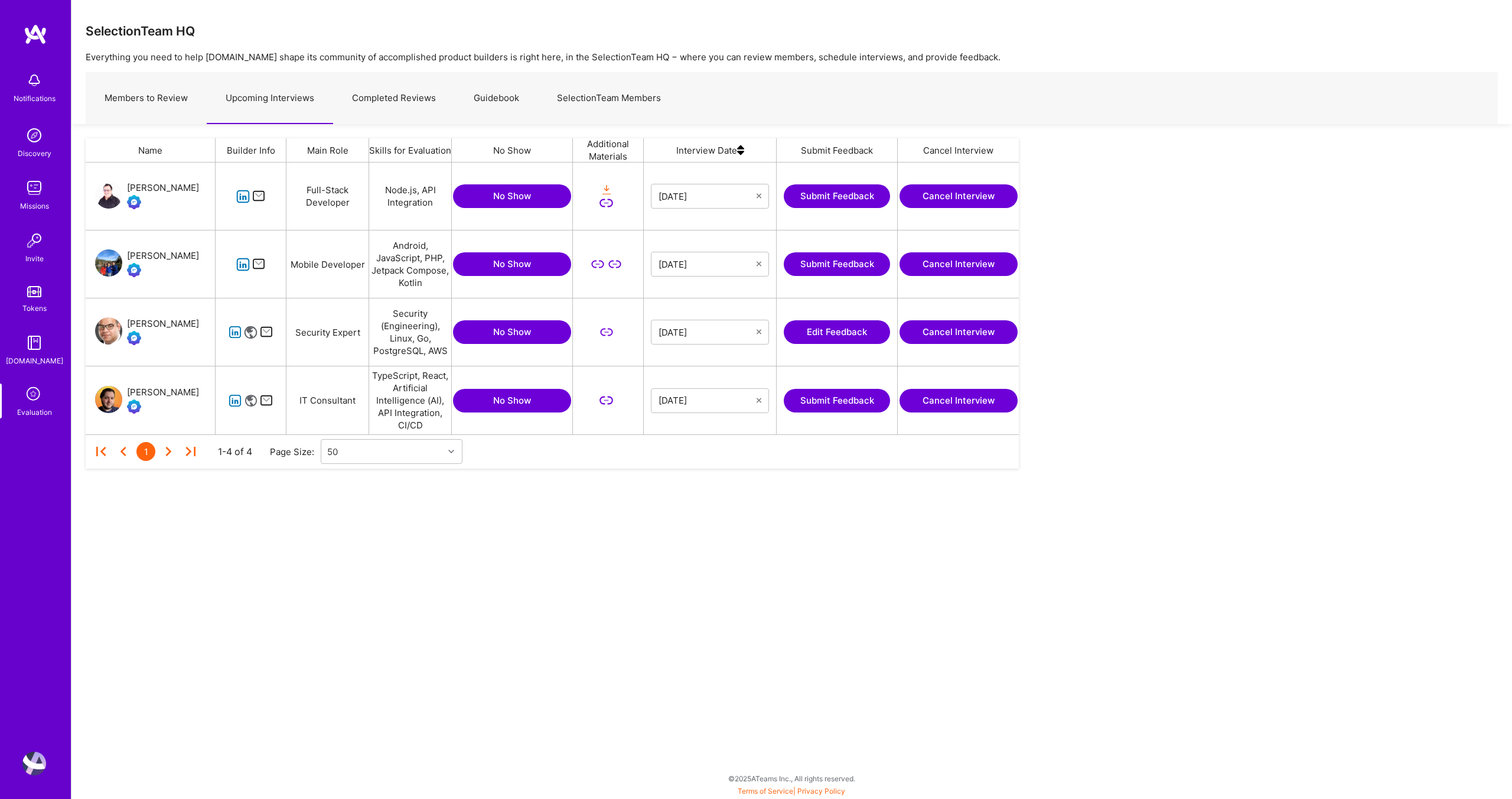
scroll to position [272, 933]
click at [37, 763] on img at bounding box center [34, 763] width 24 height 24
click at [856, 336] on button "Edit Feedback" at bounding box center [836, 332] width 106 height 24
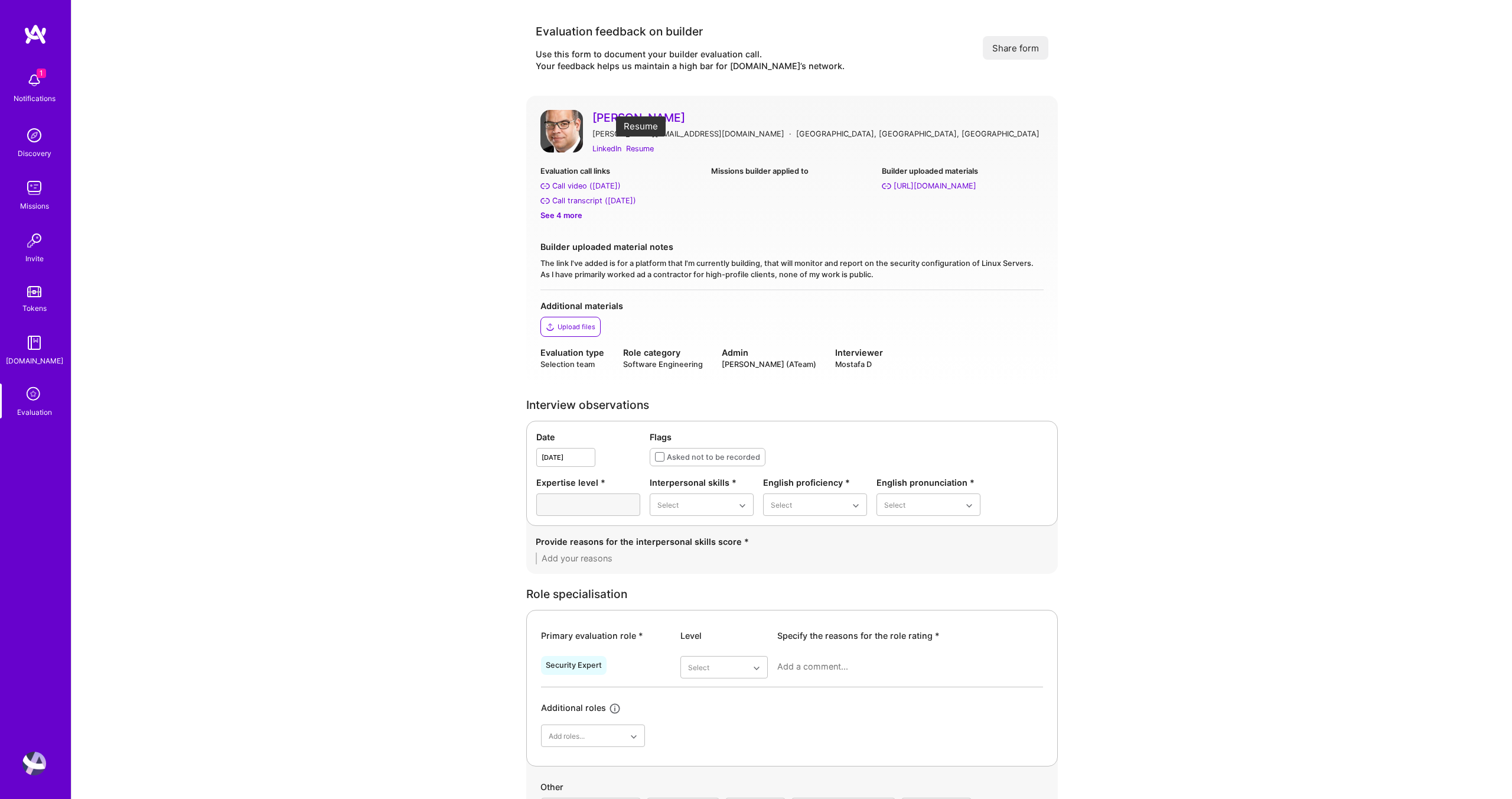
click at [635, 152] on div "Resume" at bounding box center [640, 148] width 28 height 13
click at [769, 224] on div "Evaluation call links Call video (Sep 08, 2025) Call transcript (Sep 08, 2025) …" at bounding box center [792, 198] width 503 height 66
click at [574, 214] on div "See 4 more" at bounding box center [621, 215] width 161 height 13
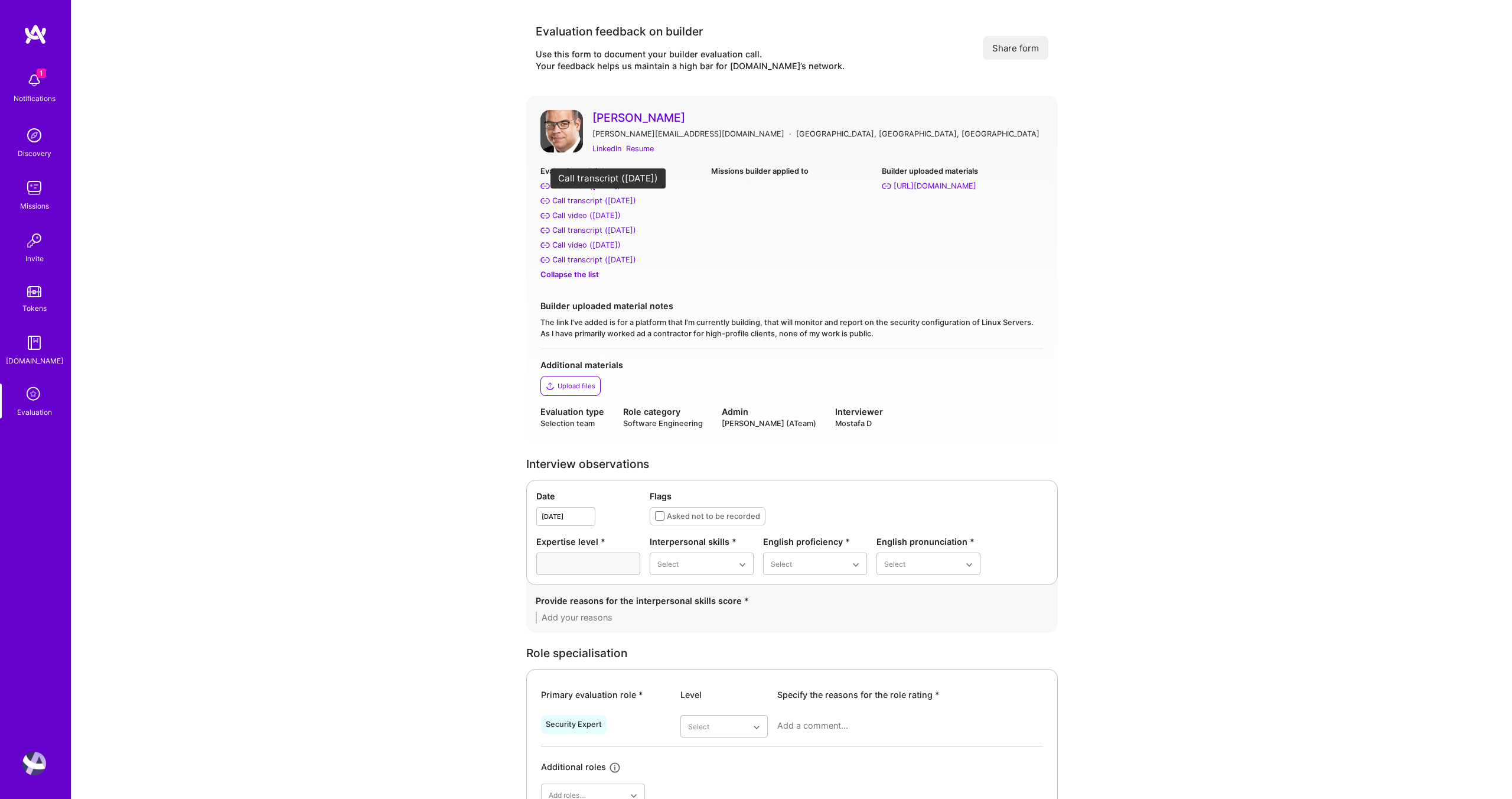
click at [584, 199] on div "Call transcript (Sep 08, 2025)" at bounding box center [594, 201] width 84 height 13
click at [602, 227] on div "Call transcript (Sep 10, 2025)" at bounding box center [594, 230] width 84 height 13
click at [586, 263] on div "Call transcript (Sep 10, 2025)" at bounding box center [594, 259] width 84 height 13
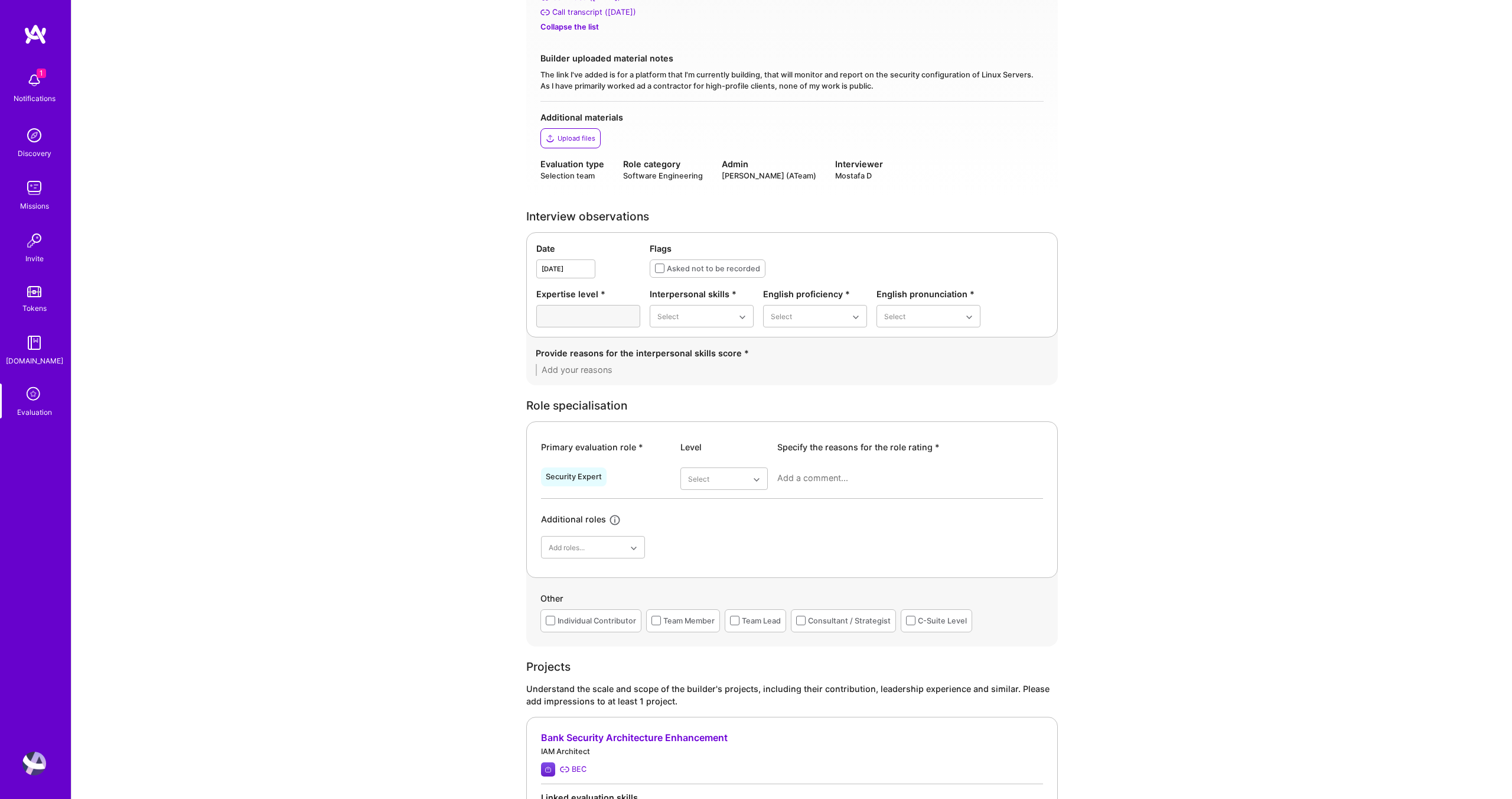
scroll to position [248, 0]
click at [691, 433] on div "Excellent" at bounding box center [702, 431] width 104 height 22
click at [797, 381] on div "Good" at bounding box center [815, 388] width 104 height 22
click at [890, 387] on div "Good" at bounding box center [929, 388] width 104 height 22
click at [645, 365] on textarea at bounding box center [792, 369] width 513 height 12
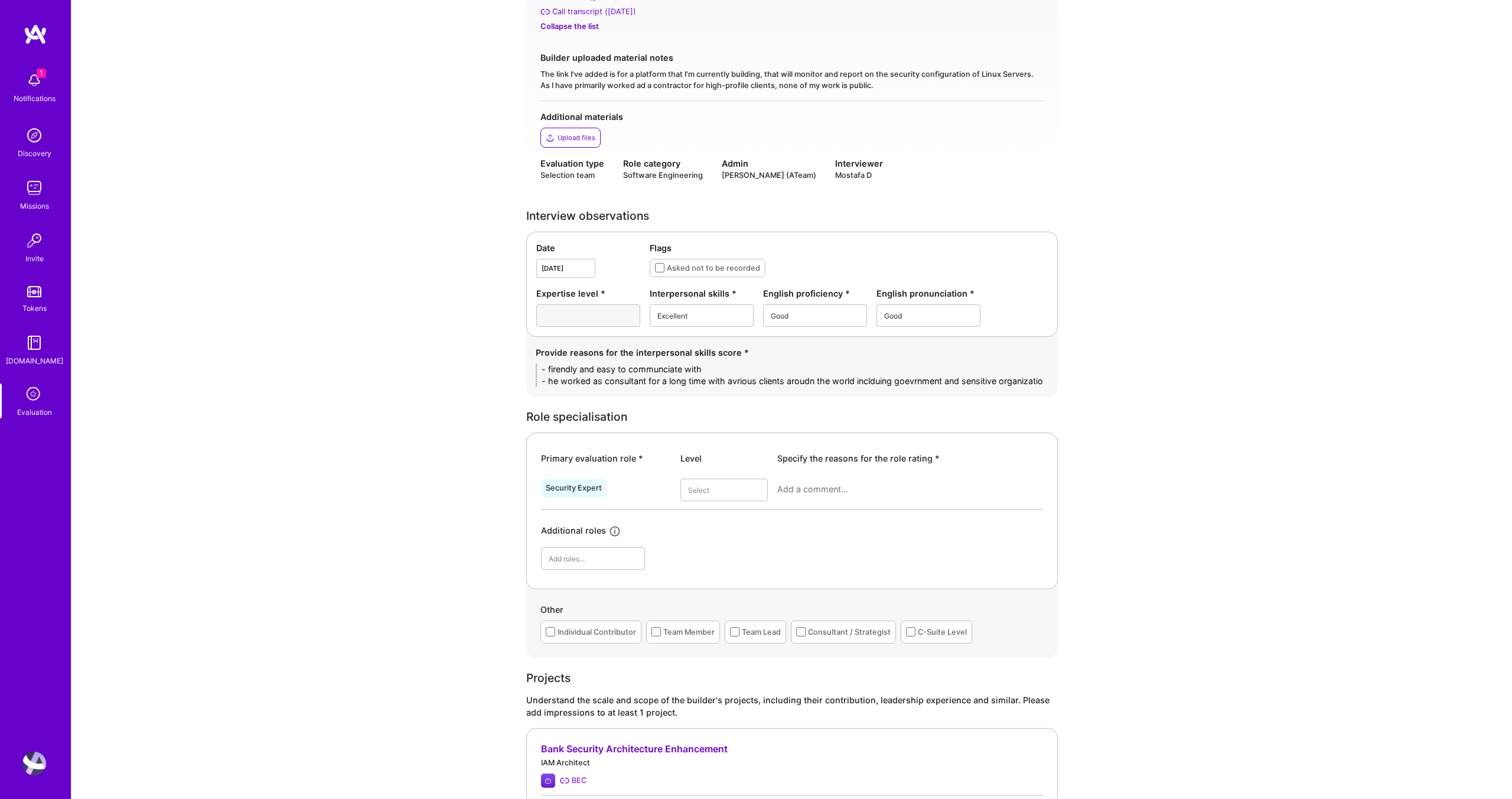
scroll to position [0, 0]
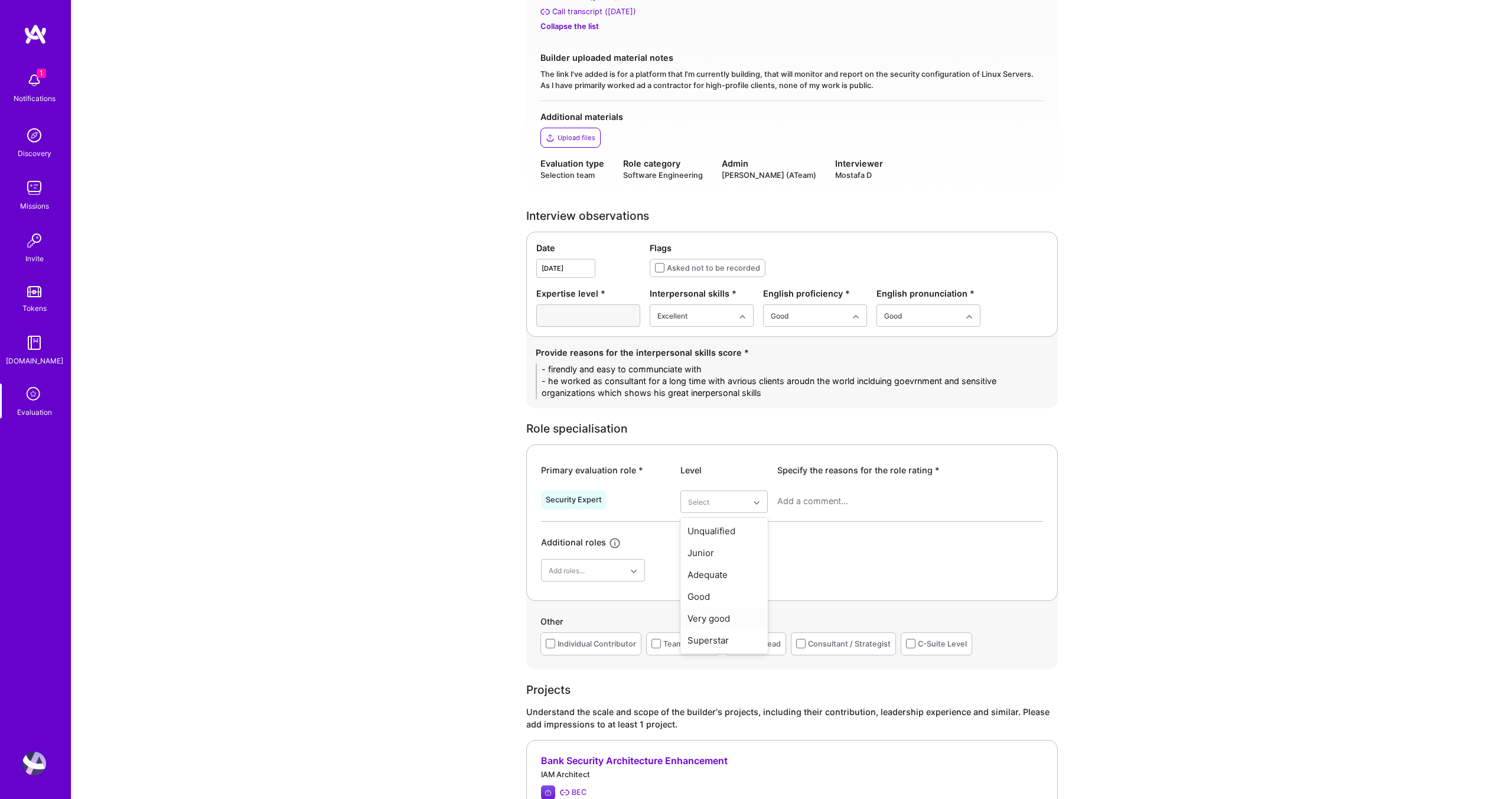
type textarea "- firendly and easy to communciate with - he worked as consultant for a long ti…"
click at [725, 623] on div "Very good" at bounding box center [724, 618] width 88 height 22
click at [798, 497] on textarea at bounding box center [910, 501] width 266 height 12
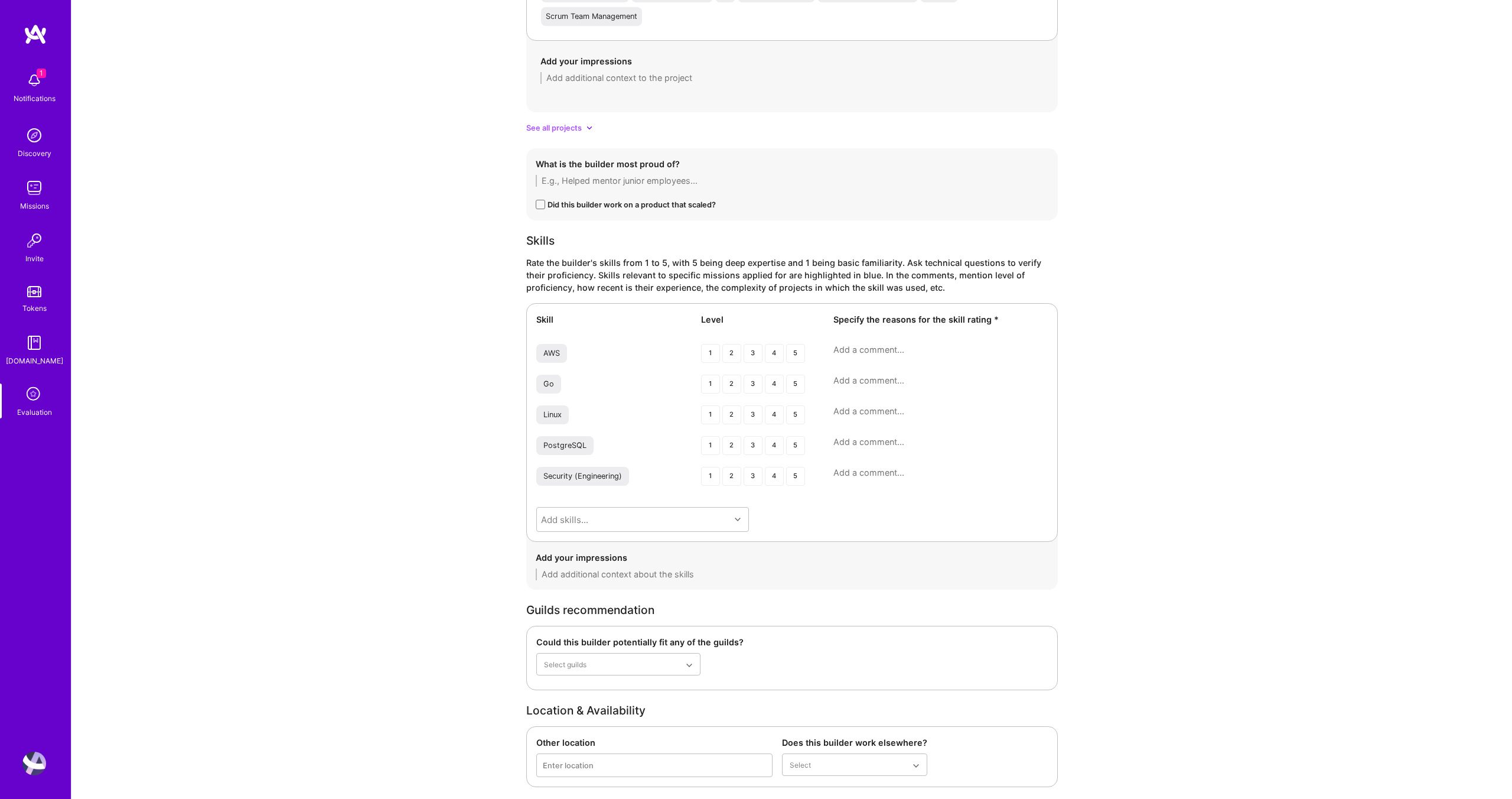
scroll to position [1648, 0]
type textarea "His background is sofwatre engineering, mainc areer focsued ons ecurity managem…"
click at [754, 354] on div "3" at bounding box center [753, 352] width 19 height 19
click at [751, 387] on div "3" at bounding box center [753, 383] width 19 height 19
click at [751, 415] on div "3" at bounding box center [753, 414] width 19 height 19
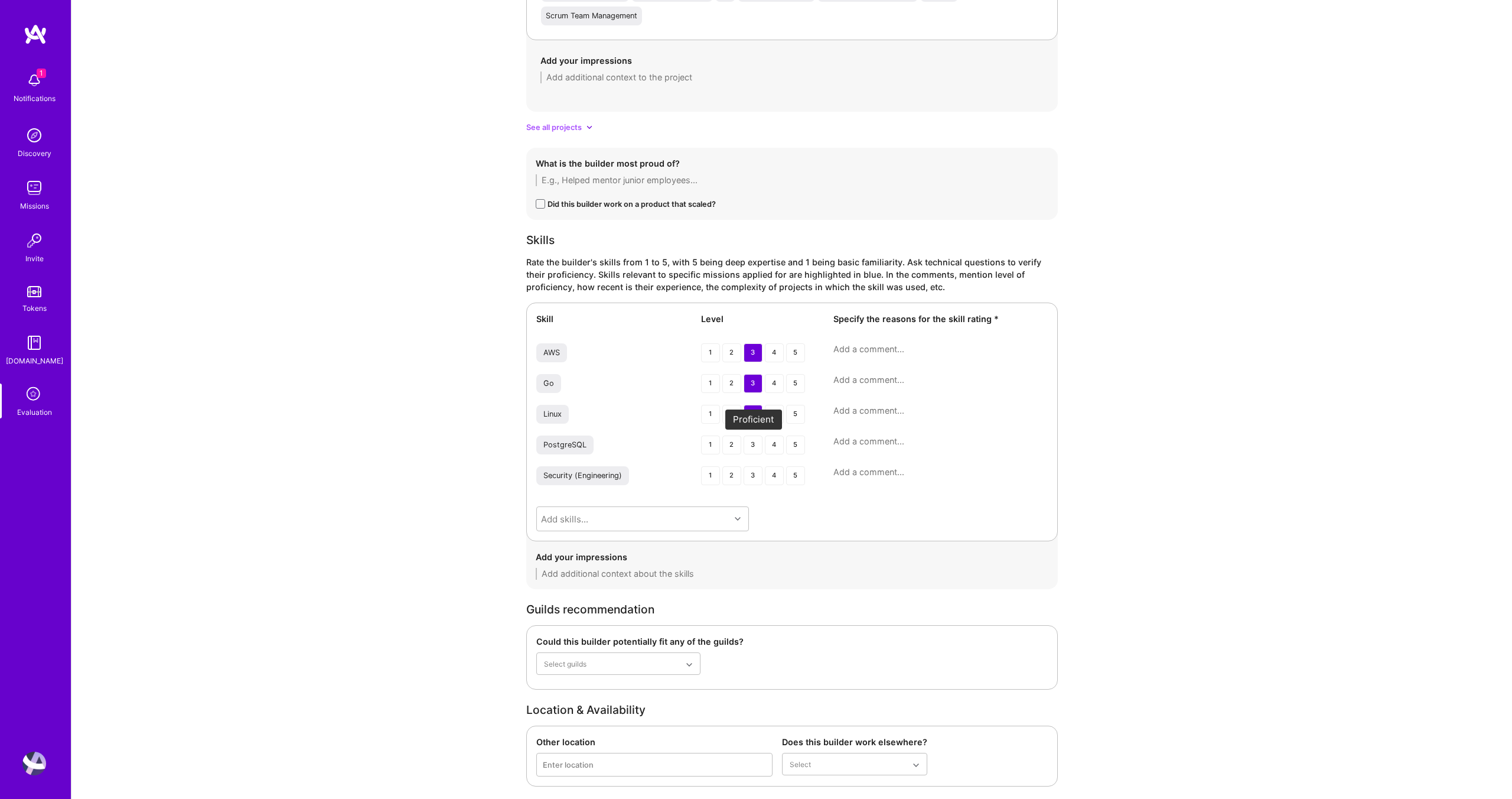
click at [749, 443] on div "3" at bounding box center [753, 445] width 19 height 19
click at [777, 478] on div "4" at bounding box center [774, 475] width 19 height 19
click at [755, 443] on div "3" at bounding box center [753, 445] width 19 height 19
click at [772, 414] on div "4" at bounding box center [774, 414] width 19 height 19
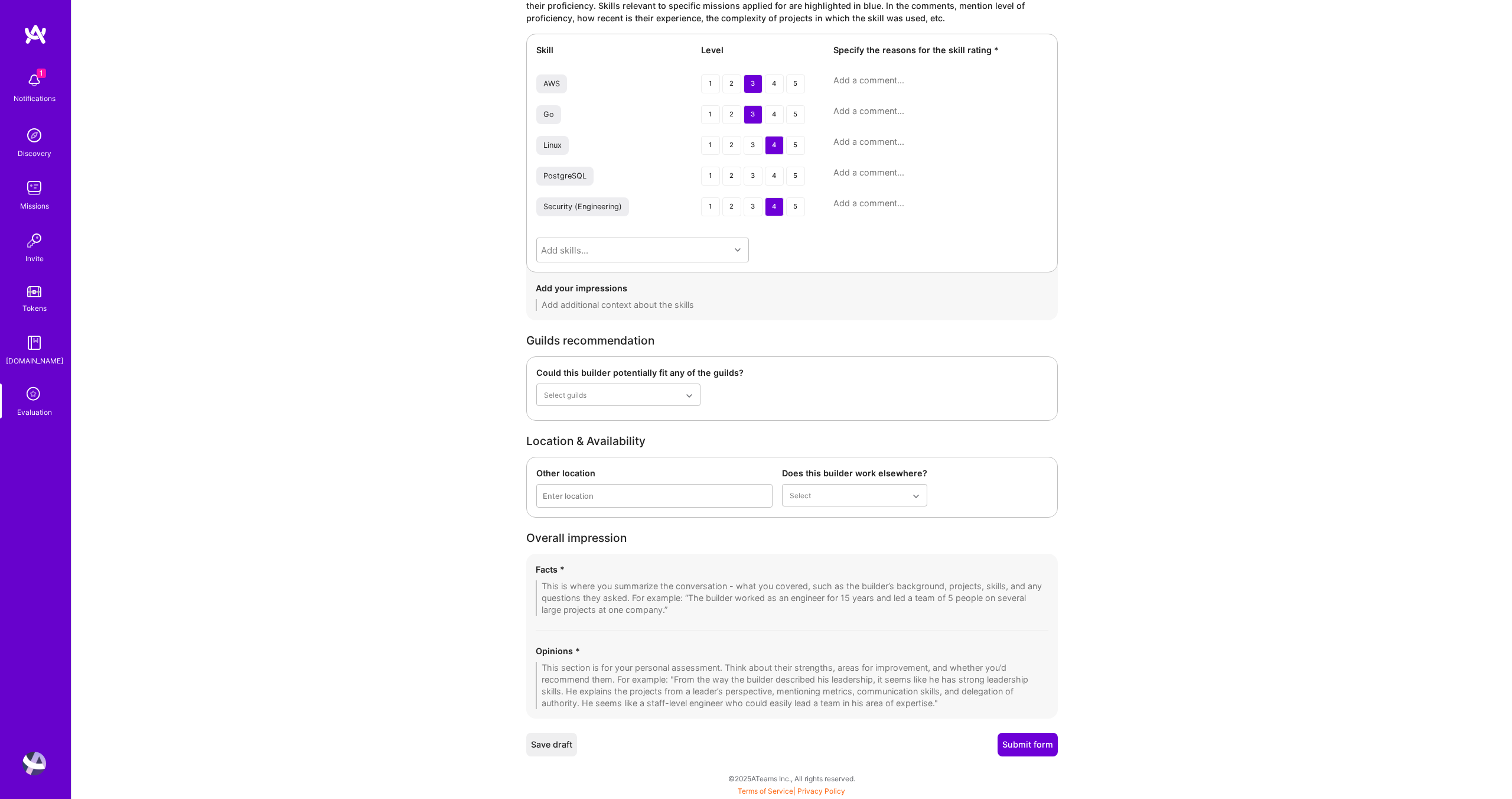
click at [642, 686] on textarea at bounding box center [792, 686] width 513 height 48
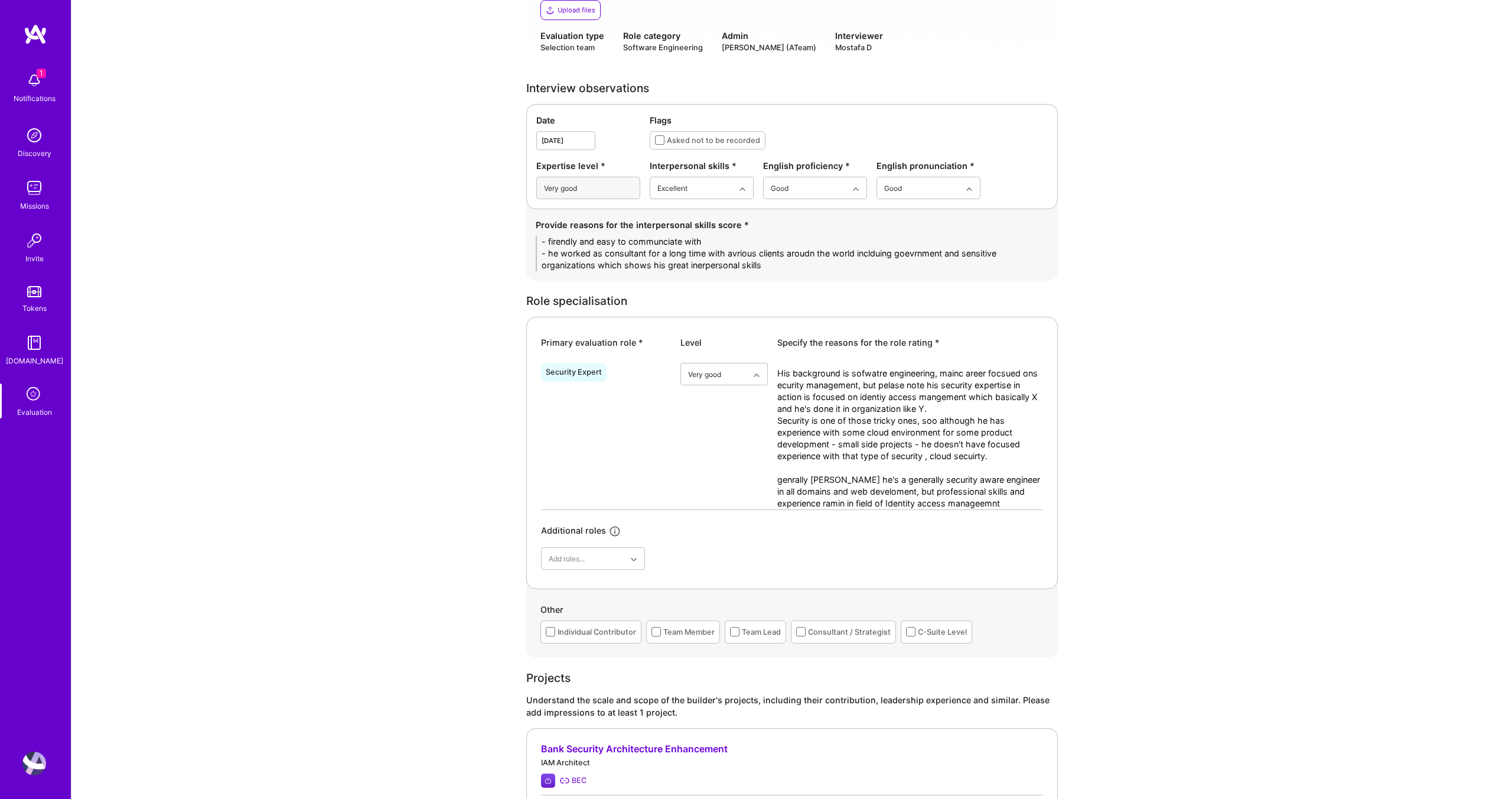
scroll to position [376, 0]
type textarea "very good match for identfiy access menegemtn focused project, for broader secu…"
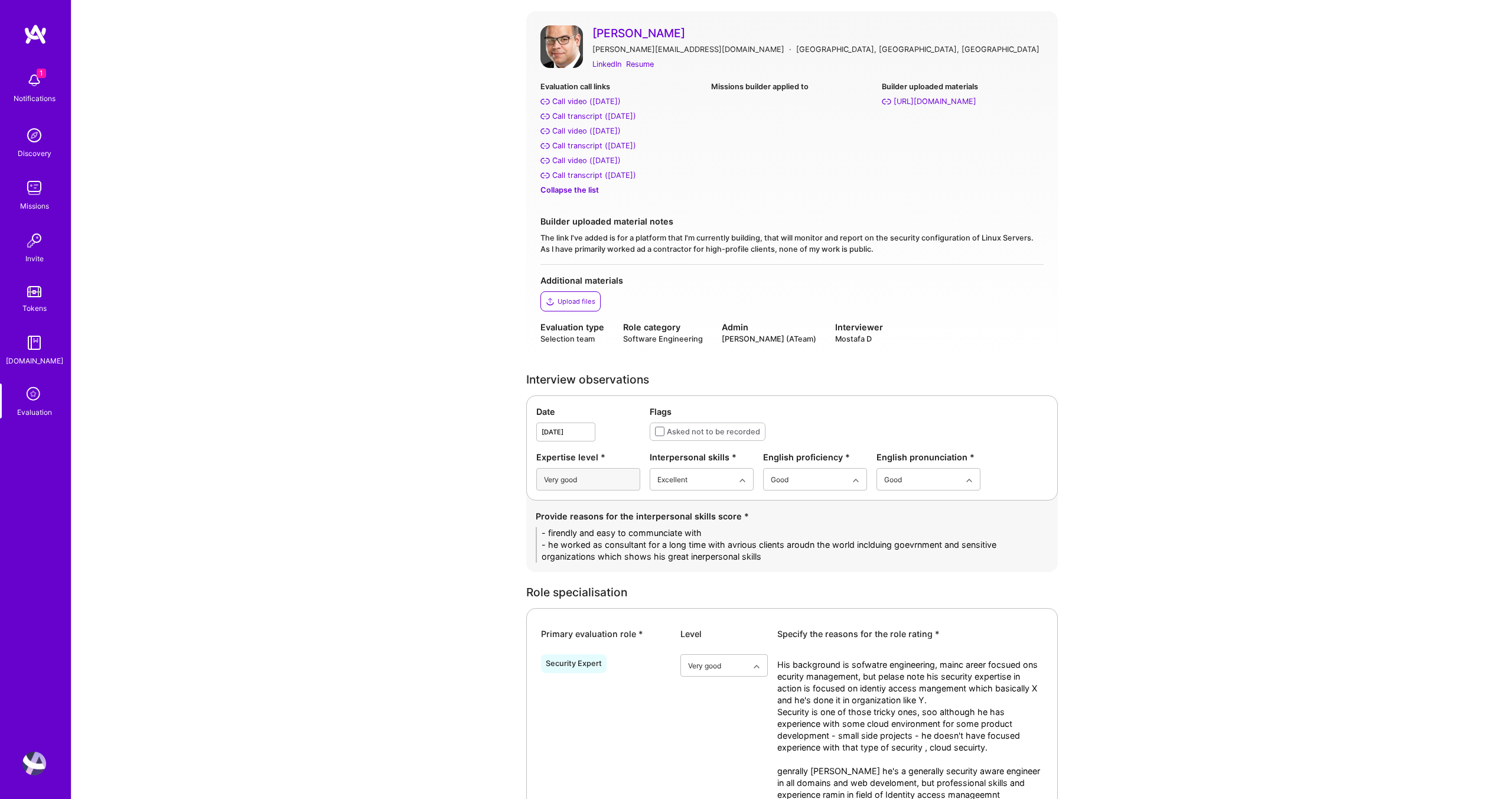
scroll to position [0, 0]
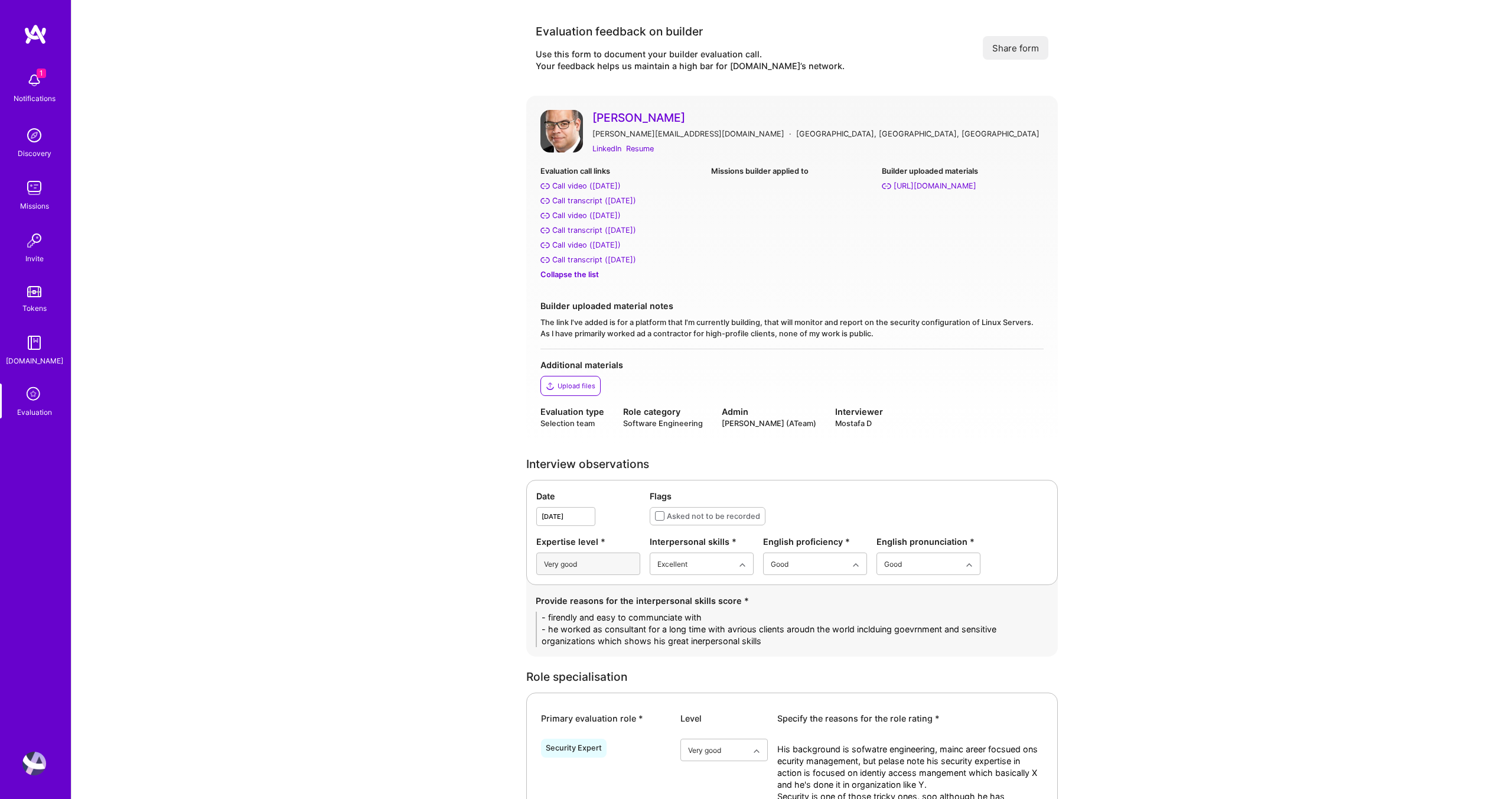
drag, startPoint x: 775, startPoint y: 641, endPoint x: 472, endPoint y: 608, distance: 304.8
paste textarea "• Friendly and easy to communicate with; came across as approachable and profes…"
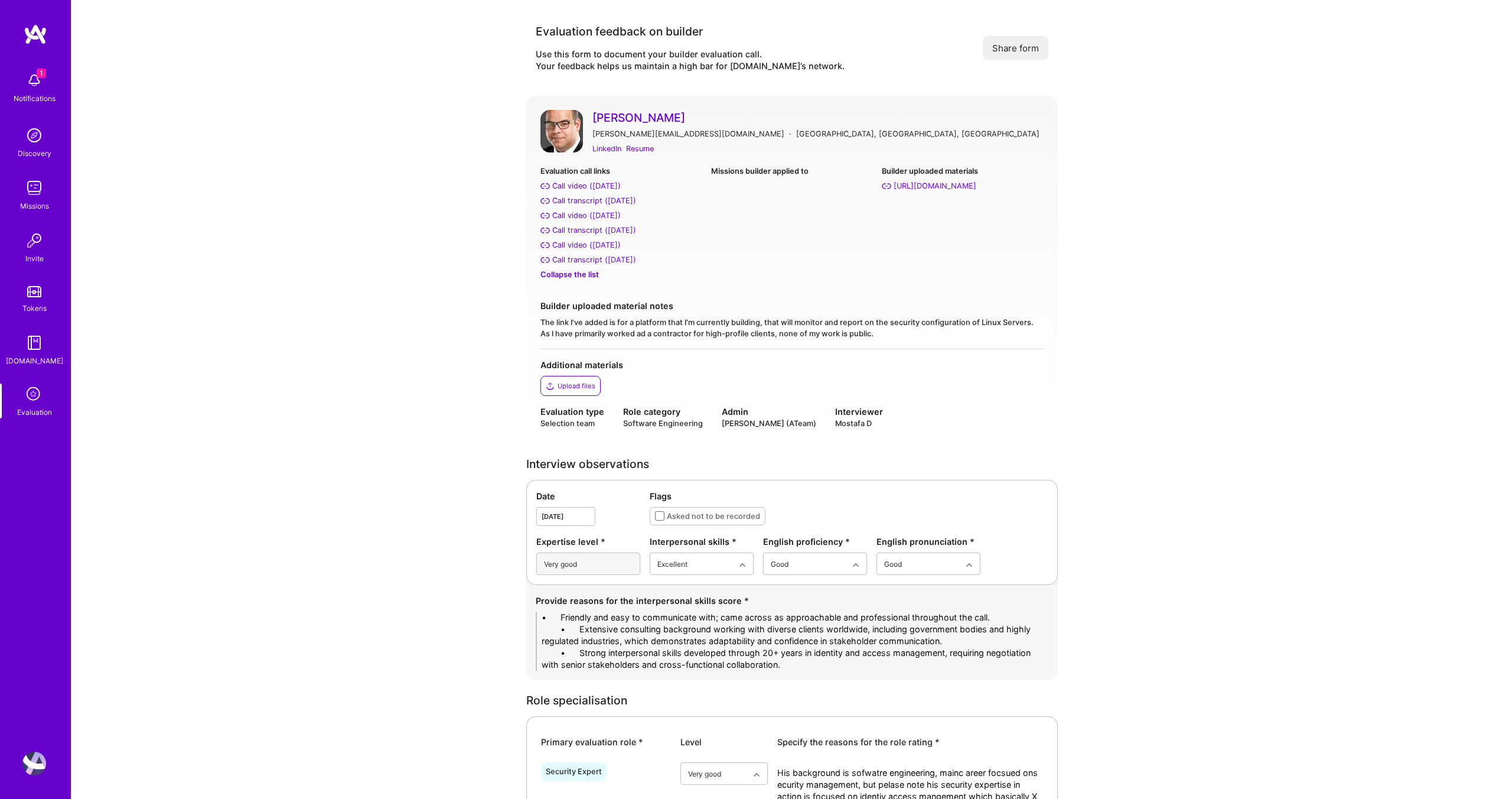
drag, startPoint x: 580, startPoint y: 614, endPoint x: 501, endPoint y: 618, distance: 79.1
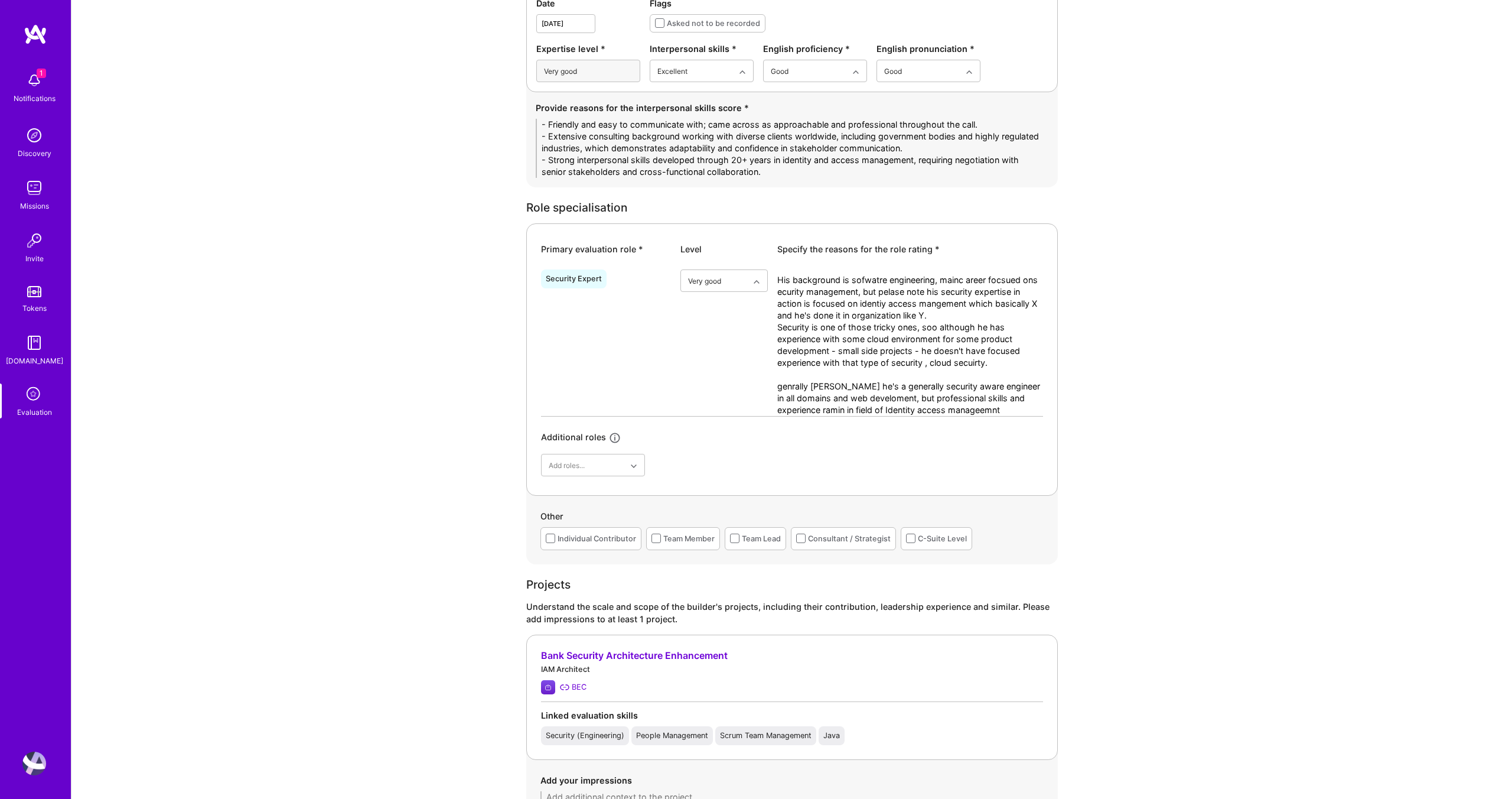
scroll to position [494, 0]
type textarea "- Friendly and easy to communicate with; came across as approachable and profes…"
click at [886, 345] on textarea "His background is sofwatre engineering, mainc areer focsued ons ecurity managem…" at bounding box center [910, 343] width 266 height 142
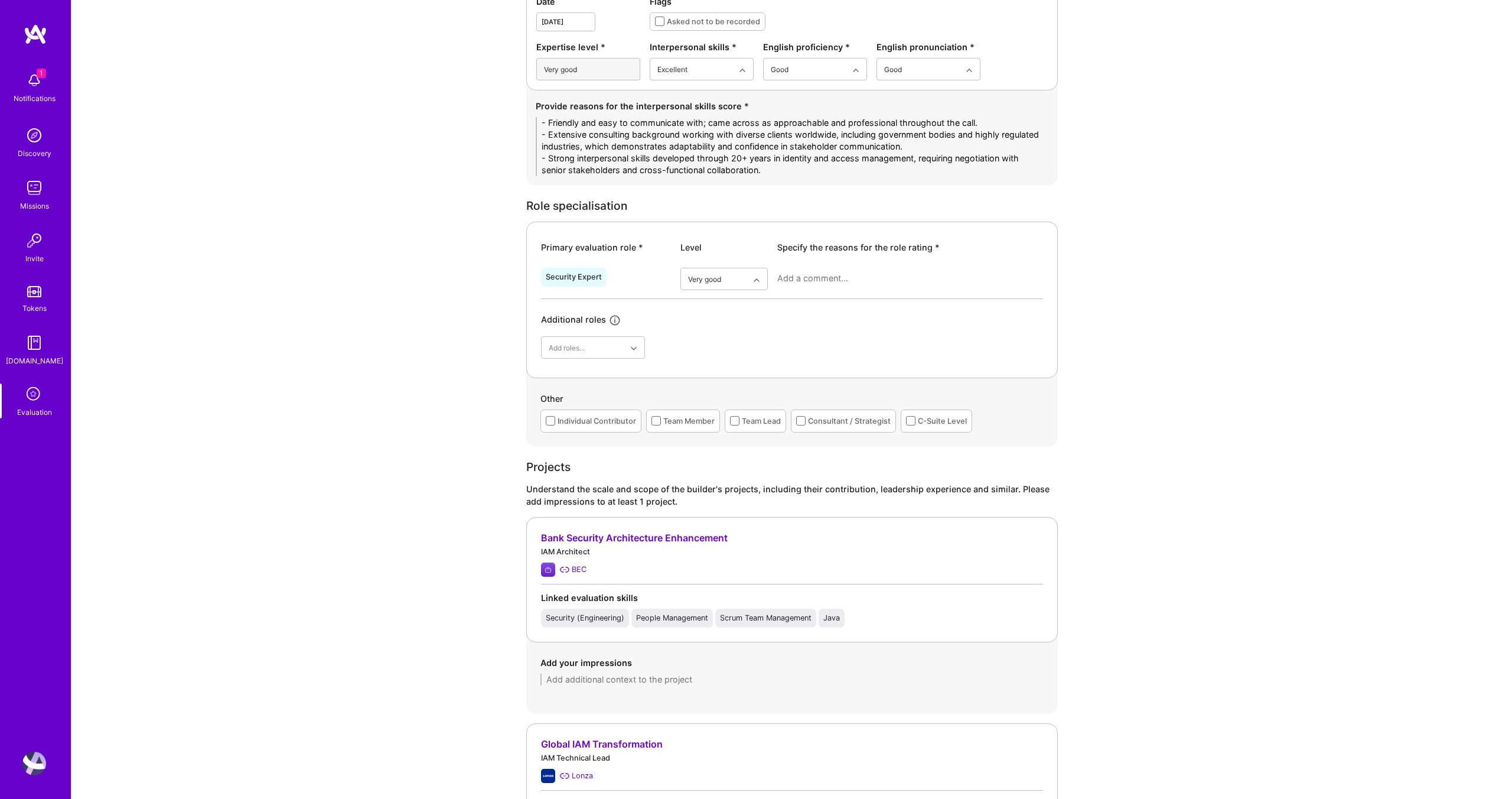
paste textarea "His background is in software engineering, but his main career focus has been i…"
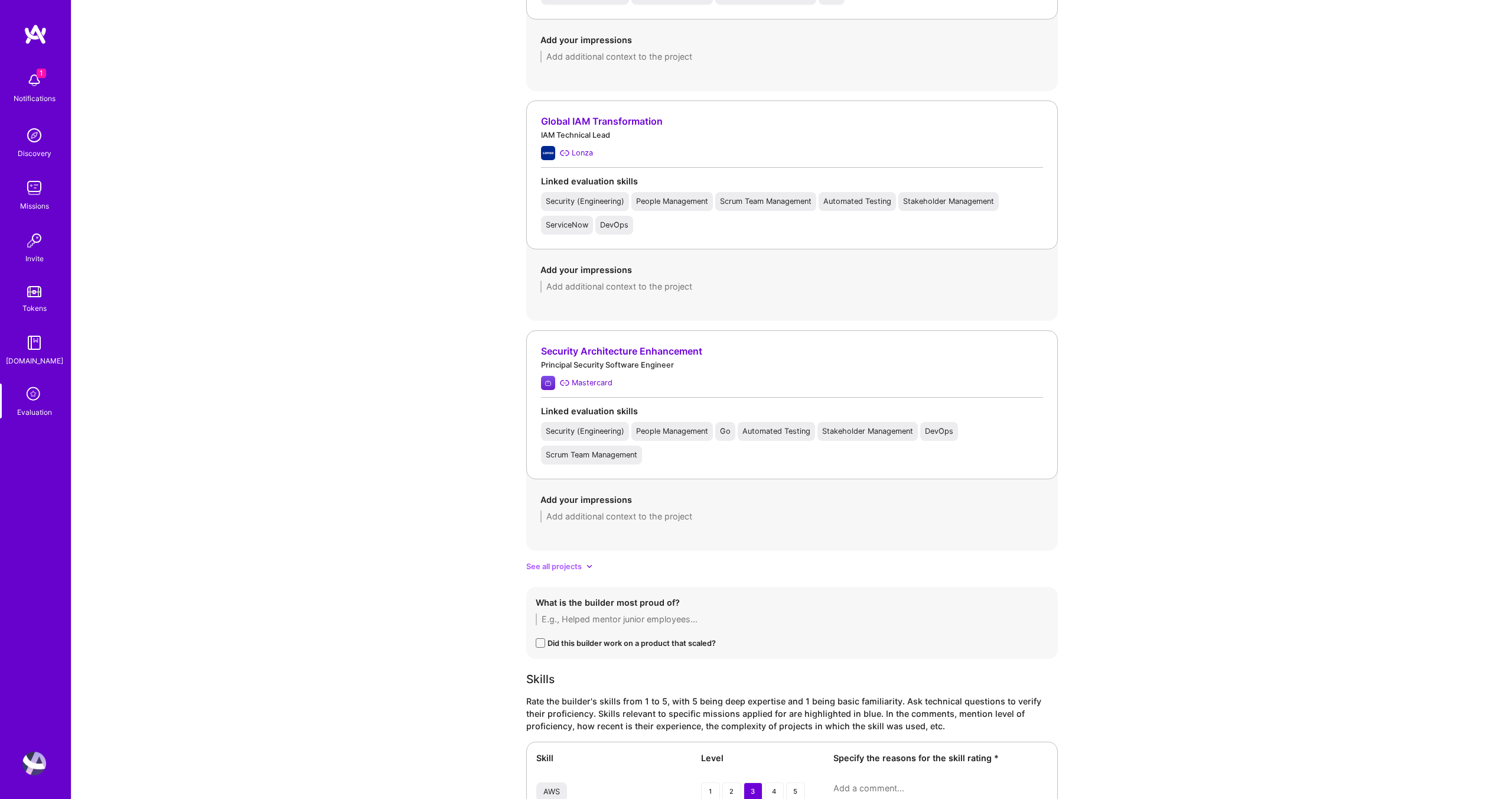
scroll to position [2088, 0]
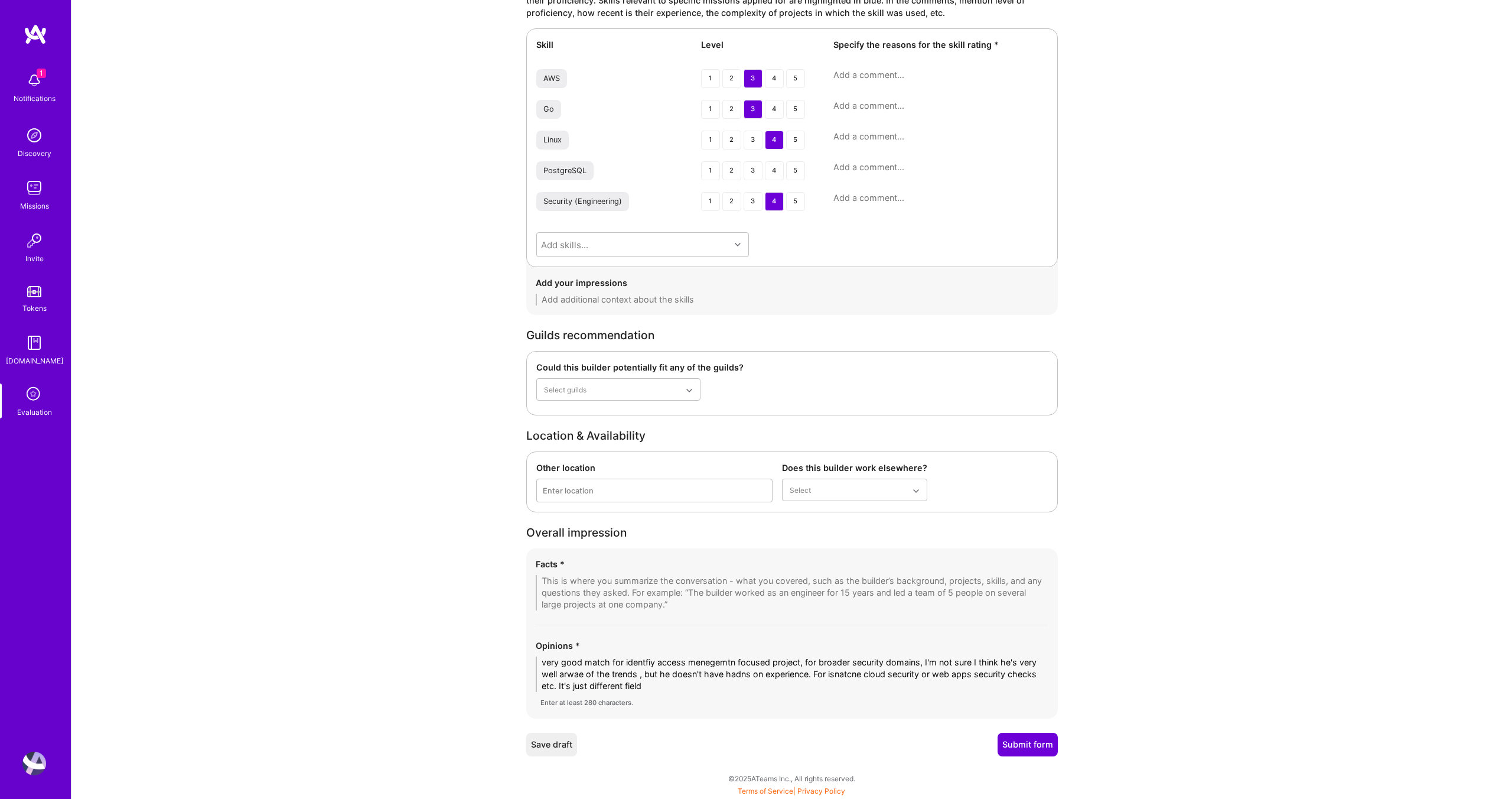
type textarea "His background is in software engineering, but his main career focus has been i…"
click at [666, 682] on textarea "very good match for identfiy access menegemtn focused project, for broader secu…" at bounding box center [792, 675] width 513 height 36
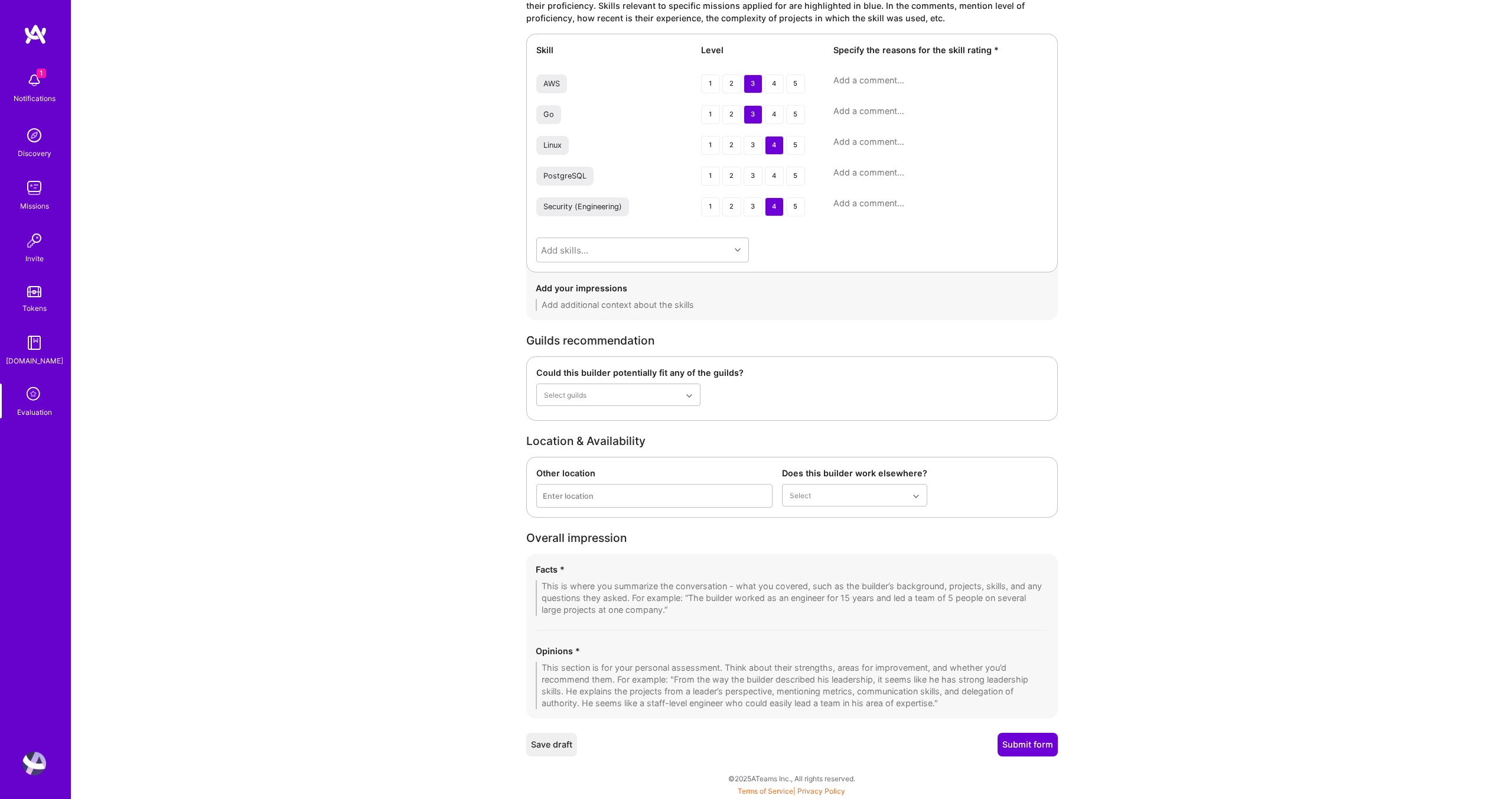
scroll to position [2082, 0]
paste textarea "He is a strong match for identity and access management–focused projects, where…"
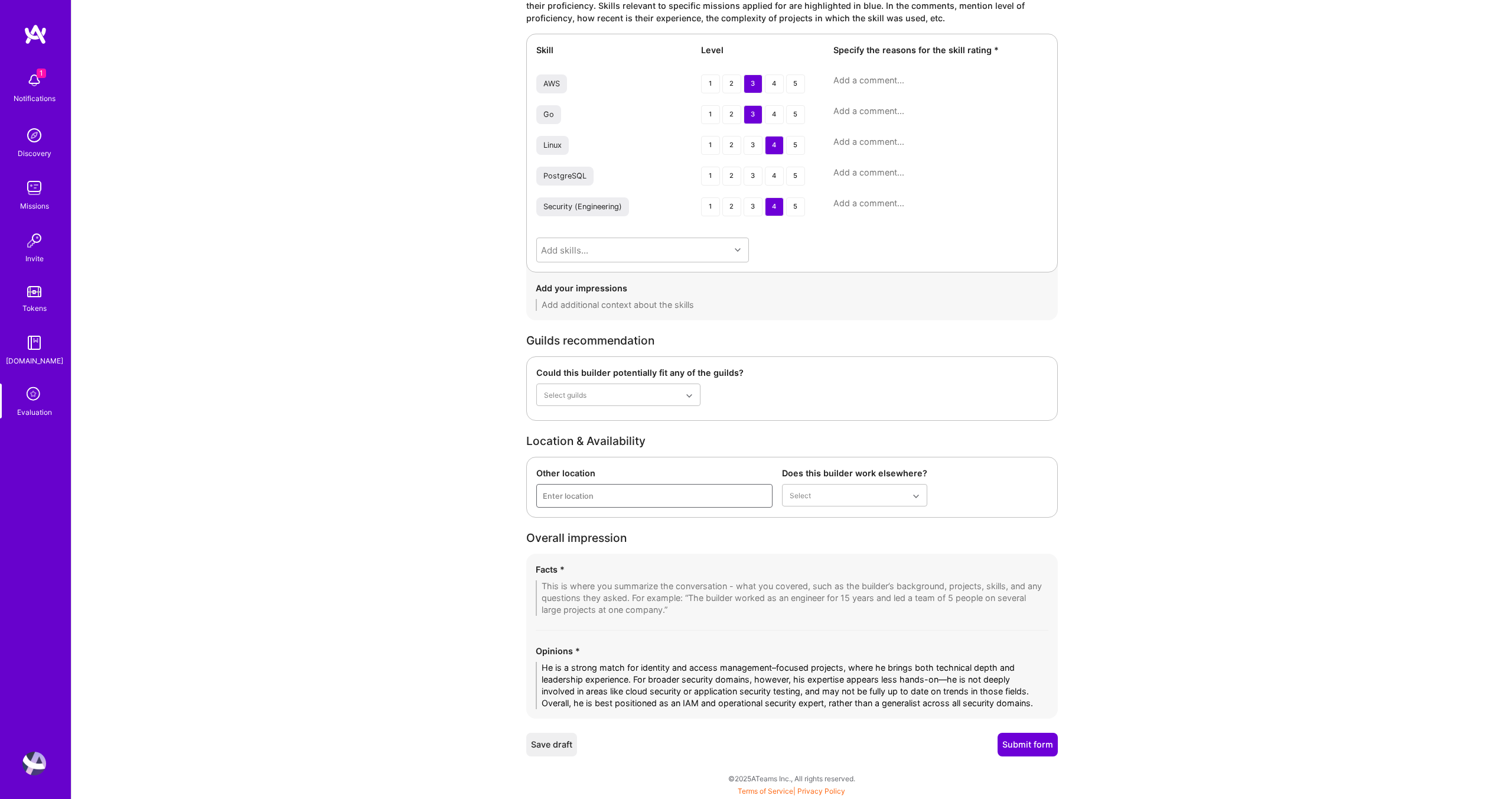
type textarea "He is a strong match for identity and access management–focused projects, where…"
click at [590, 585] on textarea at bounding box center [792, 598] width 513 height 36
paste textarea "1. 20+ Years in Security with IAM Focus • Core expertise is Identity and Access…"
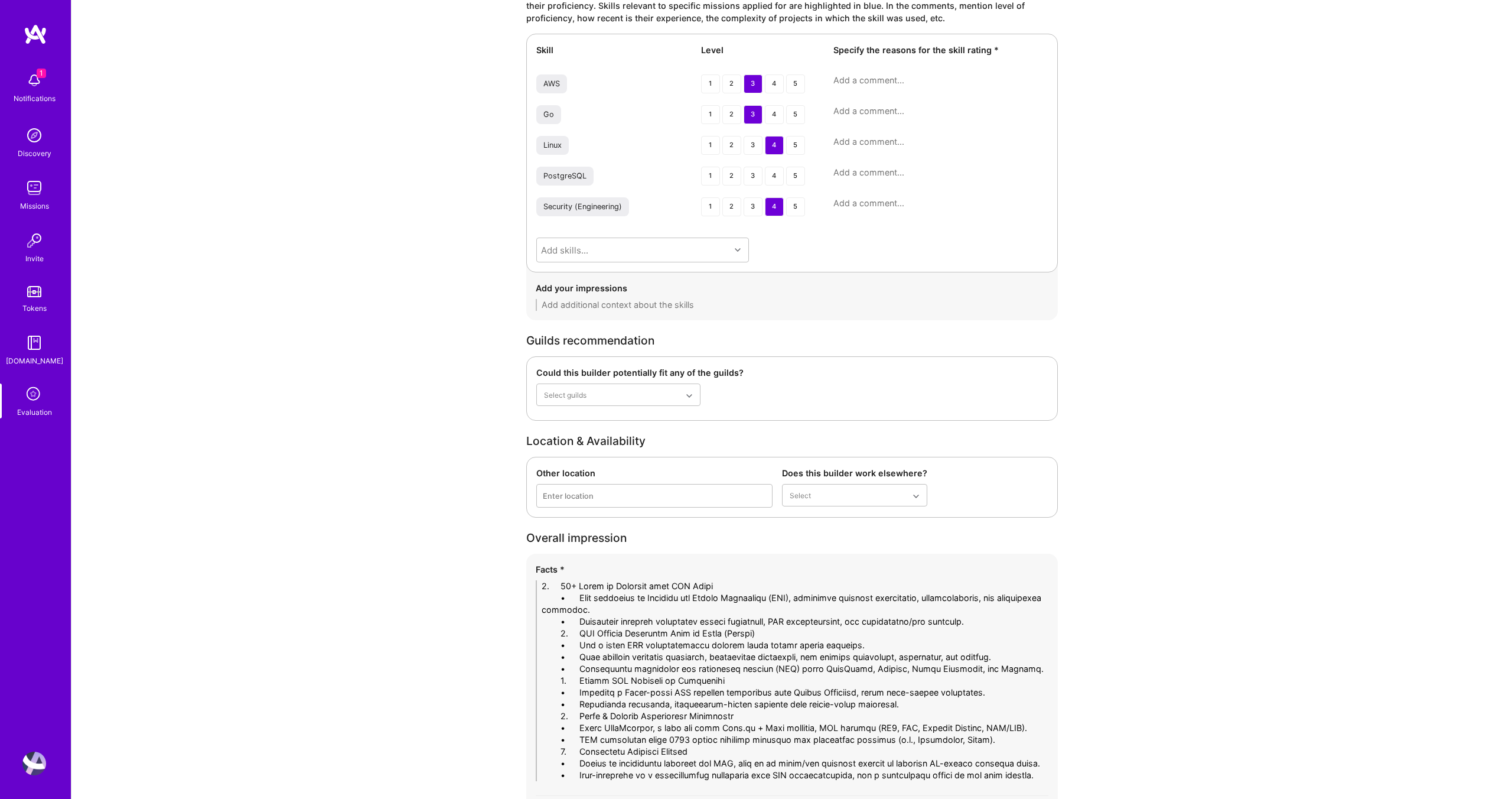
drag, startPoint x: 578, startPoint y: 587, endPoint x: 495, endPoint y: 582, distance: 83.2
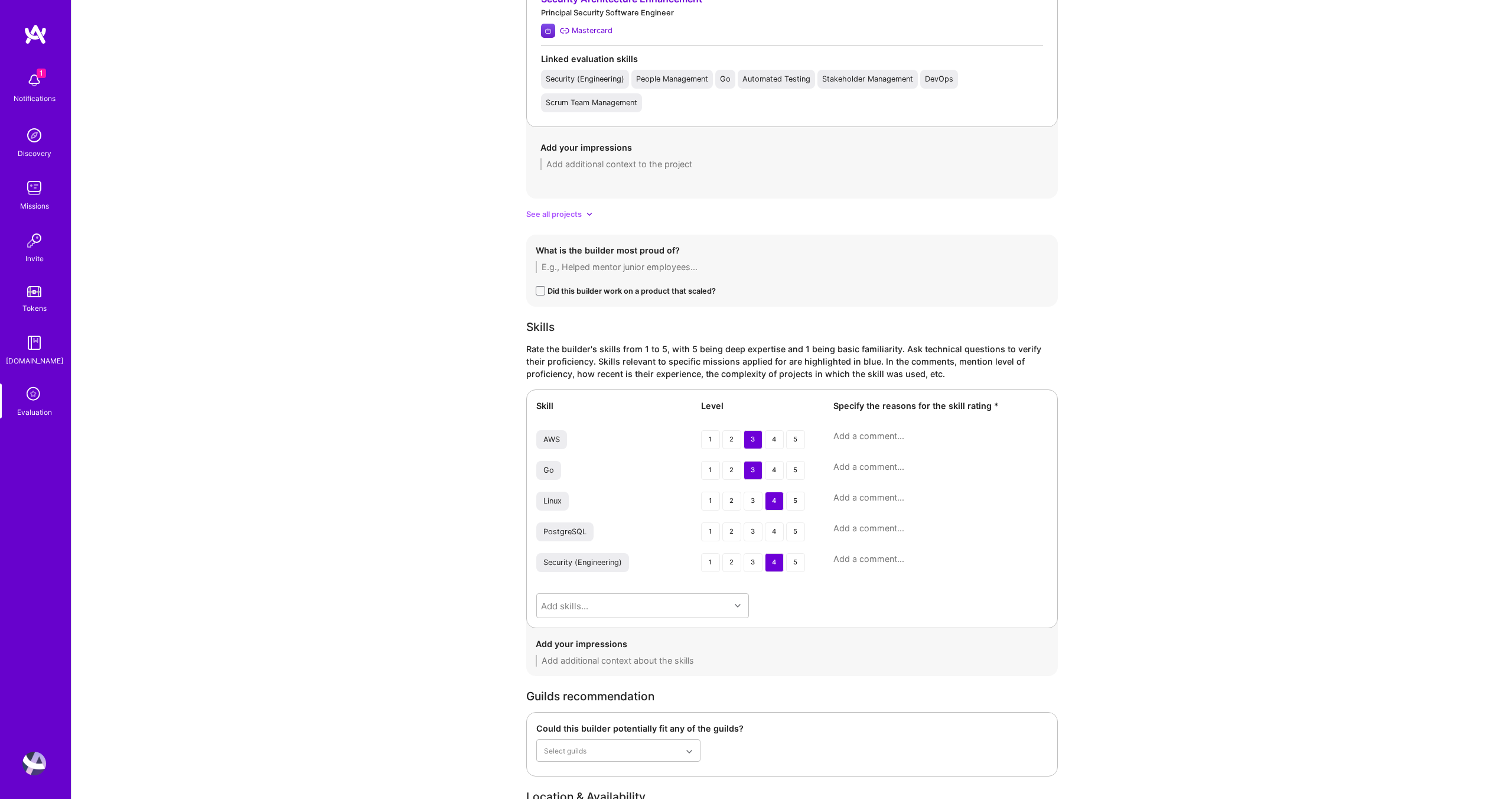
scroll to position [1728, 0]
type textarea "1- 20+ Years in Security with IAM Focus - Core expertise is Identity and Access…"
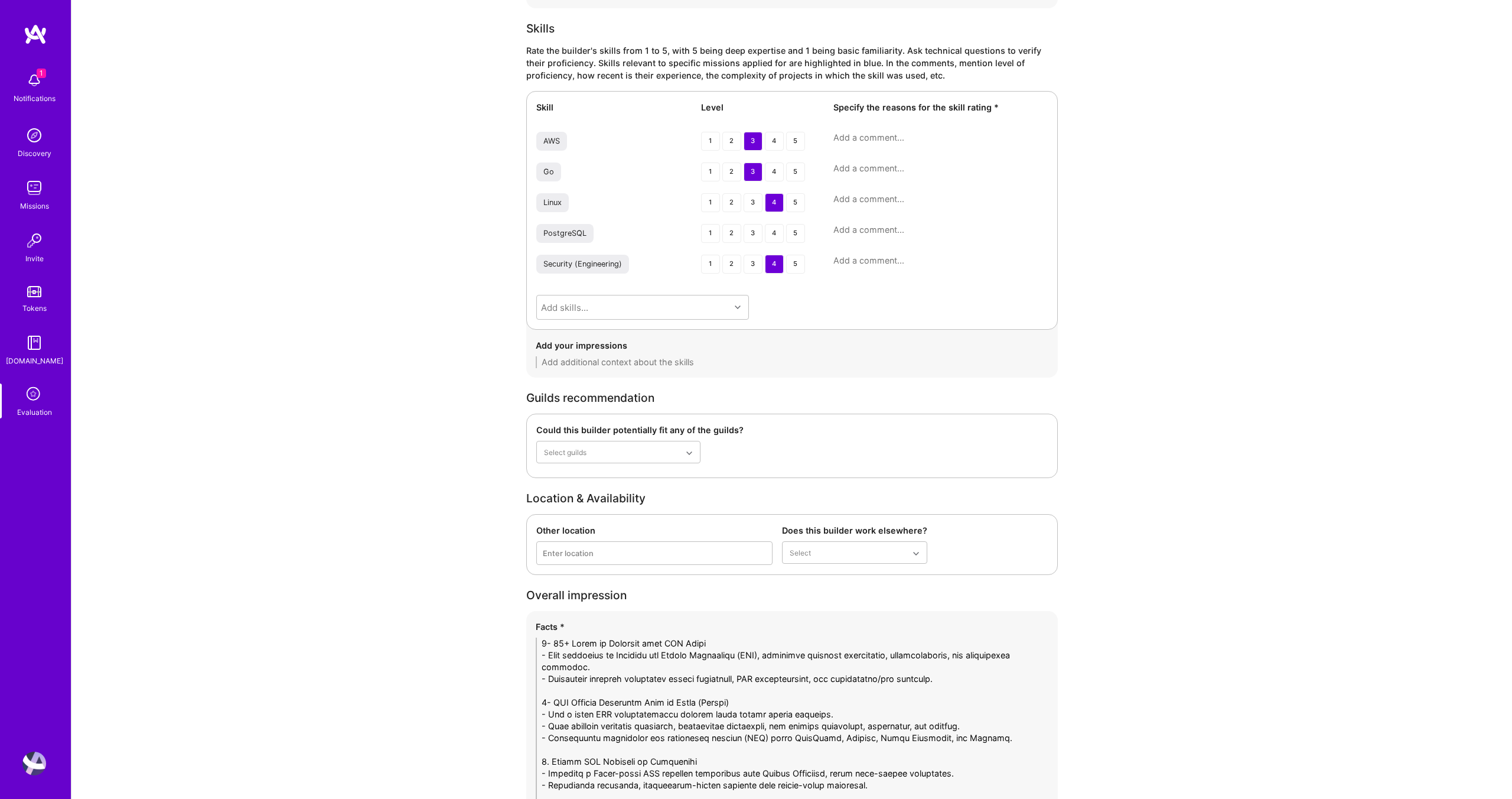
scroll to position [2295, 0]
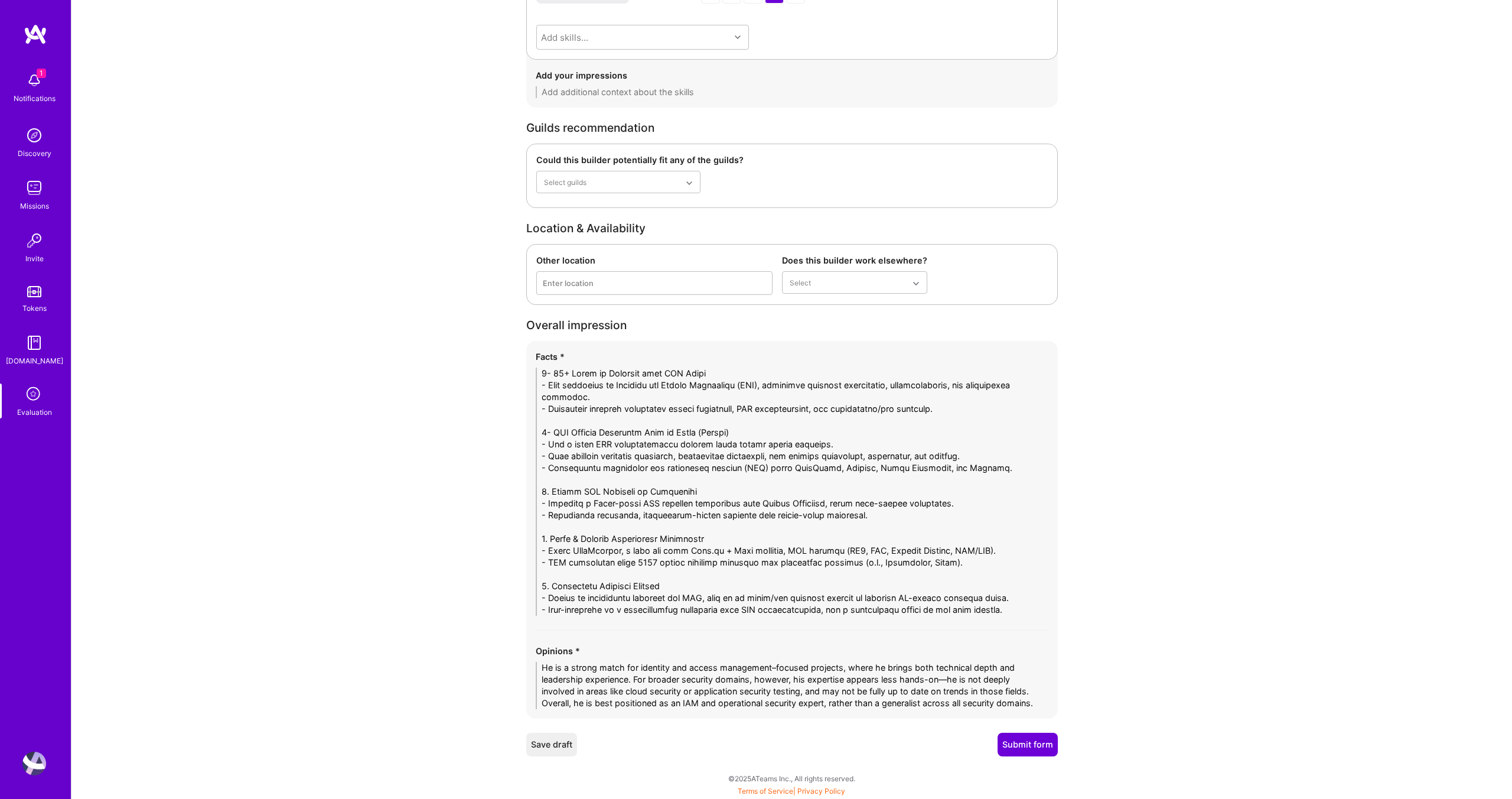
click at [812, 267] on div "Does this builder work elsewhere? Select" at bounding box center [854, 274] width 145 height 41
click at [809, 352] on div "No" at bounding box center [854, 355] width 145 height 22
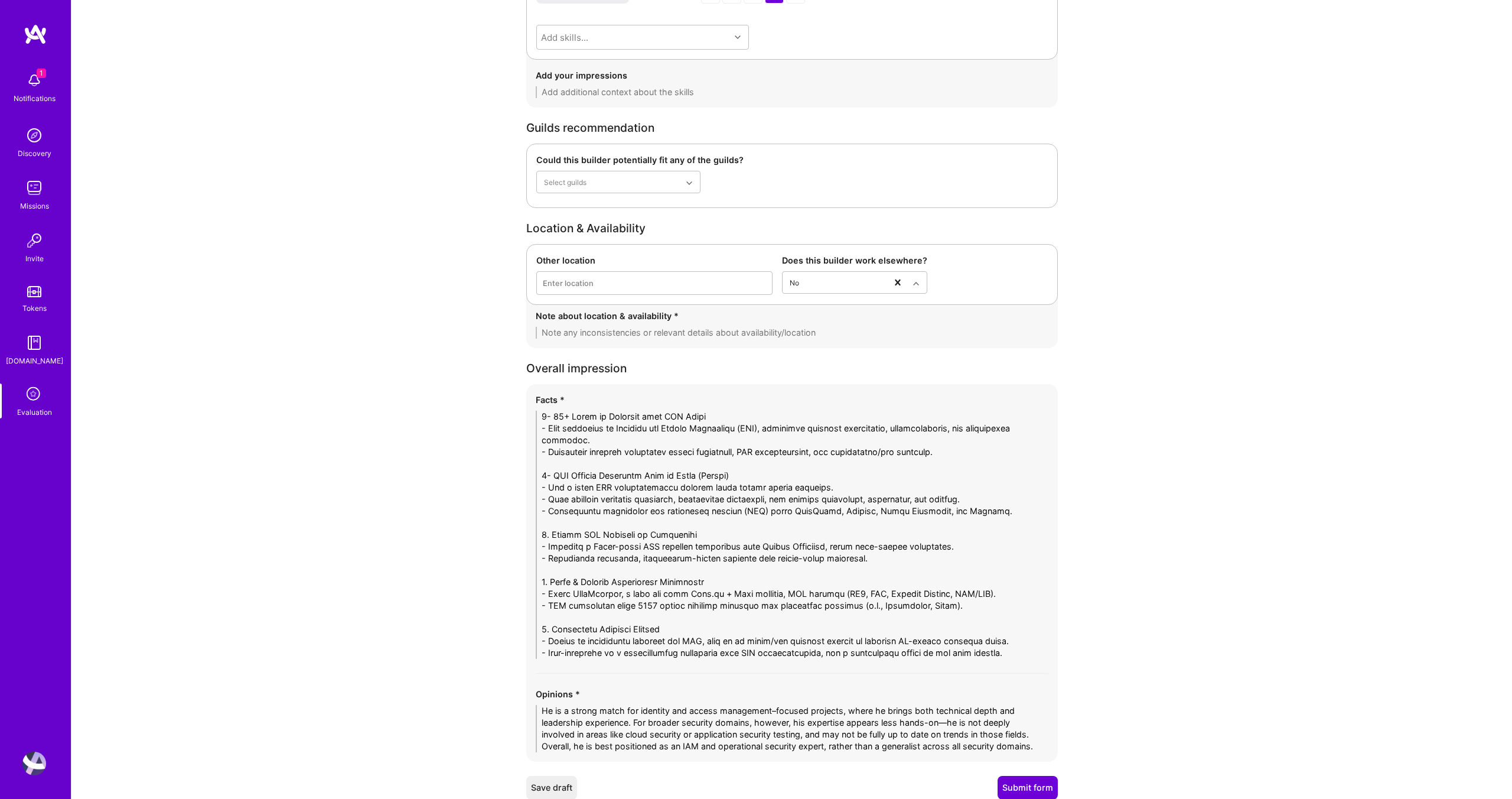
click at [719, 334] on textarea at bounding box center [792, 333] width 513 height 12
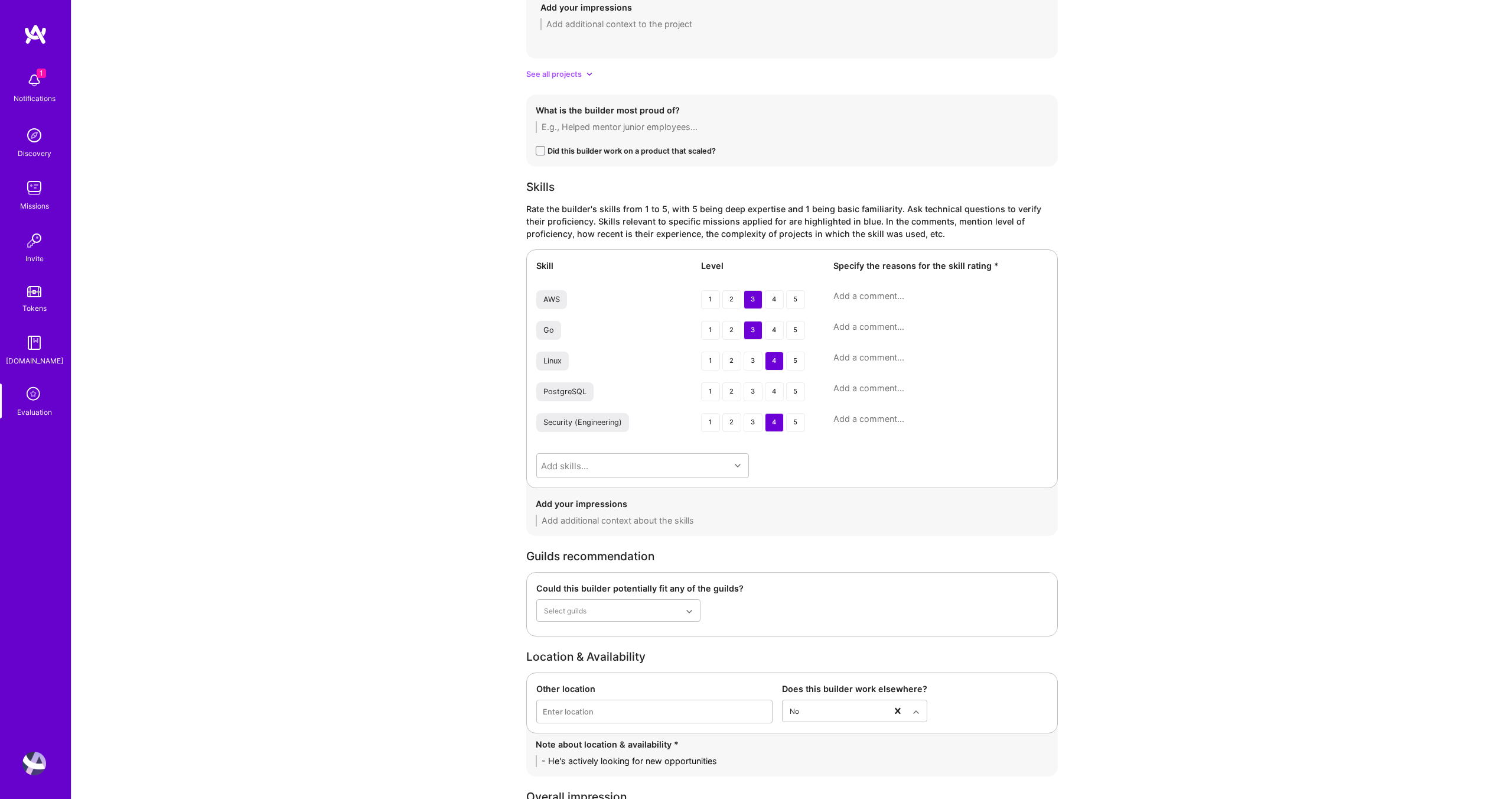
scroll to position [1795, 0]
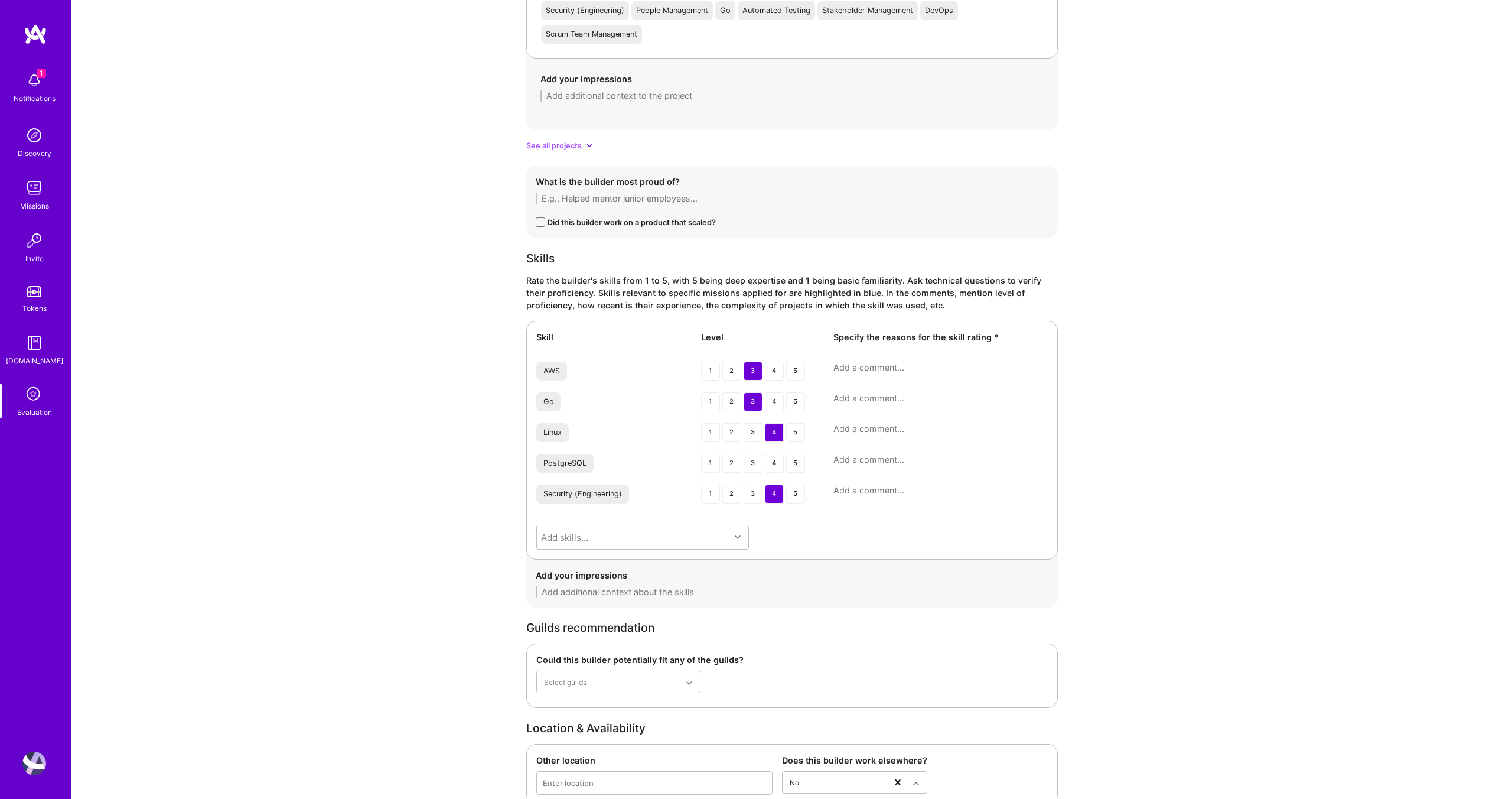
type textarea "- He's actively looking for new opportunities"
click at [878, 371] on textarea at bounding box center [940, 368] width 214 height 12
paste textarea "Has hands-on AWS experience since 2014, especially with EC2, ECS, Secrets Manag…"
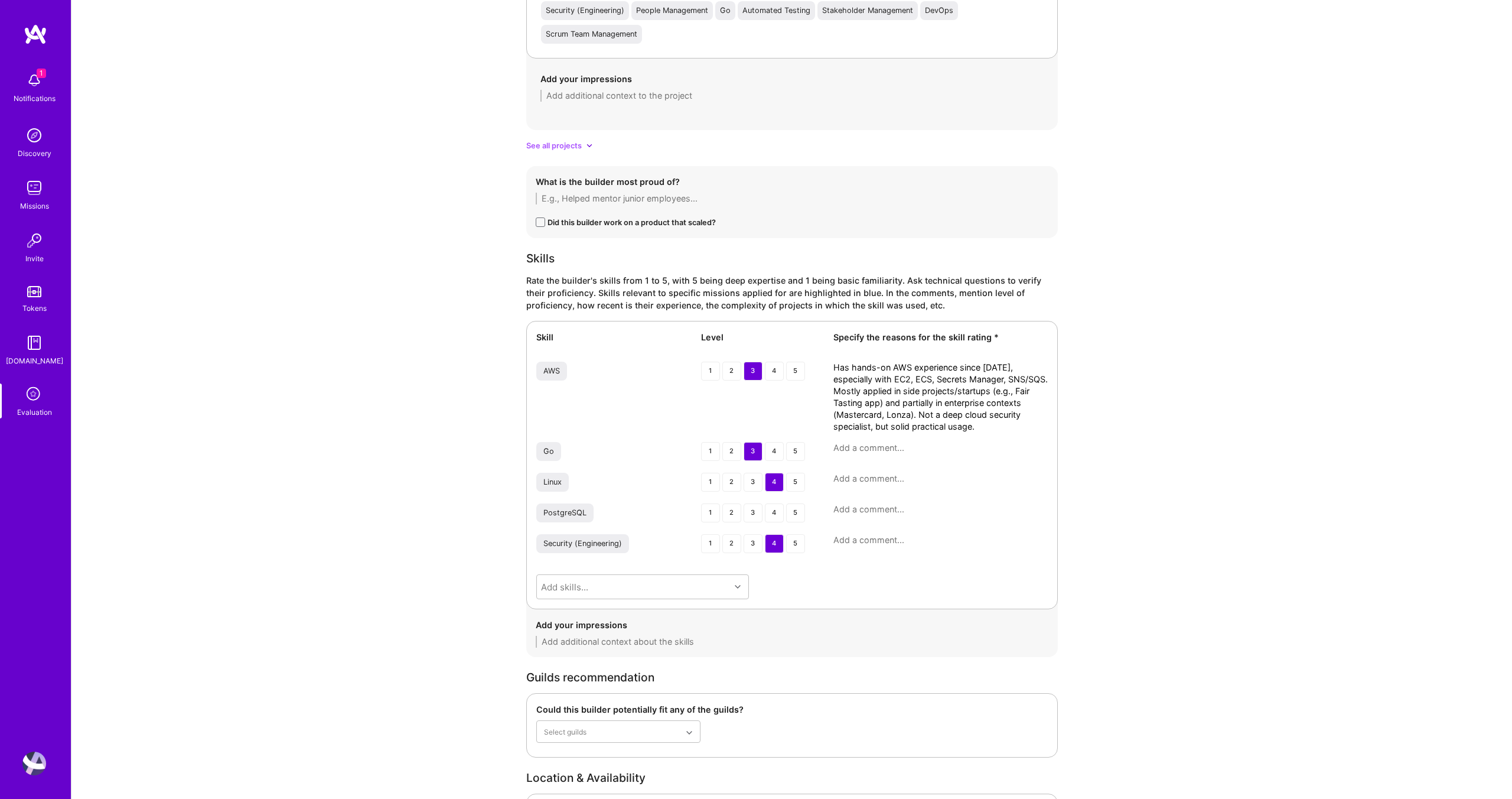
scroll to position [0, 0]
type textarea "Has hands-on AWS experience since 2014, especially with EC2, ECS, Secrets Manag…"
click at [846, 445] on textarea at bounding box center [940, 448] width 214 height 12
paste textarea "Did not emphasize Go in our conversation. Likely has surface familiarity but no…"
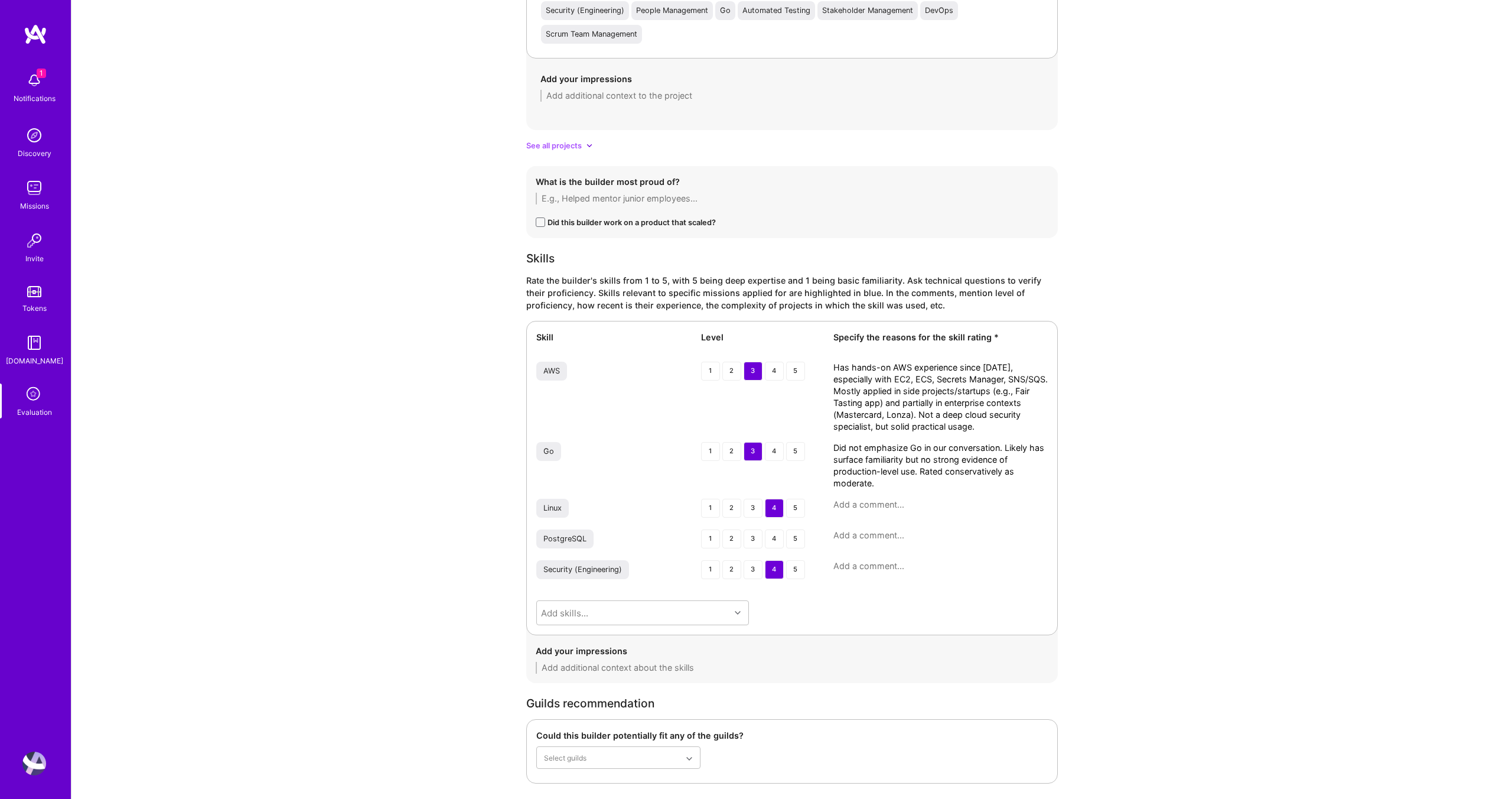
type textarea "Did not emphasize Go in our conversation. Likely has surface familiarity but no…"
click at [938, 511] on div "Linux 1 2 3 4 5" at bounding box center [792, 509] width 511 height 21
click at [937, 502] on textarea at bounding box center [940, 505] width 214 height 12
paste textarea "Strong foundation in Linux from years in security and IAM roles. Direct hands-o…"
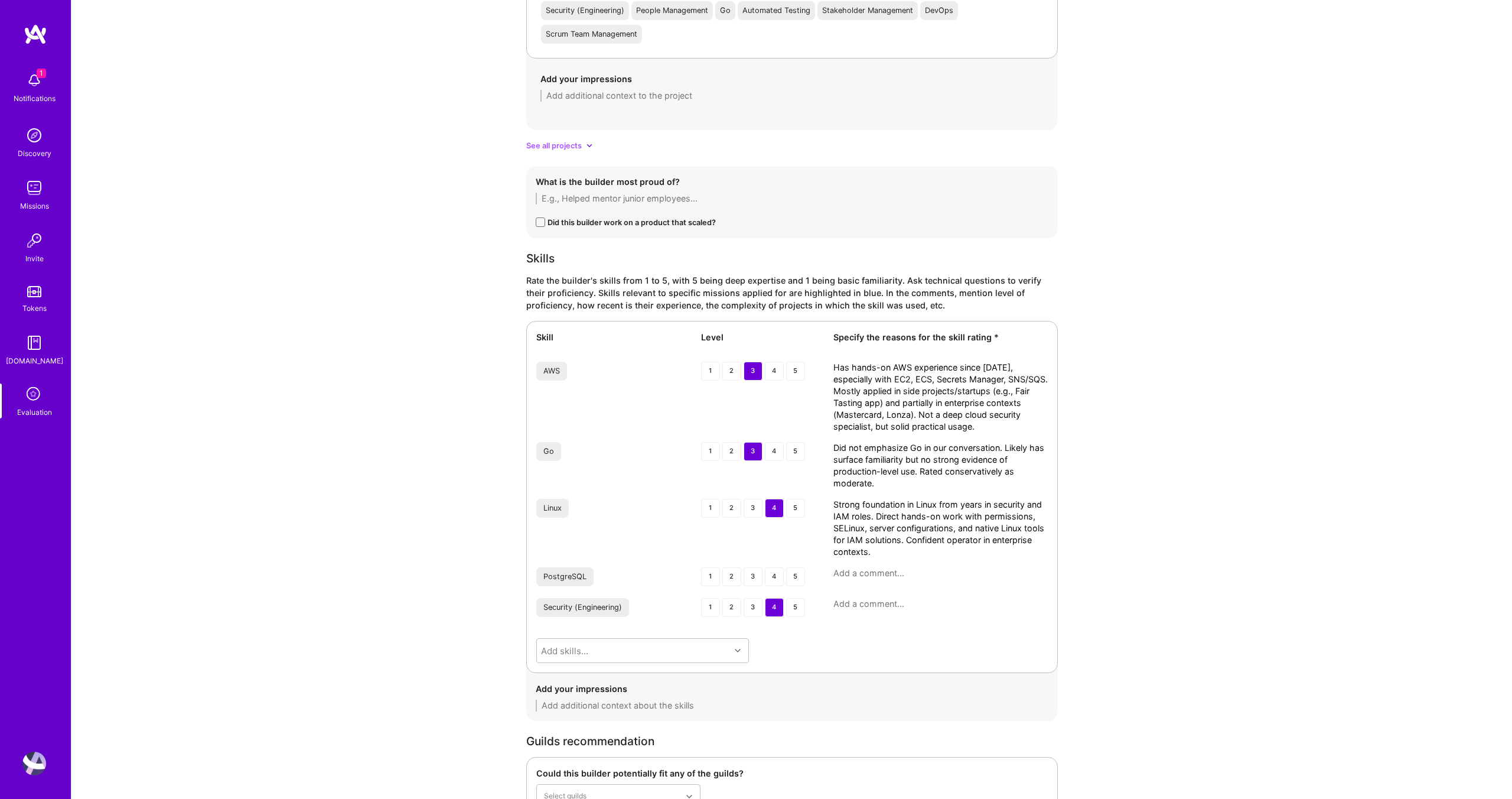
type textarea "Strong foundation in Linux from years in security and IAM roles. Direct hands-o…"
click at [905, 605] on textarea at bounding box center [940, 604] width 214 height 12
paste textarea "20 years in identity and access management, privileged access, and operational …"
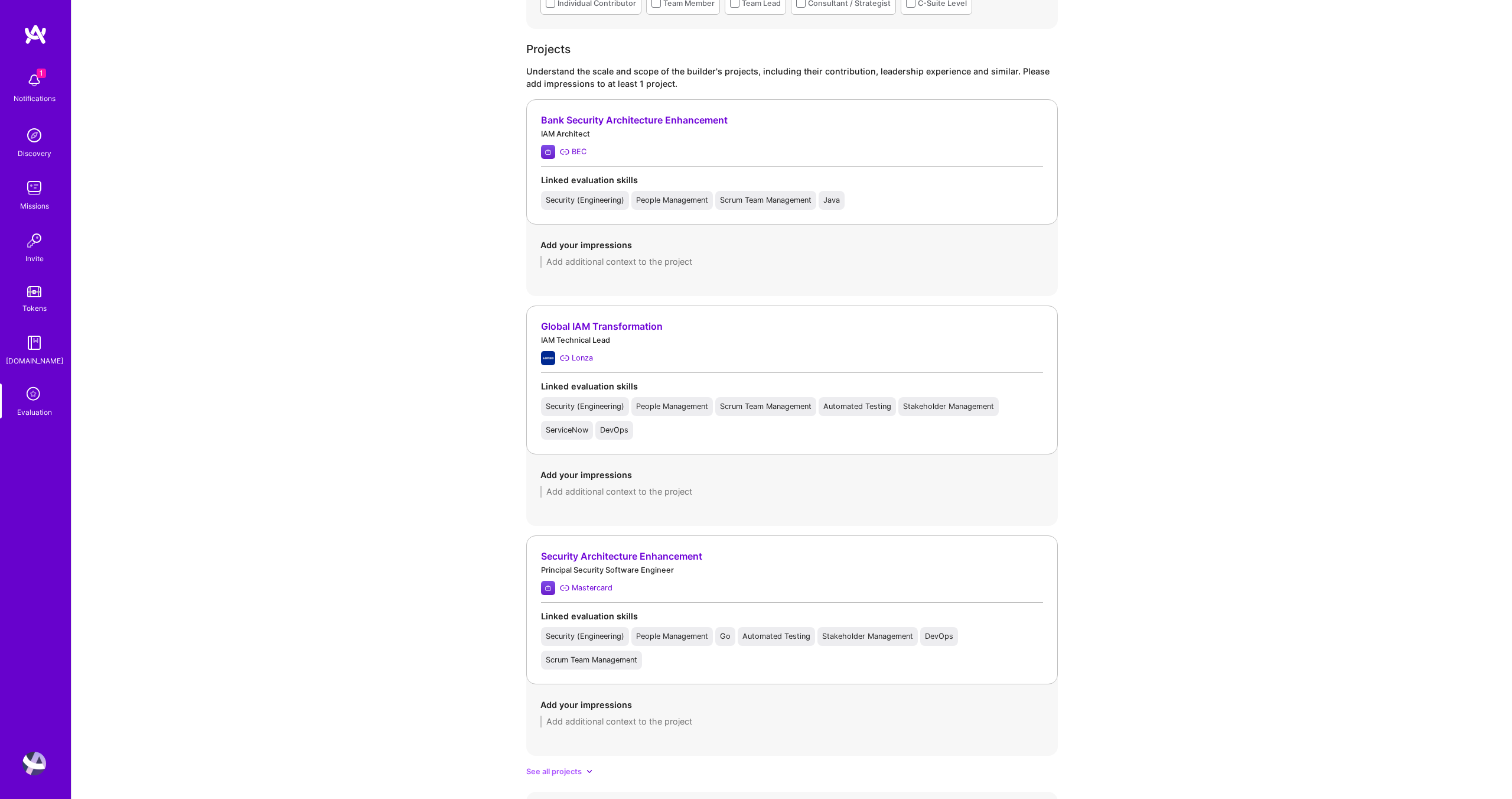
scroll to position [1171, 0]
type textarea "20 years in identity and access management, privileged access, and operational …"
click at [581, 767] on span "See all projects" at bounding box center [554, 770] width 55 height 13
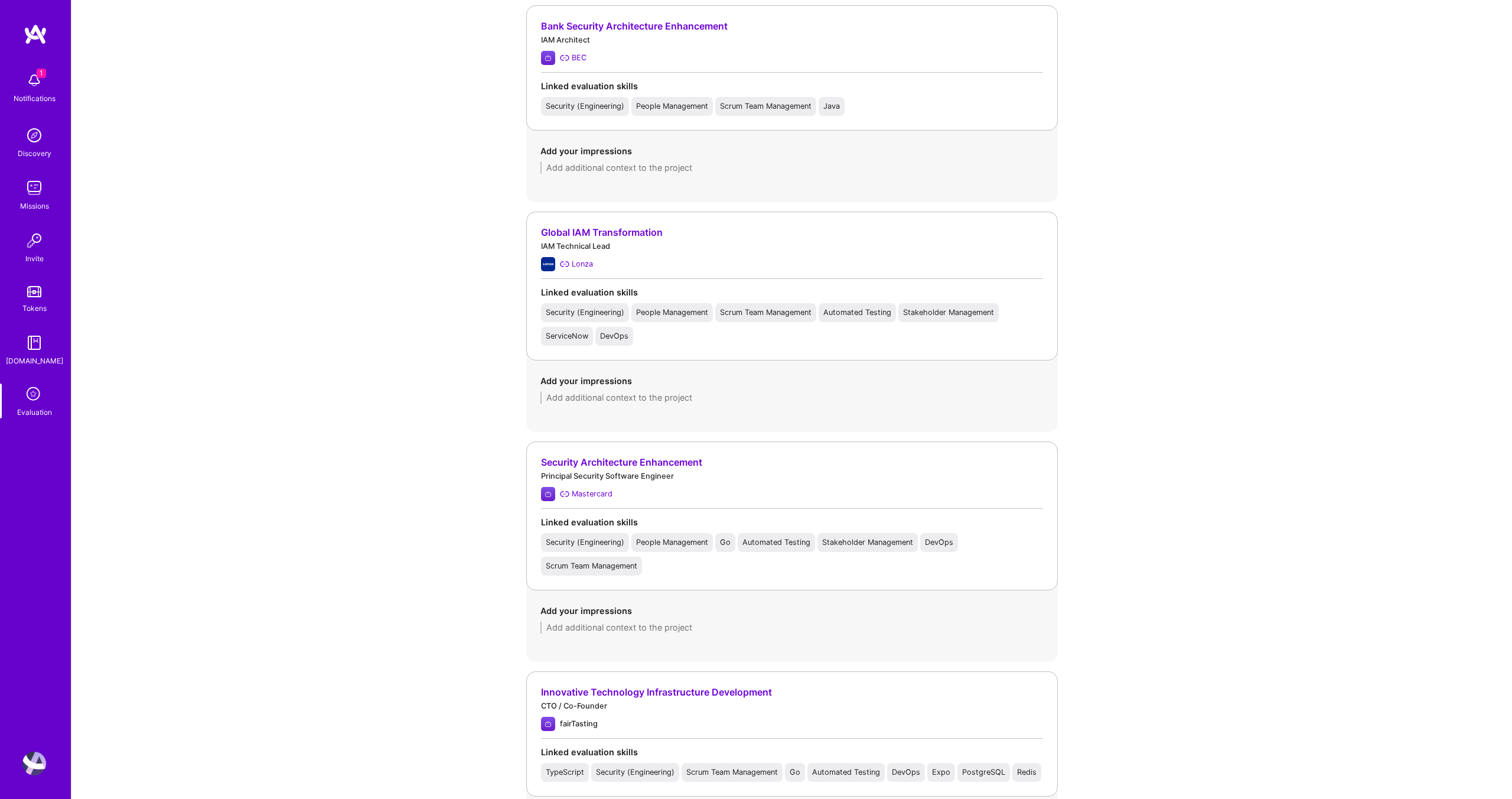
scroll to position [1279, 0]
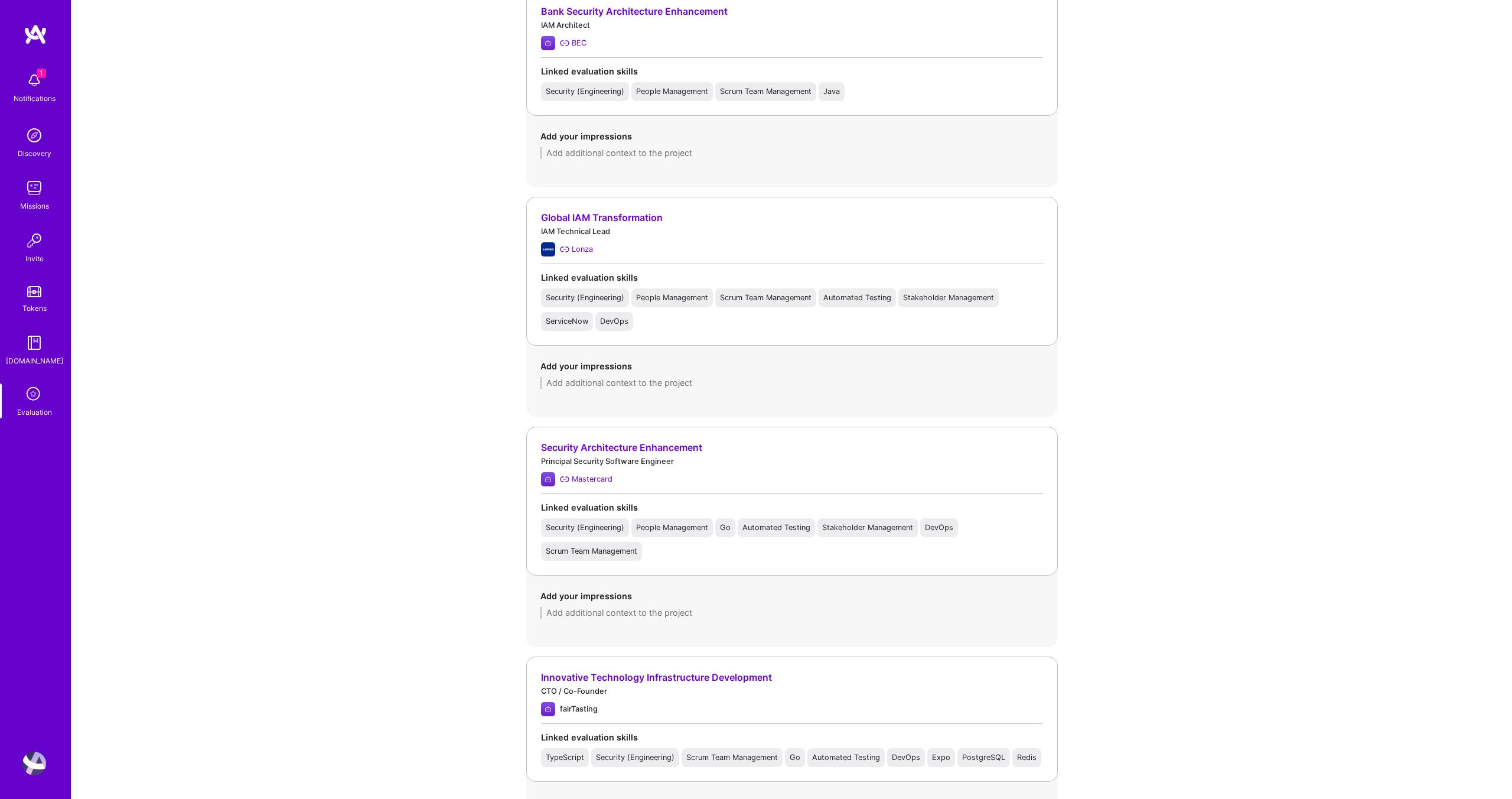
click at [564, 379] on textarea at bounding box center [792, 383] width 503 height 12
paste textarea "Brought in after 1.5 years of failed vendor work to salvage IAM implementation.…"
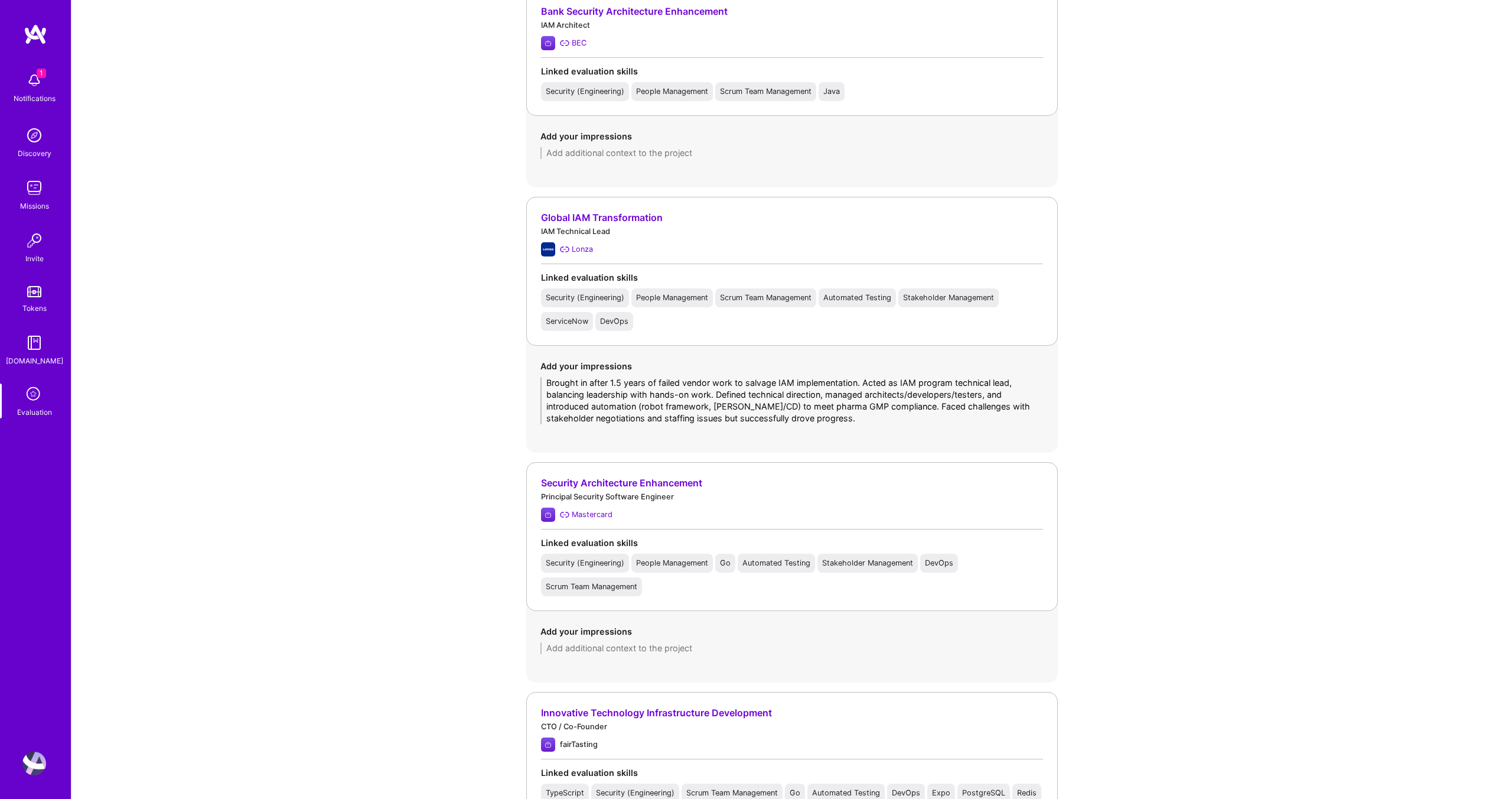
type textarea "Brought in after 1.5 years of failed vendor work to salvage IAM implementation.…"
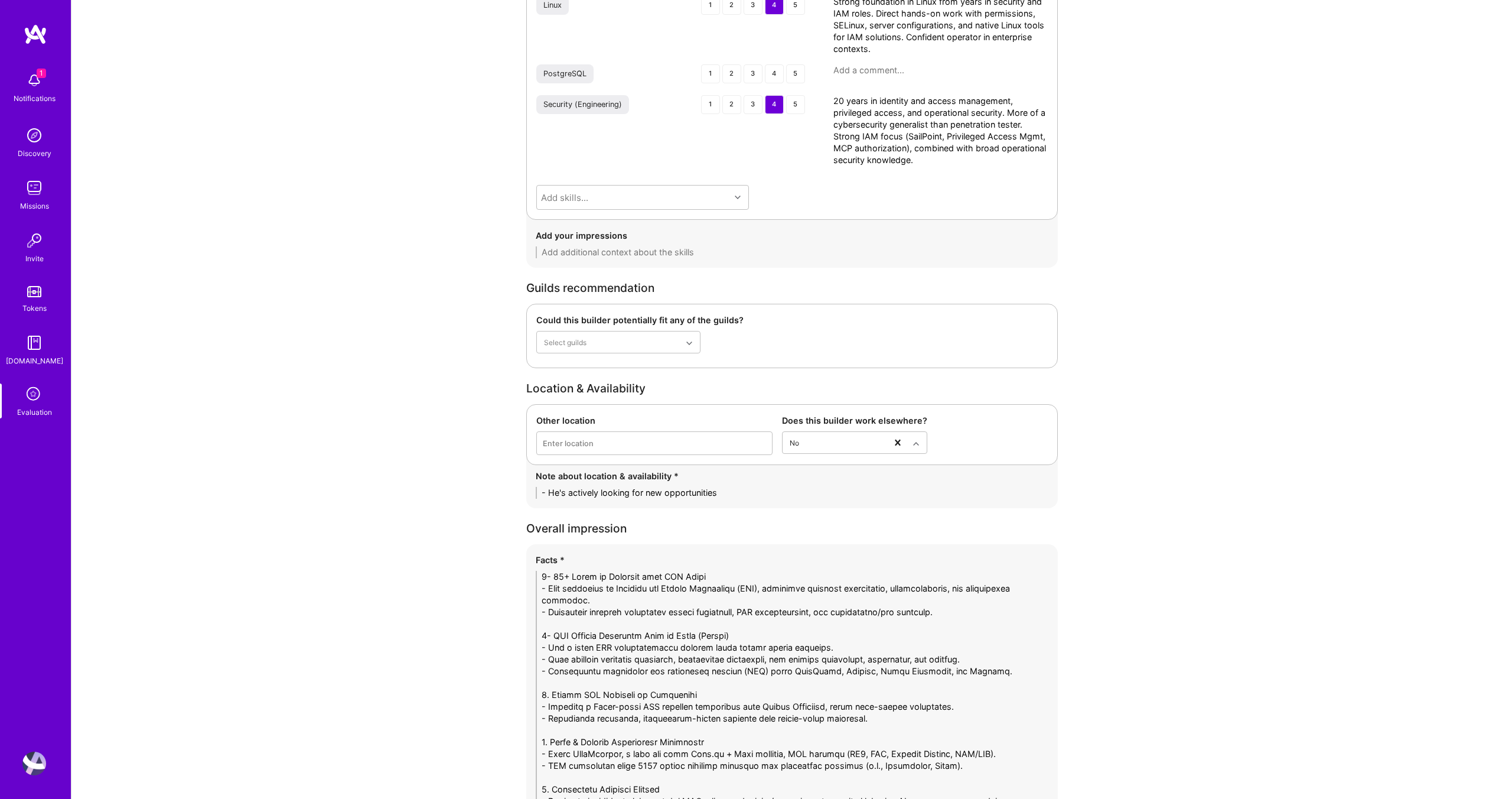
scroll to position [2743, 0]
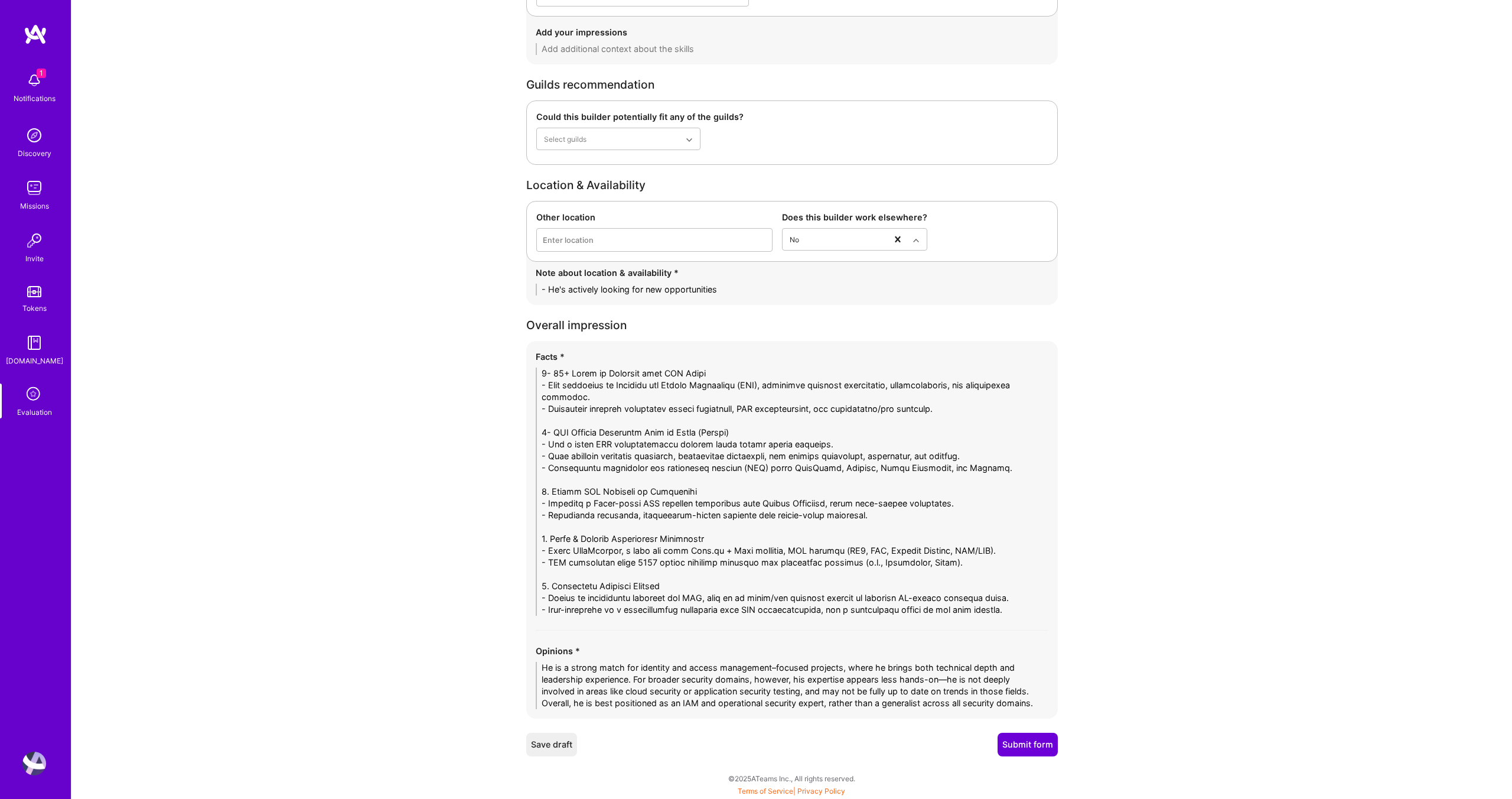
click at [1013, 740] on button "Submit form" at bounding box center [1027, 744] width 60 height 24
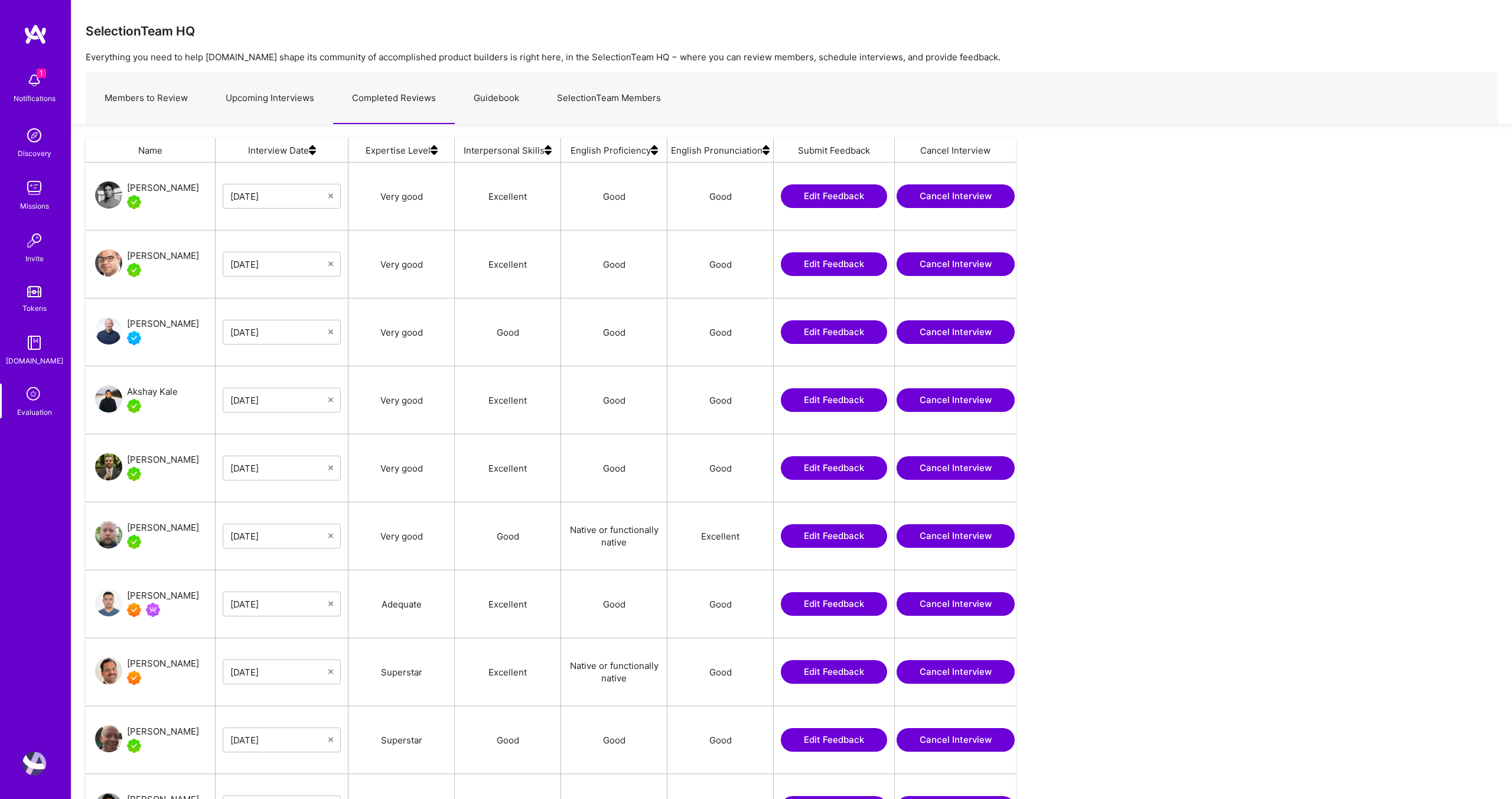
scroll to position [675, 930]
click at [170, 257] on div "[PERSON_NAME]" at bounding box center [163, 255] width 72 height 14
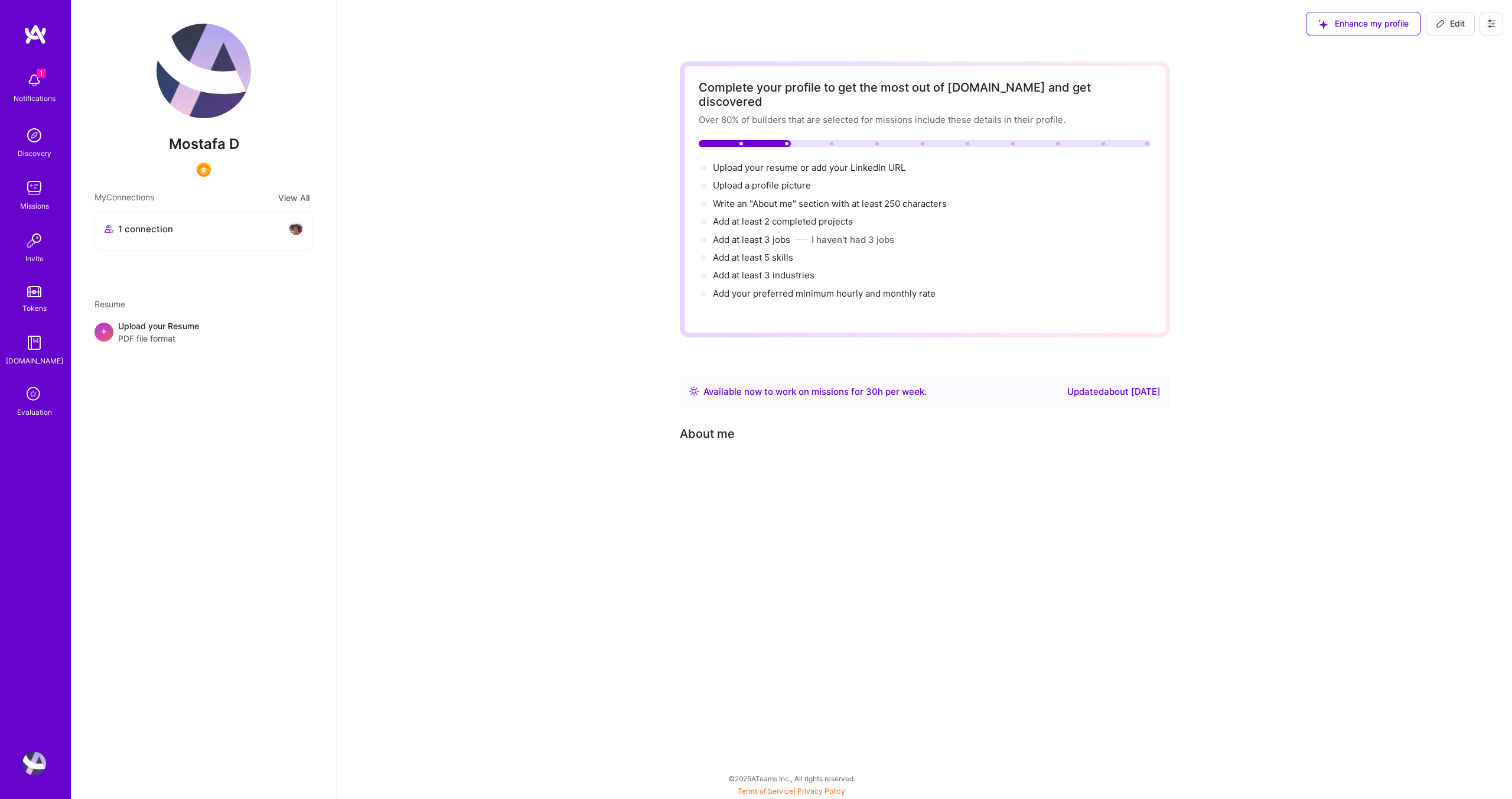
click at [1453, 20] on span "Edit" at bounding box center [1451, 24] width 29 height 12
select select "US"
select select "Right Now"
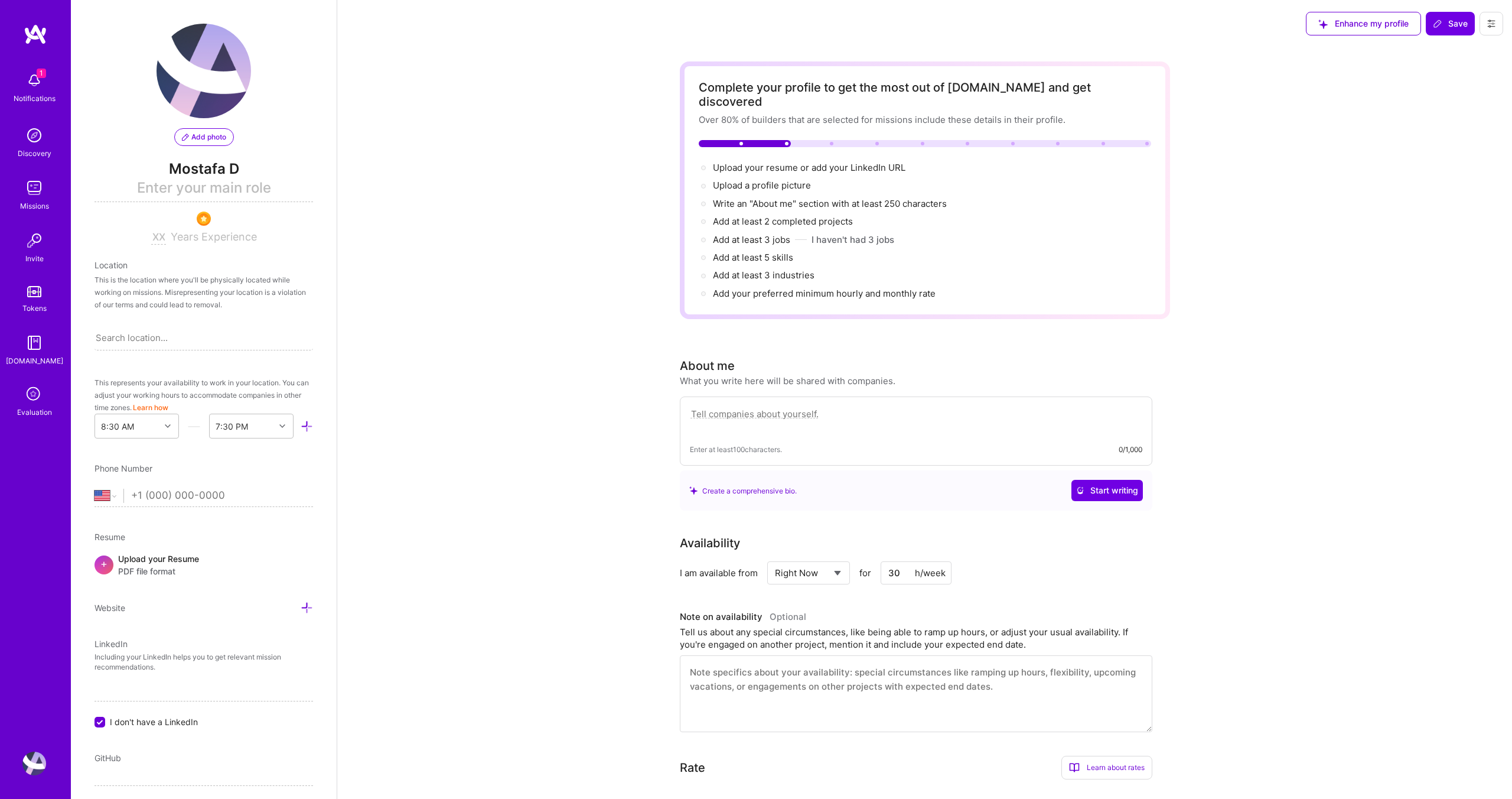
scroll to position [199, 0]
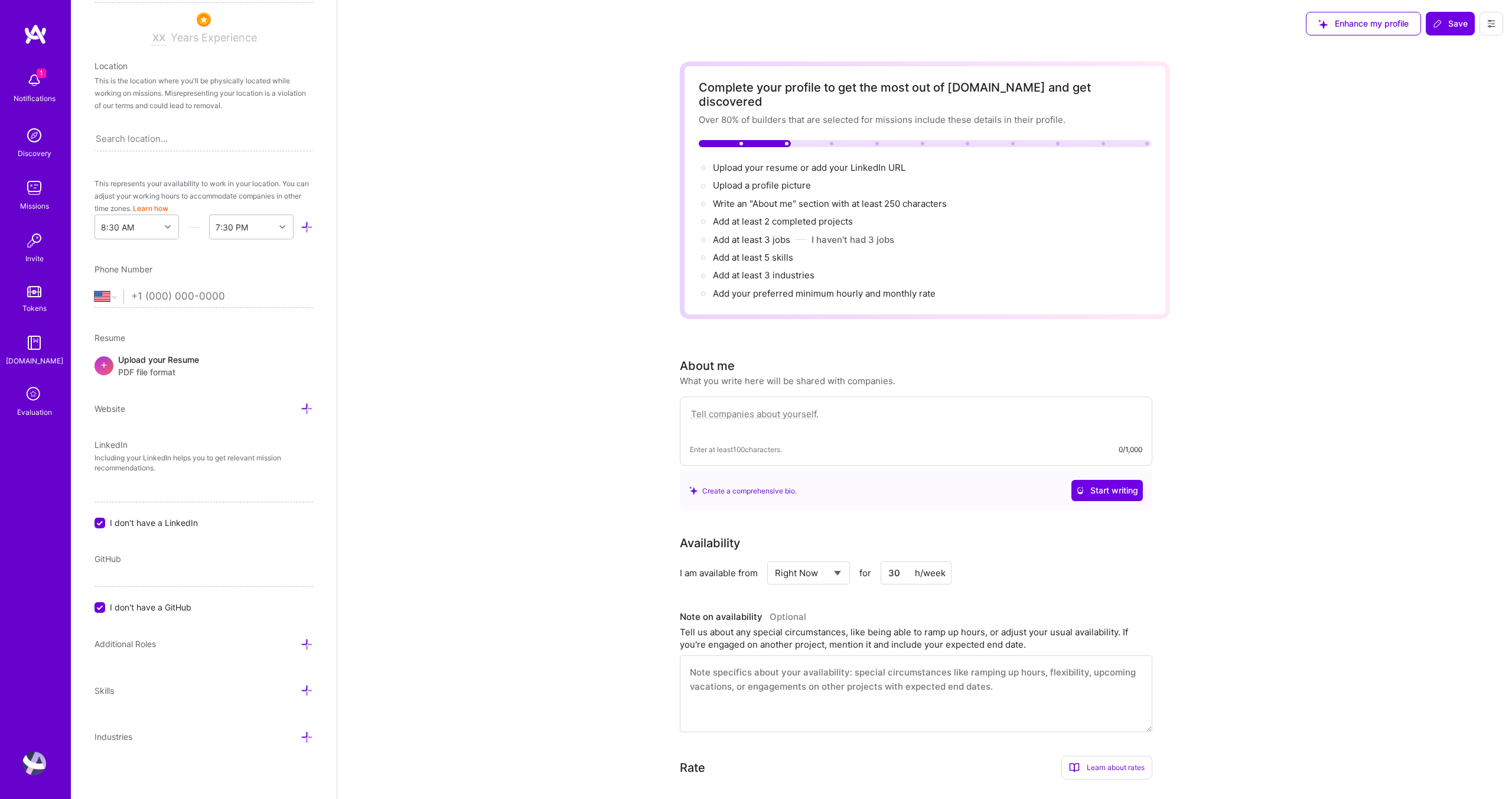
click at [1498, 24] on button at bounding box center [1492, 24] width 24 height 24
click at [1463, 50] on button "Settings" at bounding box center [1459, 51] width 88 height 30
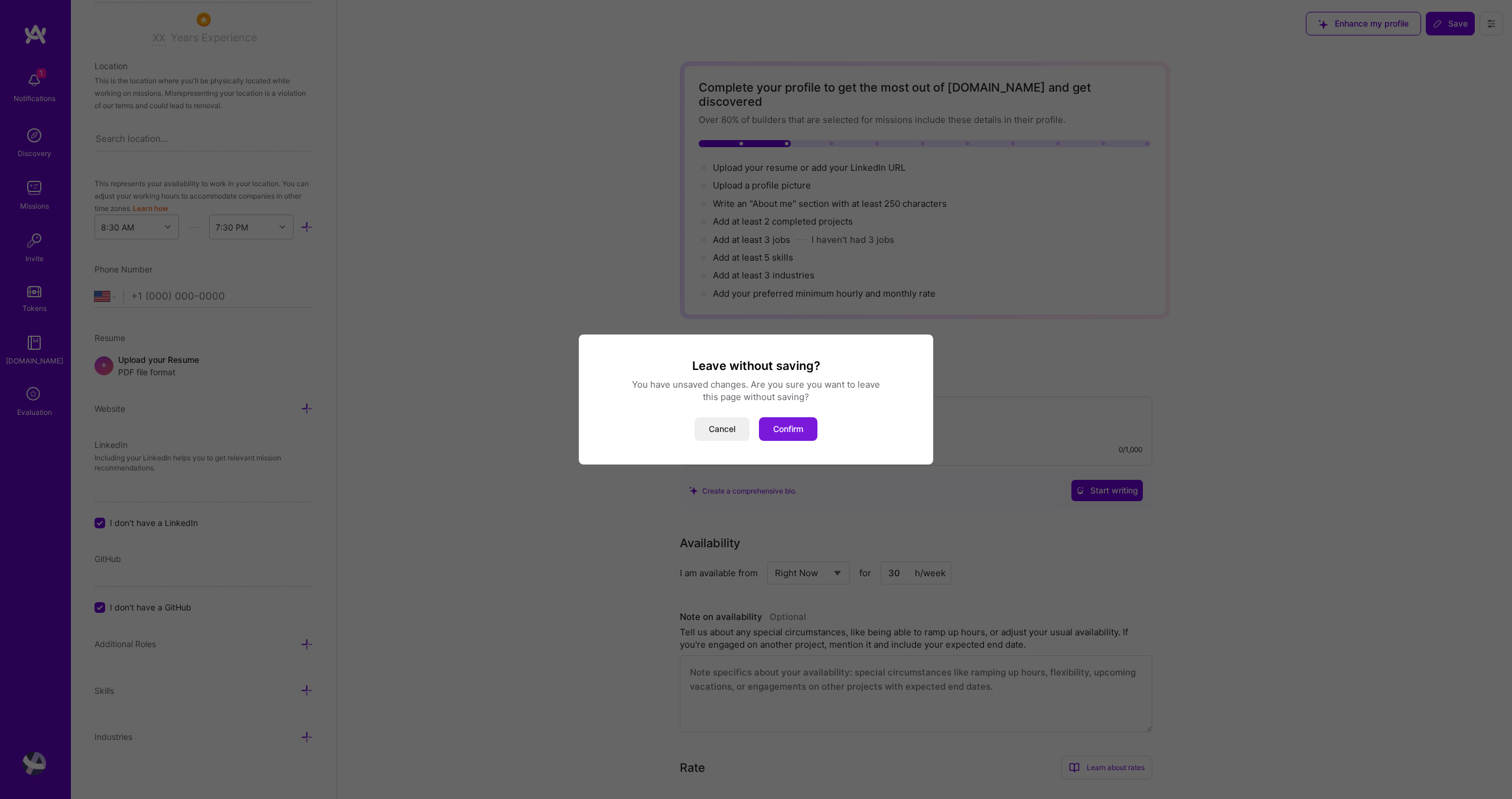
click at [767, 433] on button "Confirm" at bounding box center [788, 429] width 59 height 24
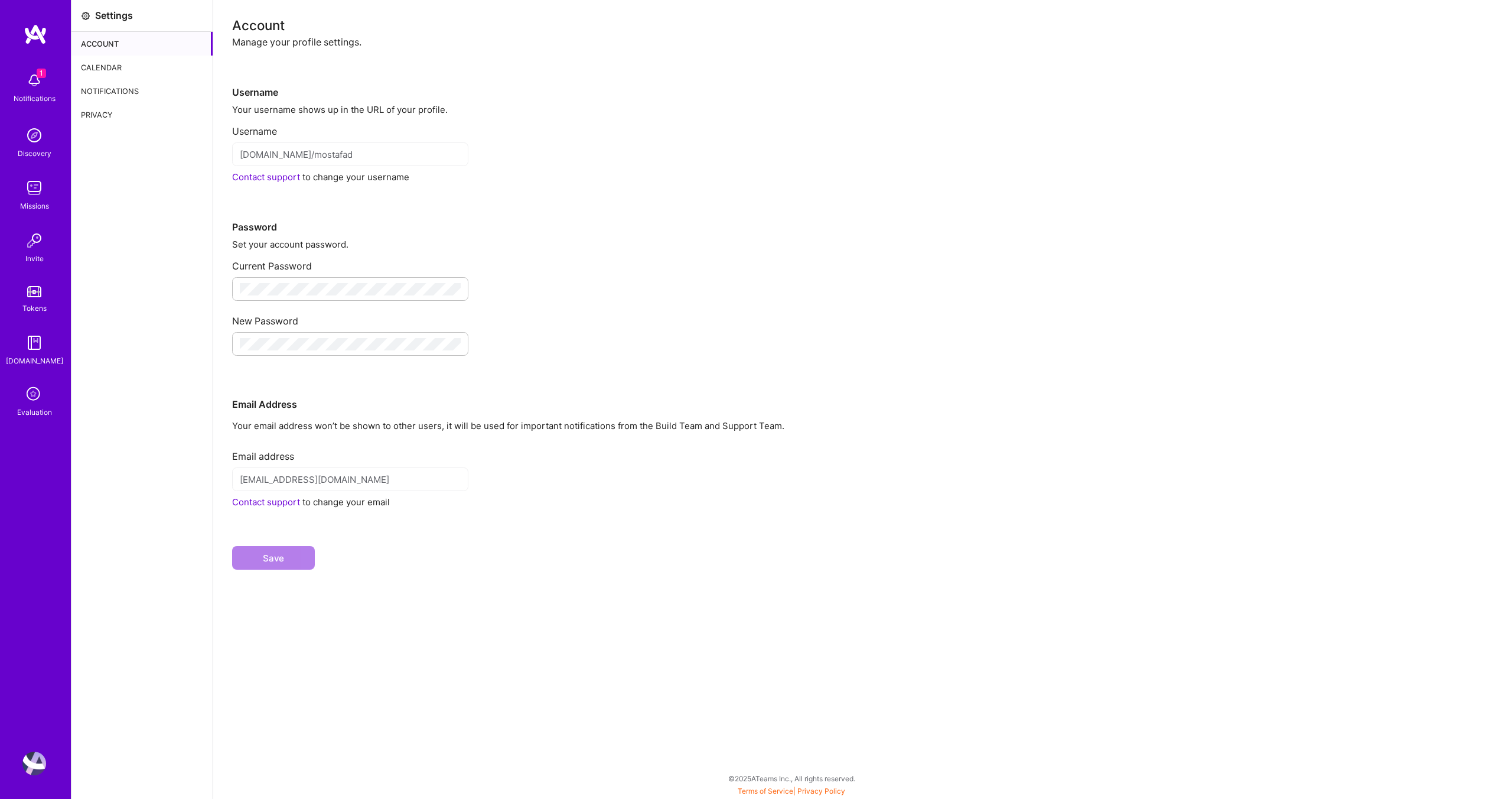
click at [99, 64] on div "Calendar" at bounding box center [142, 67] width 141 height 24
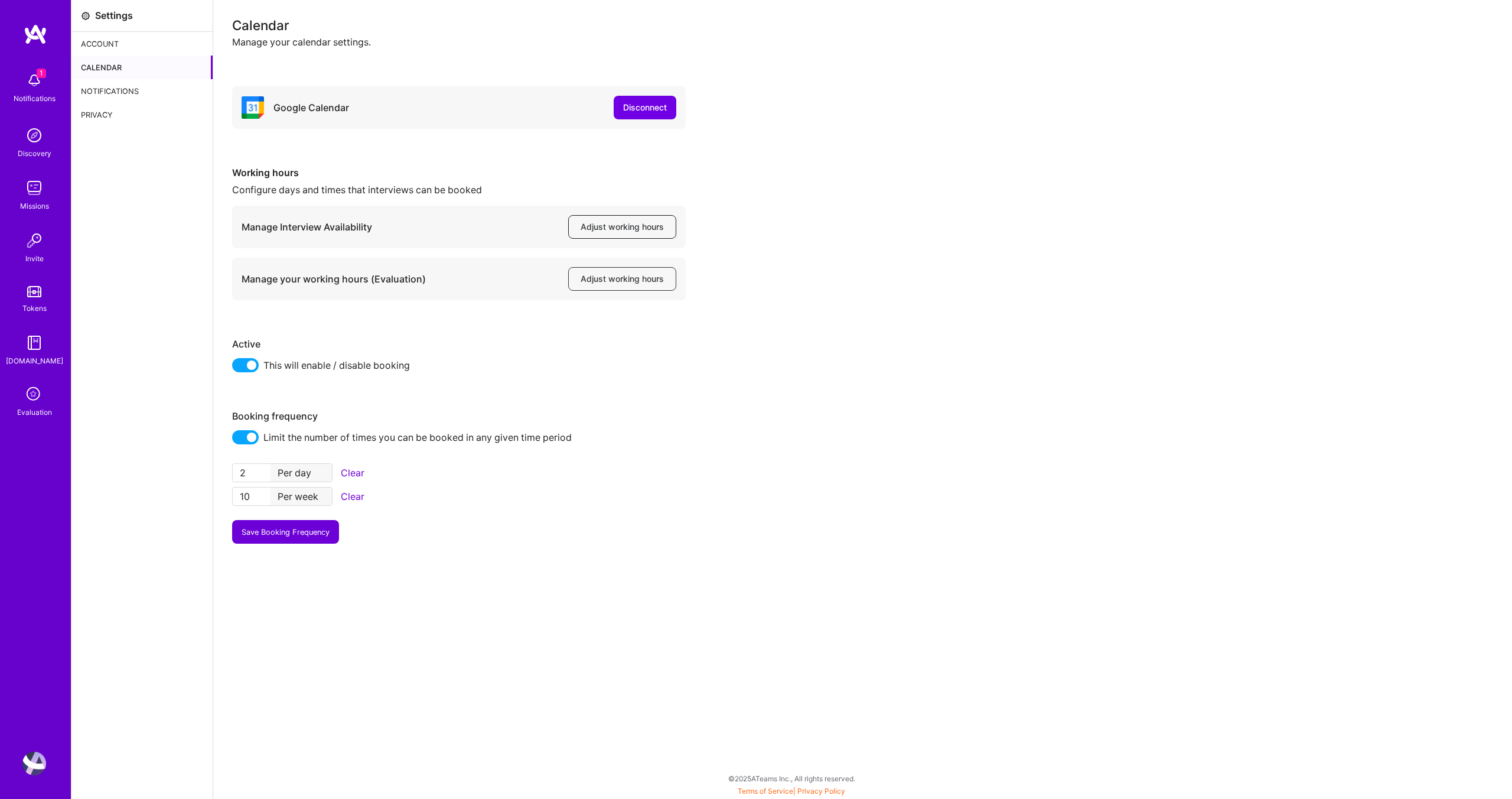
click at [590, 233] on button "Adjust working hours" at bounding box center [622, 227] width 108 height 24
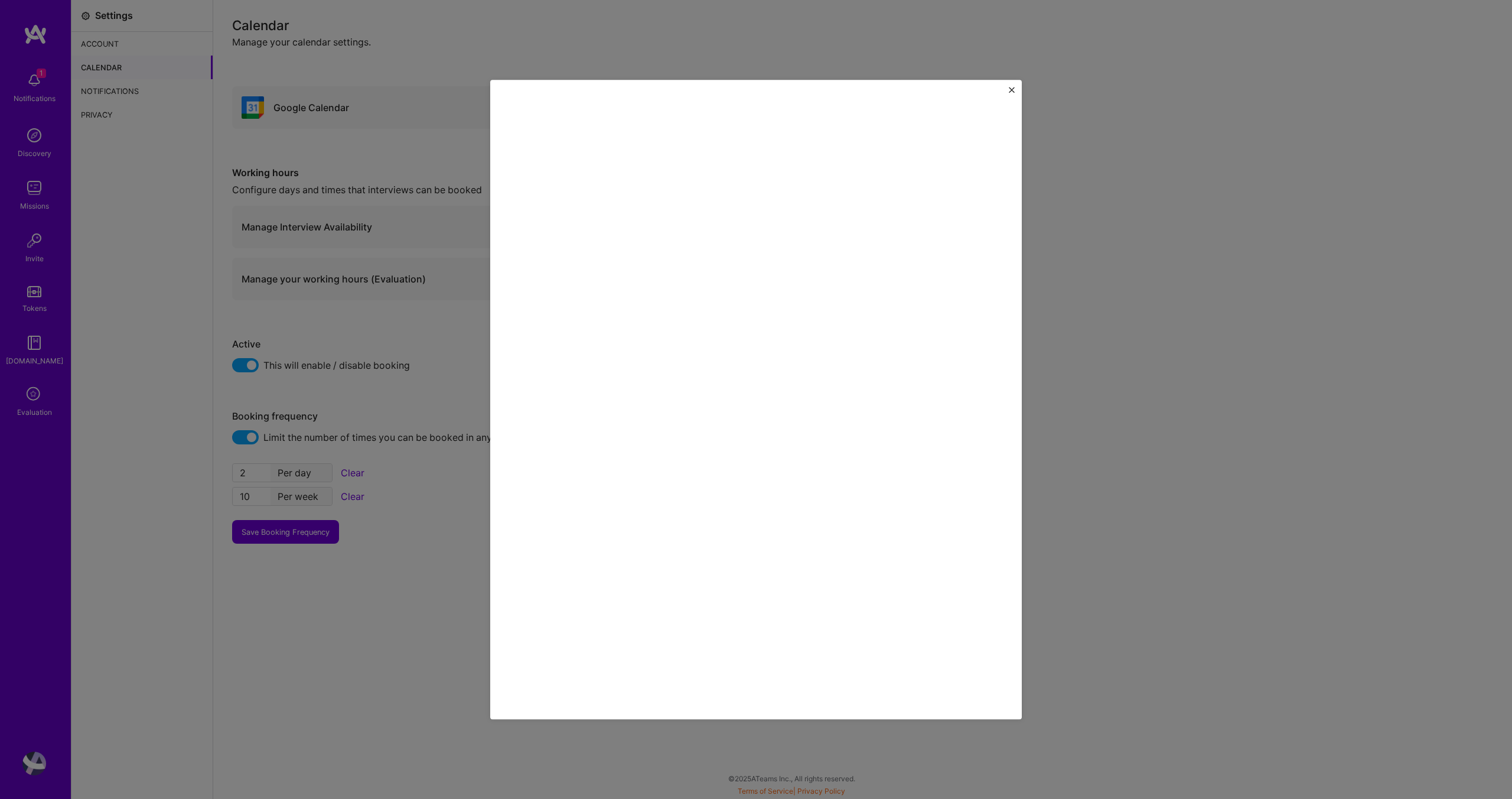
click at [1011, 90] on img "Close" at bounding box center [1011, 90] width 6 height 6
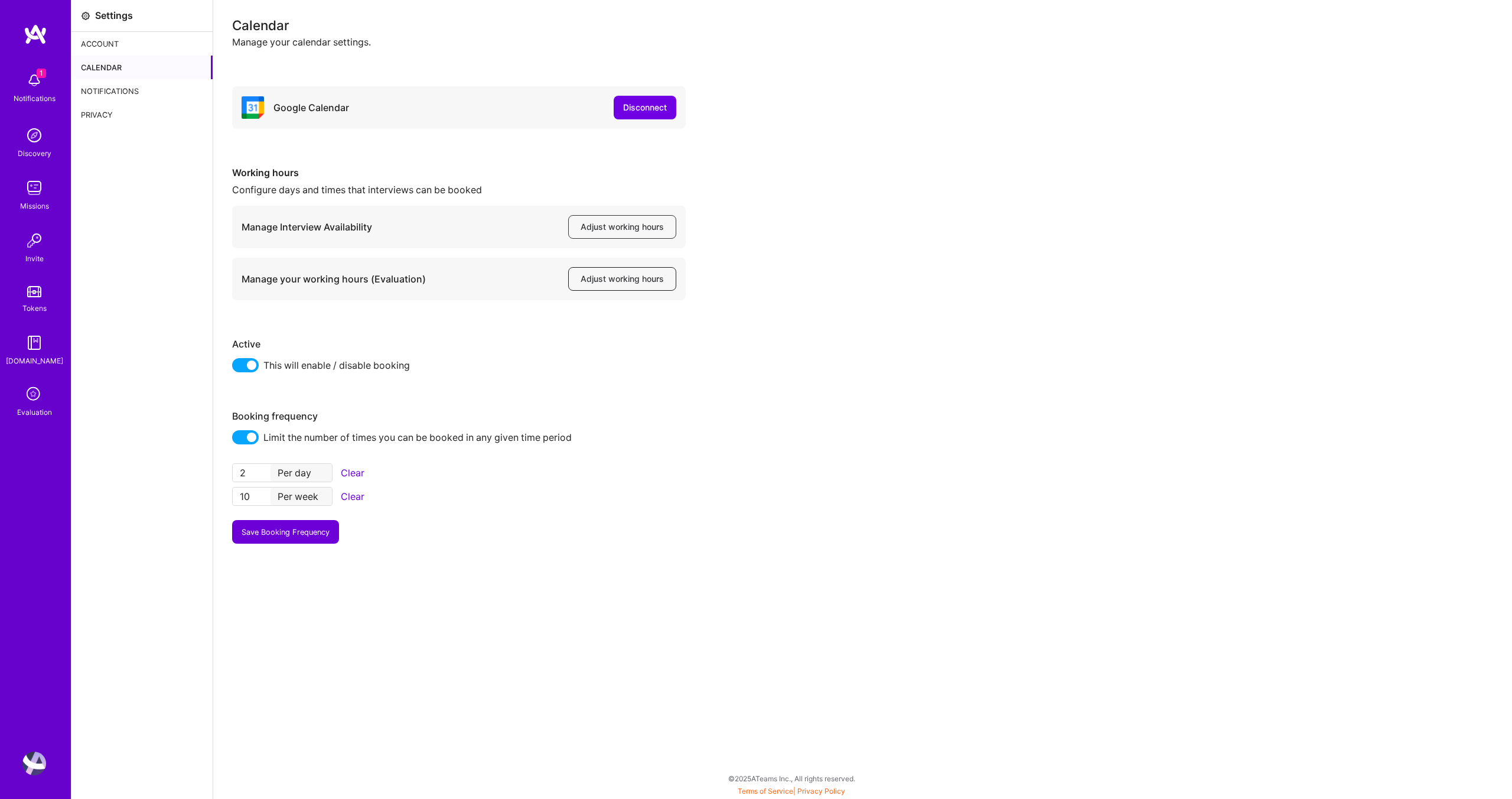
click at [640, 269] on button "Adjust working hours" at bounding box center [622, 279] width 108 height 24
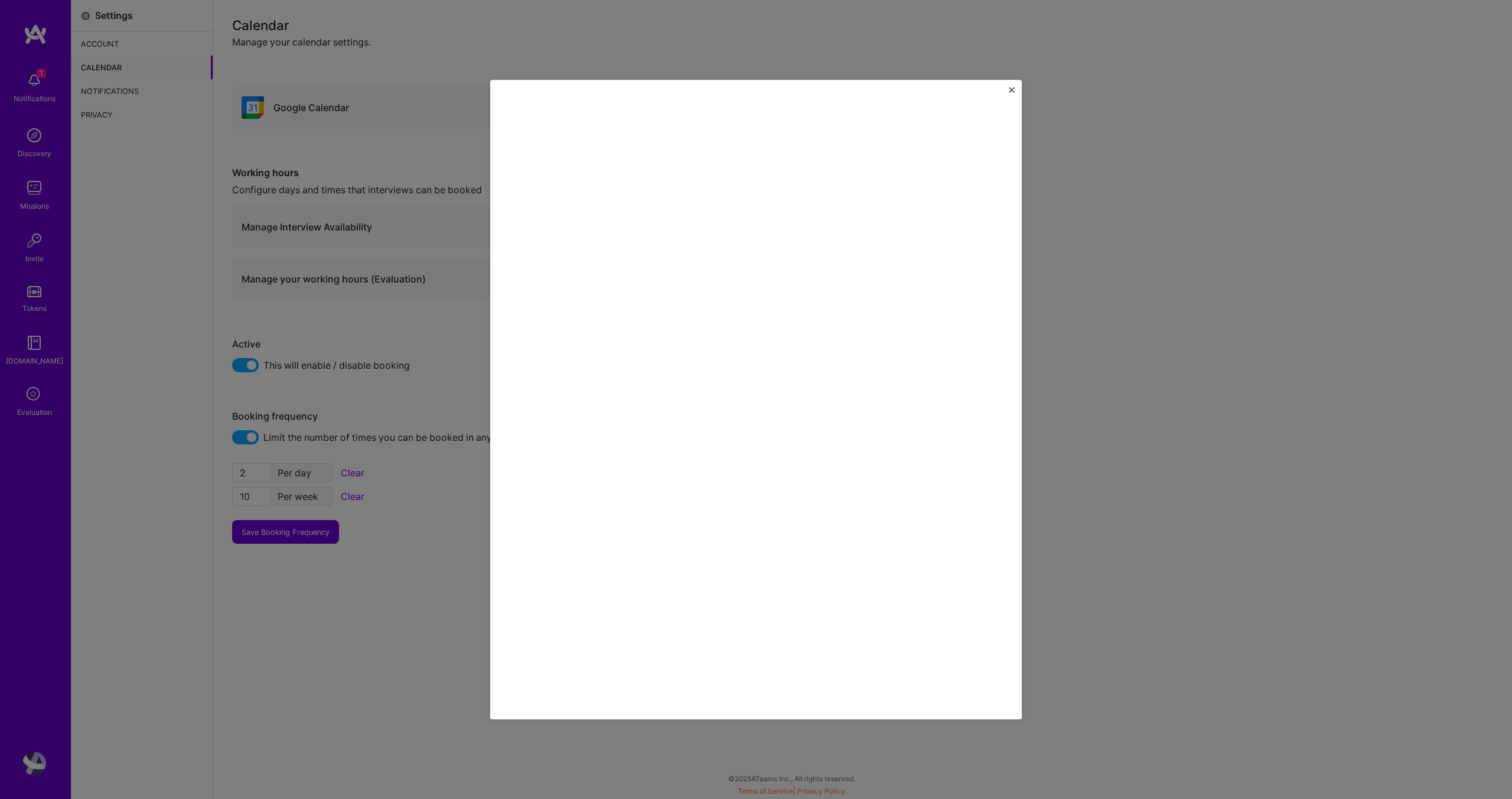
click at [1009, 90] on img "Close" at bounding box center [1011, 90] width 6 height 6
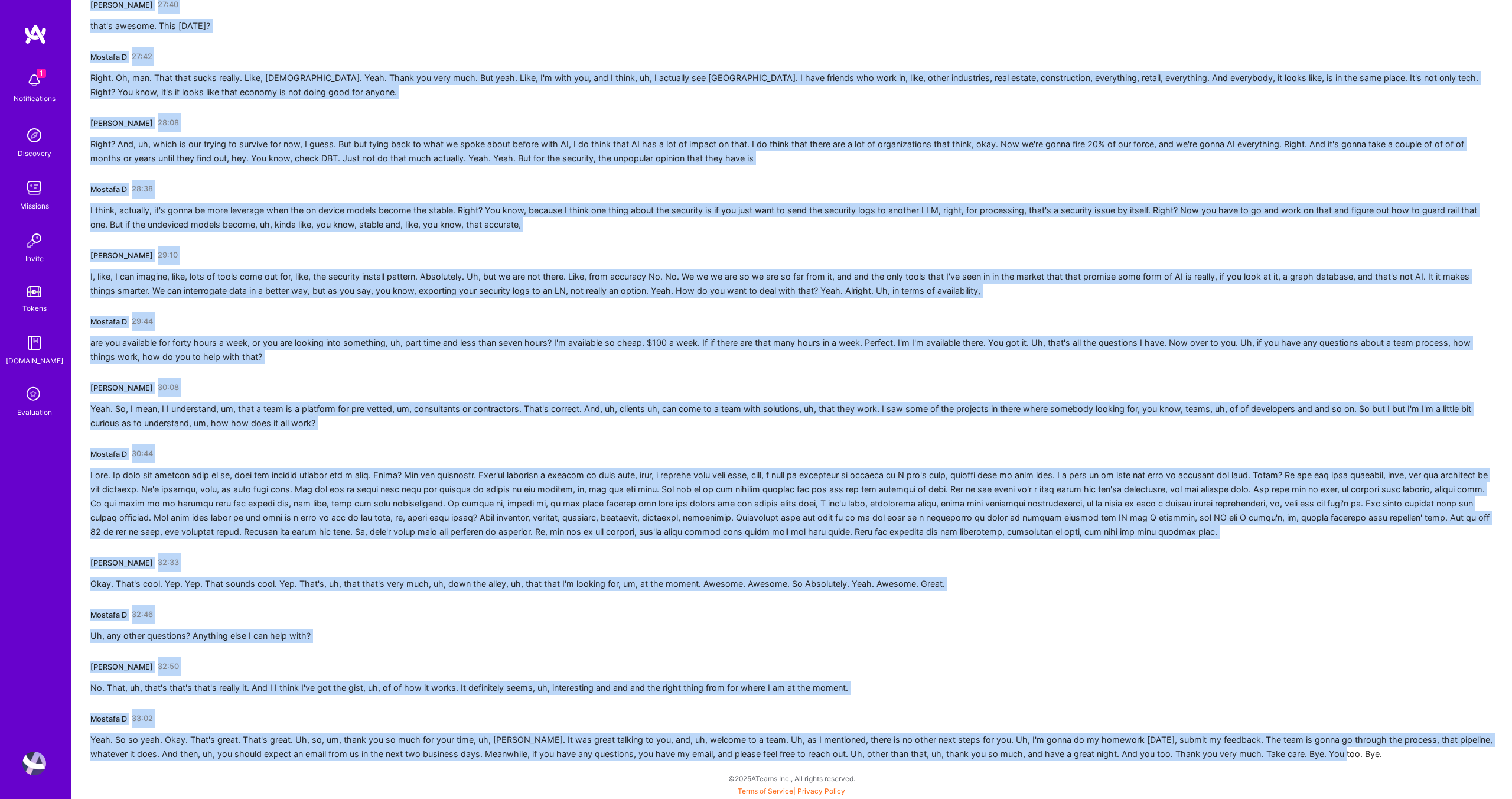
scroll to position [2922, 0]
drag, startPoint x: 92, startPoint y: 208, endPoint x: 825, endPoint y: 796, distance: 939.7
copy div "Peter Cummings 02:54 Hello? Hello. Mostafa D 02:57 Hi, Peter. How are you? Pete…"
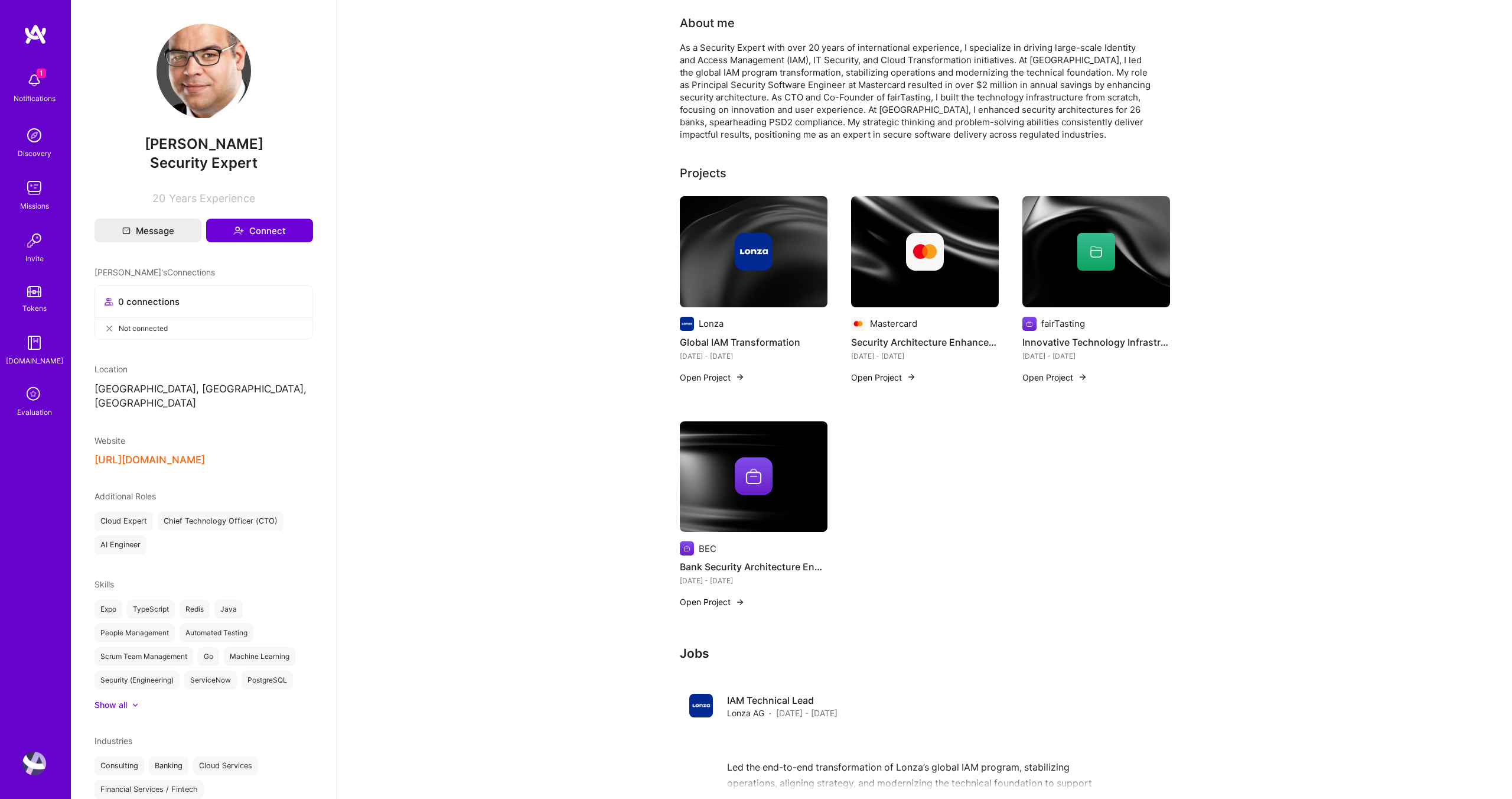
drag, startPoint x: 261, startPoint y: 143, endPoint x: 144, endPoint y: 143, distance: 117.0
click at [144, 143] on span "[PERSON_NAME]" at bounding box center [203, 144] width 218 height 18
copy span "[PERSON_NAME]"
